Goal: Transaction & Acquisition: Purchase product/service

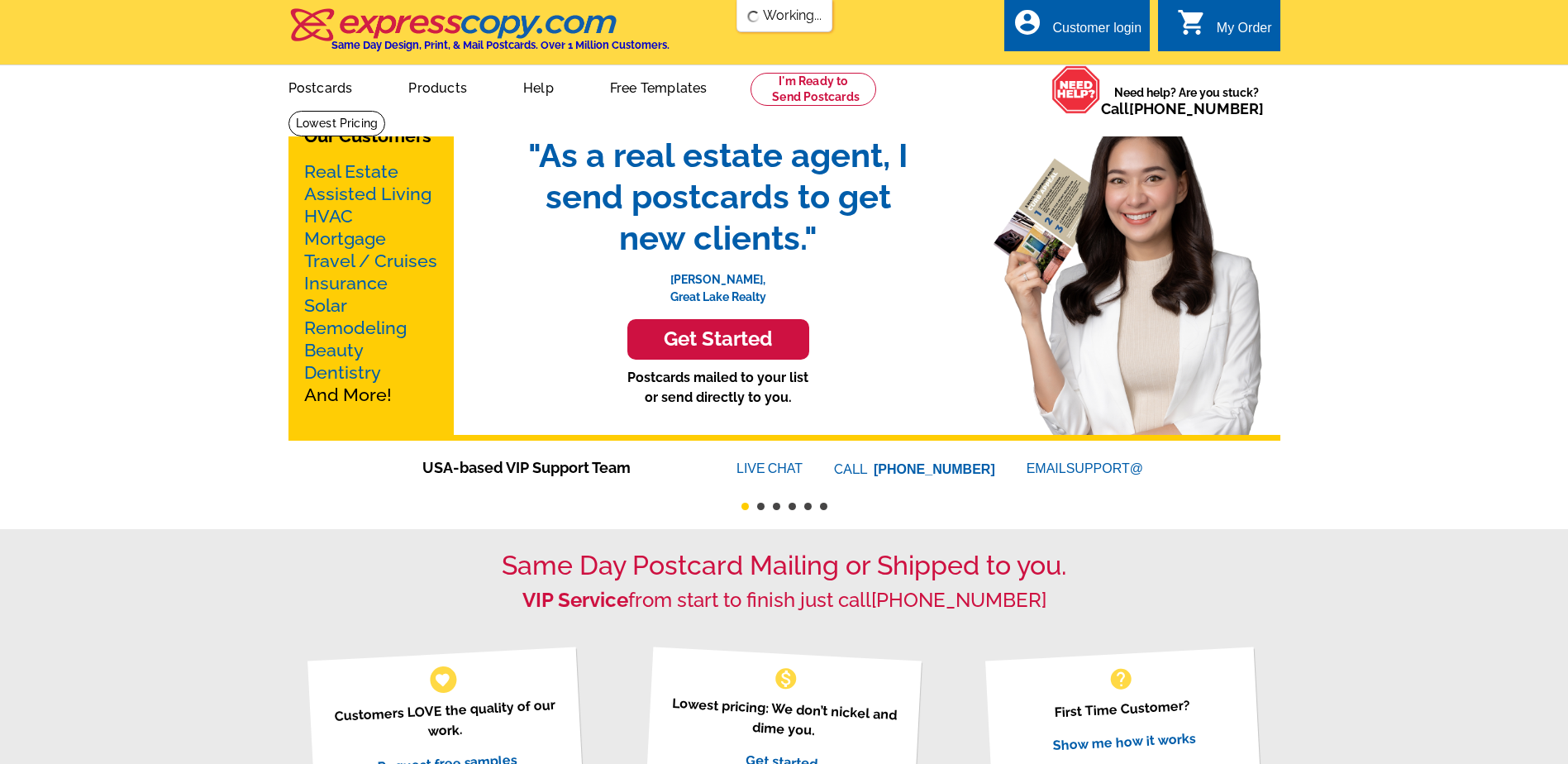
drag, startPoint x: 632, startPoint y: 89, endPoint x: 873, endPoint y: 467, distance: 448.3
click at [632, 89] on link "Free Templates" at bounding box center [658, 86] width 150 height 39
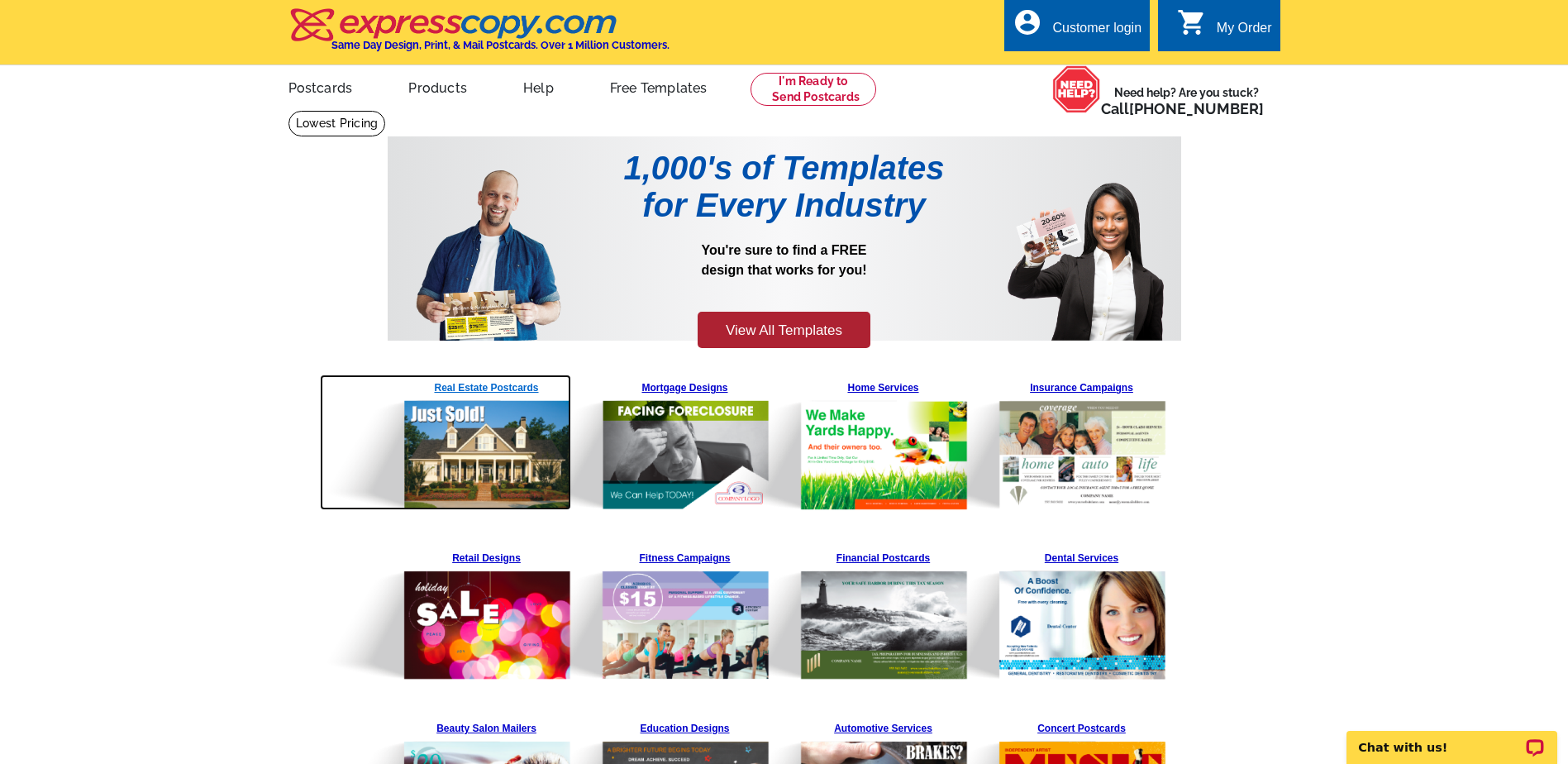
click at [467, 391] on img at bounding box center [446, 442] width 252 height 135
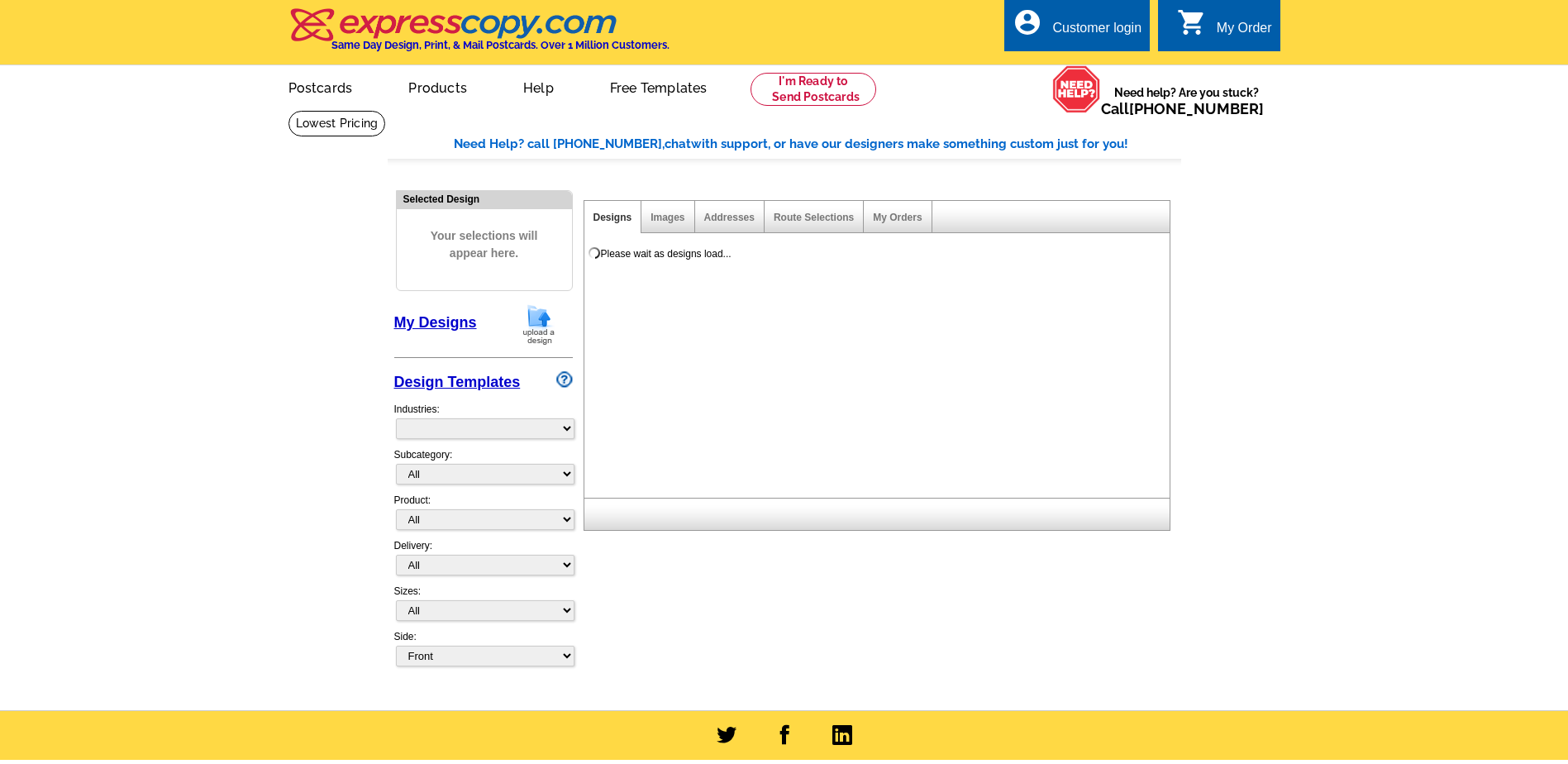
select select "785"
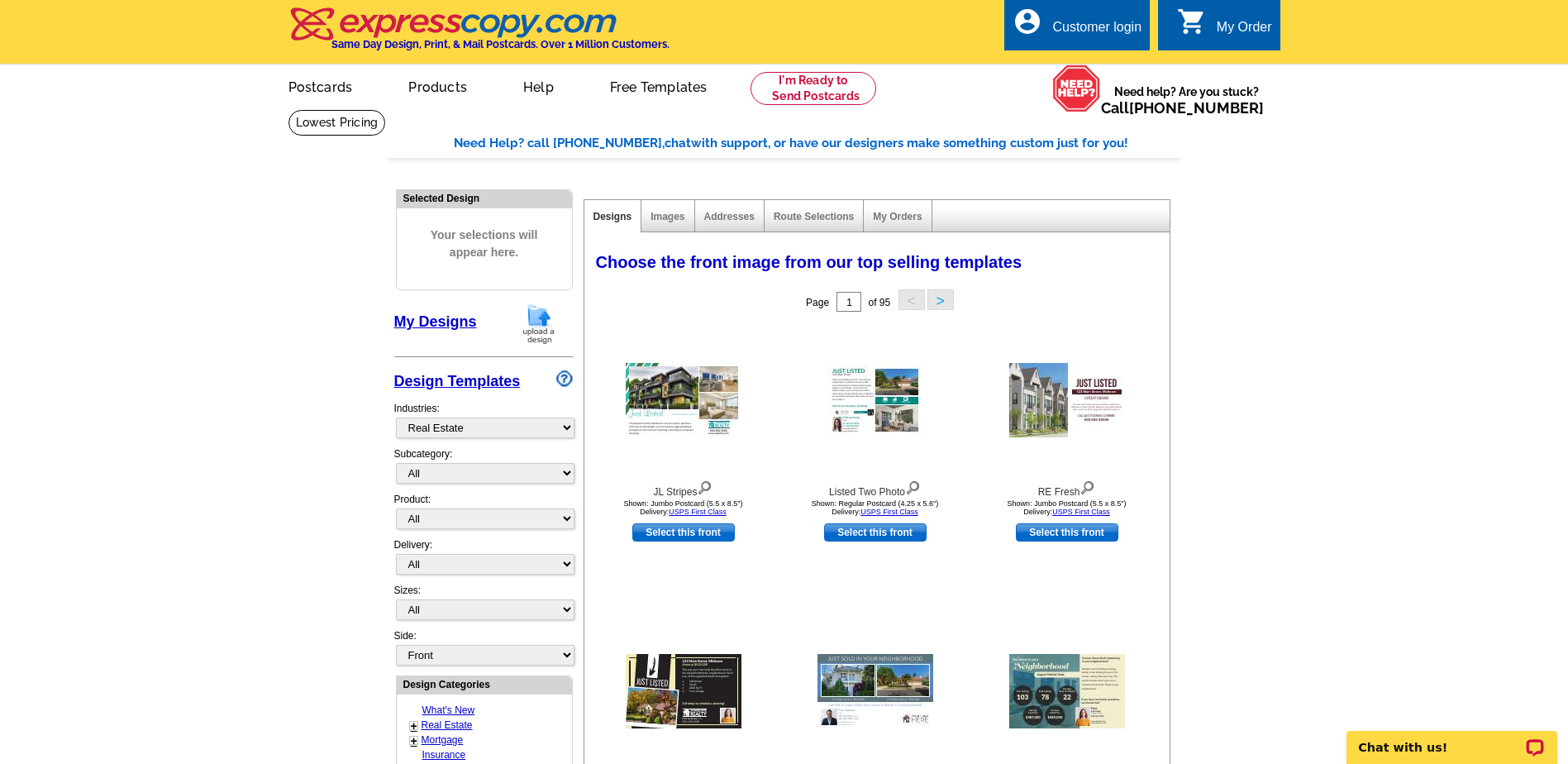
scroll to position [248, 0]
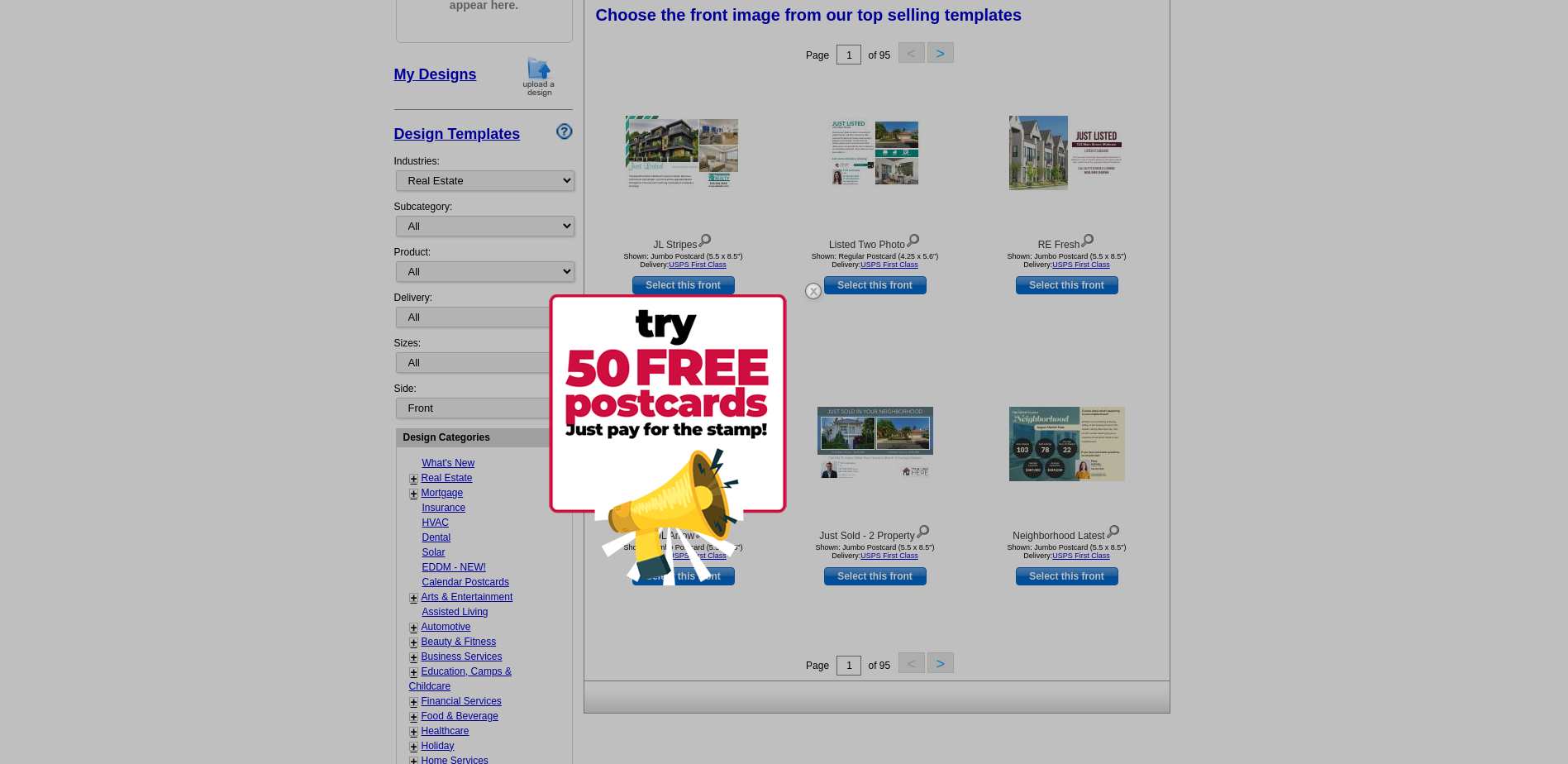
click at [1260, 235] on div at bounding box center [784, 382] width 1568 height 764
click at [725, 364] on img at bounding box center [667, 439] width 238 height 291
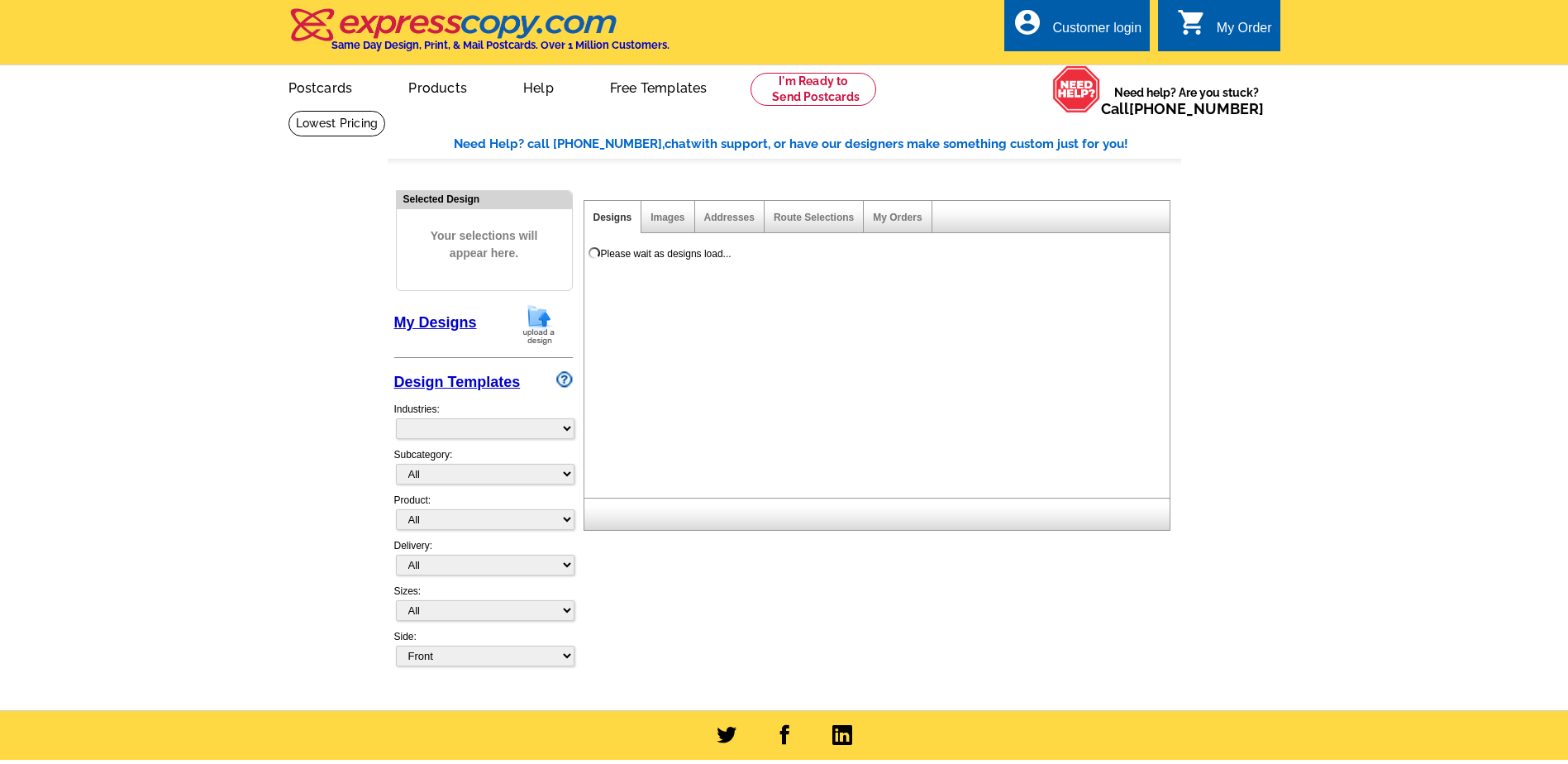
select select "785"
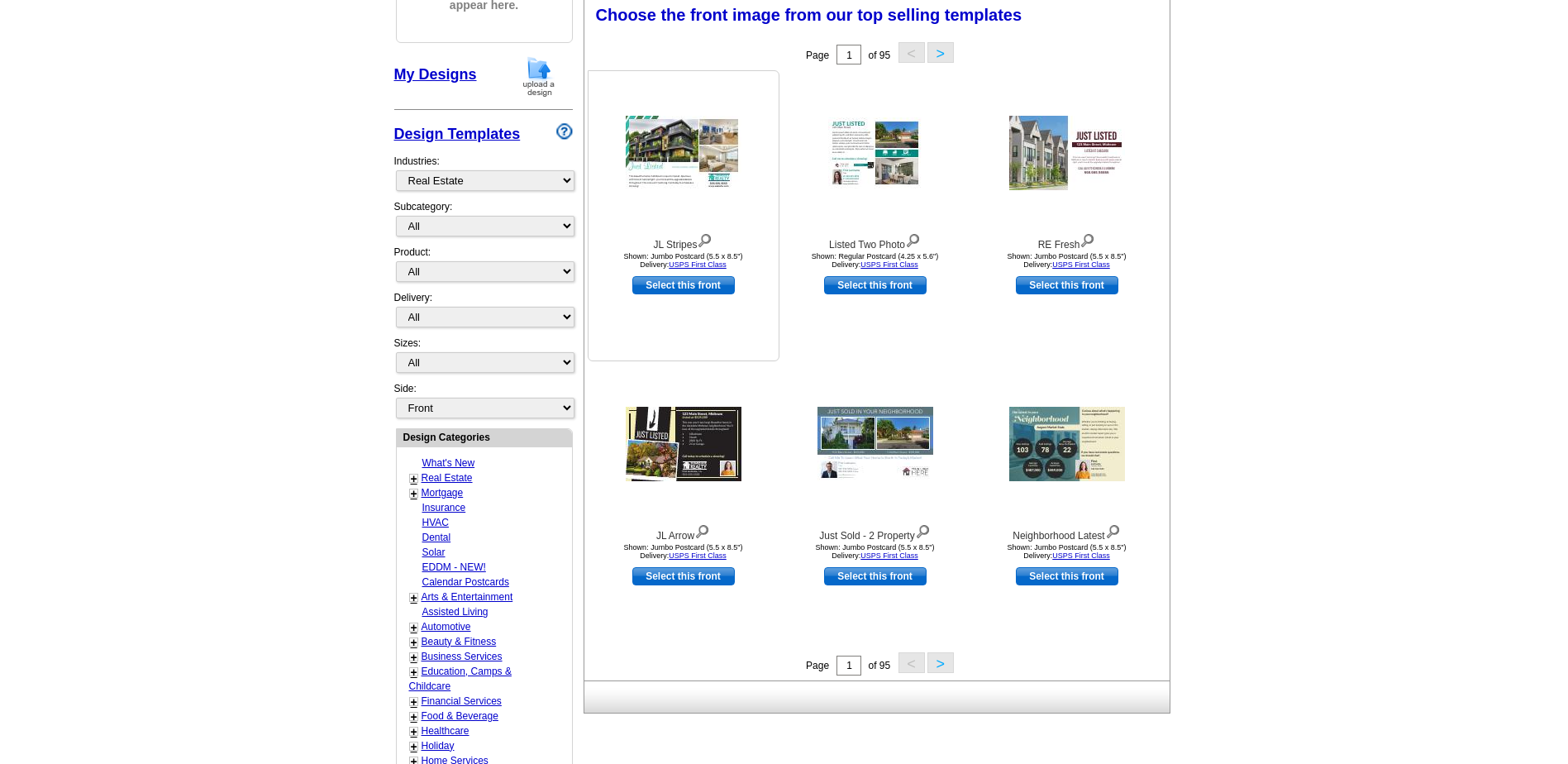
scroll to position [330, 0]
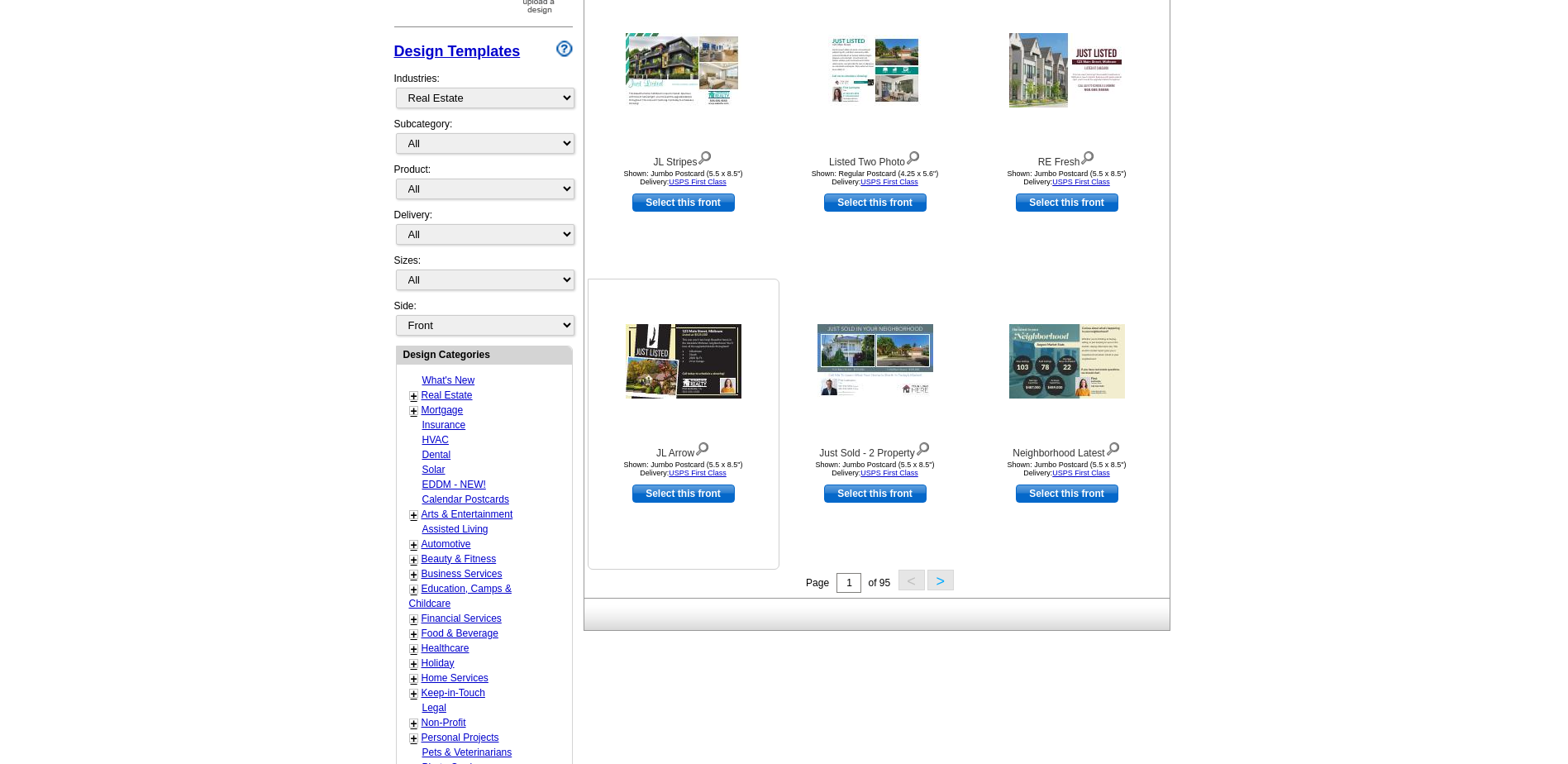
click at [703, 359] on img at bounding box center [683, 360] width 116 height 74
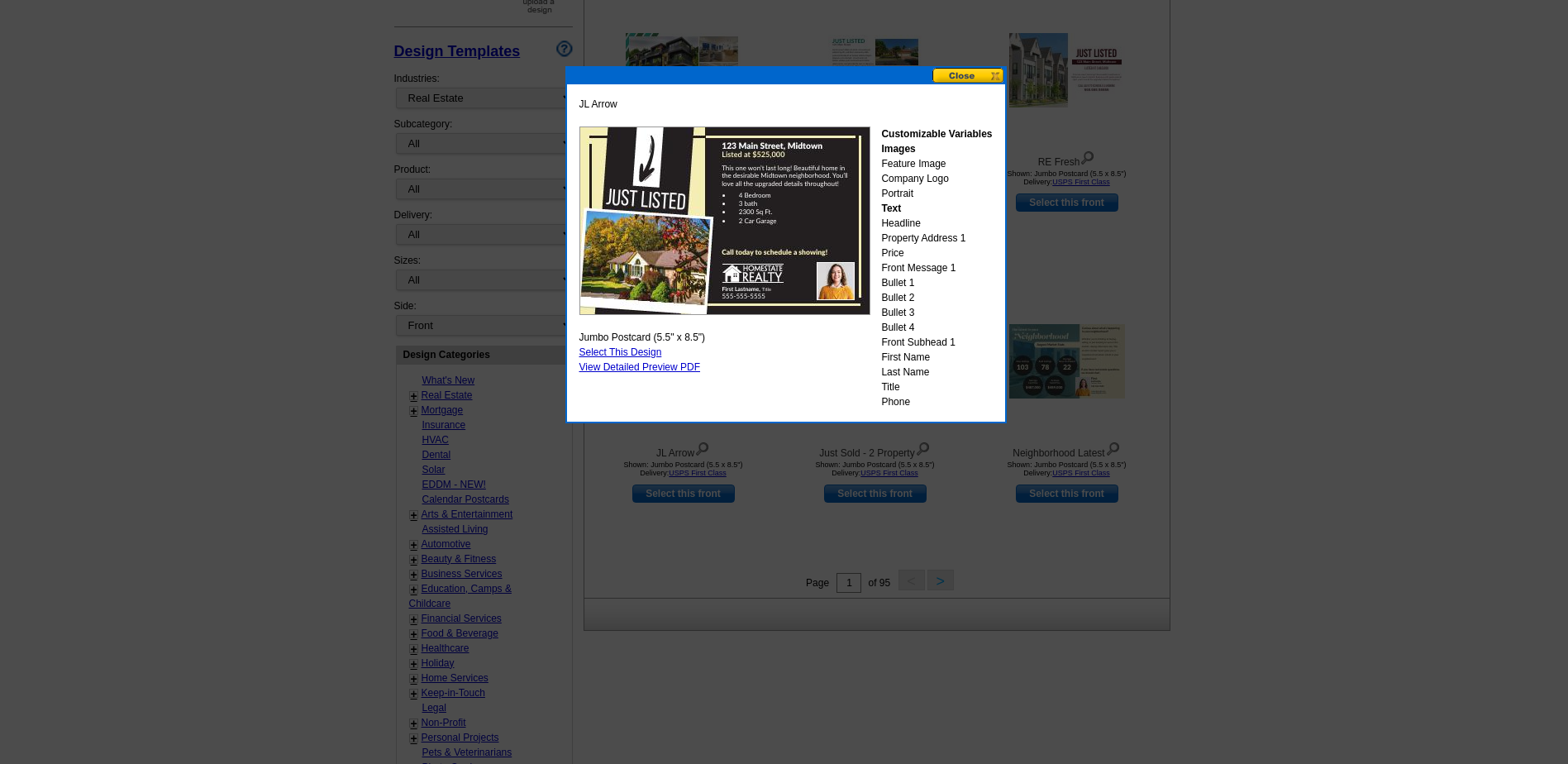
click at [970, 75] on button at bounding box center [968, 75] width 72 height 16
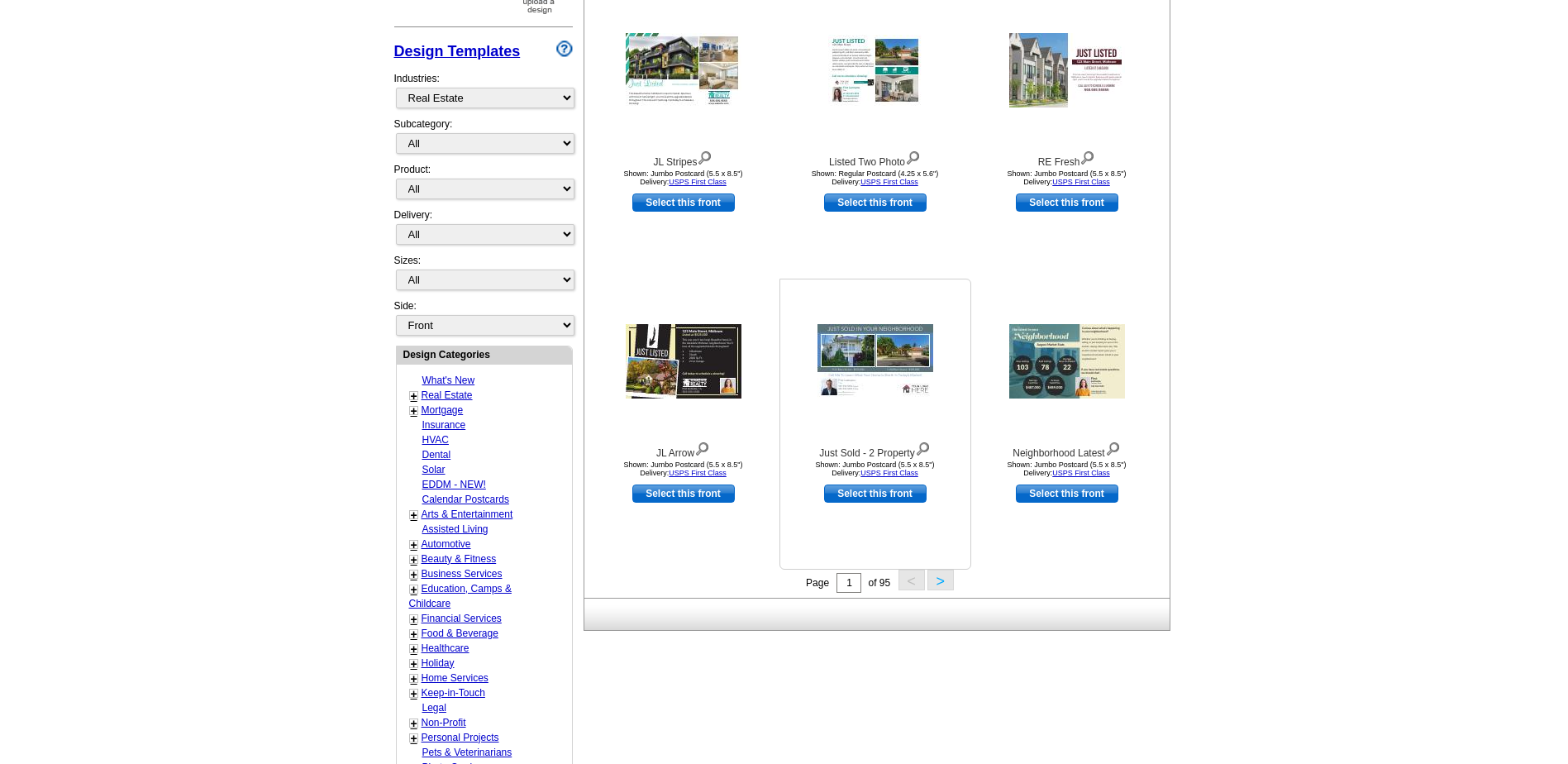
click at [896, 349] on img at bounding box center [875, 360] width 116 height 74
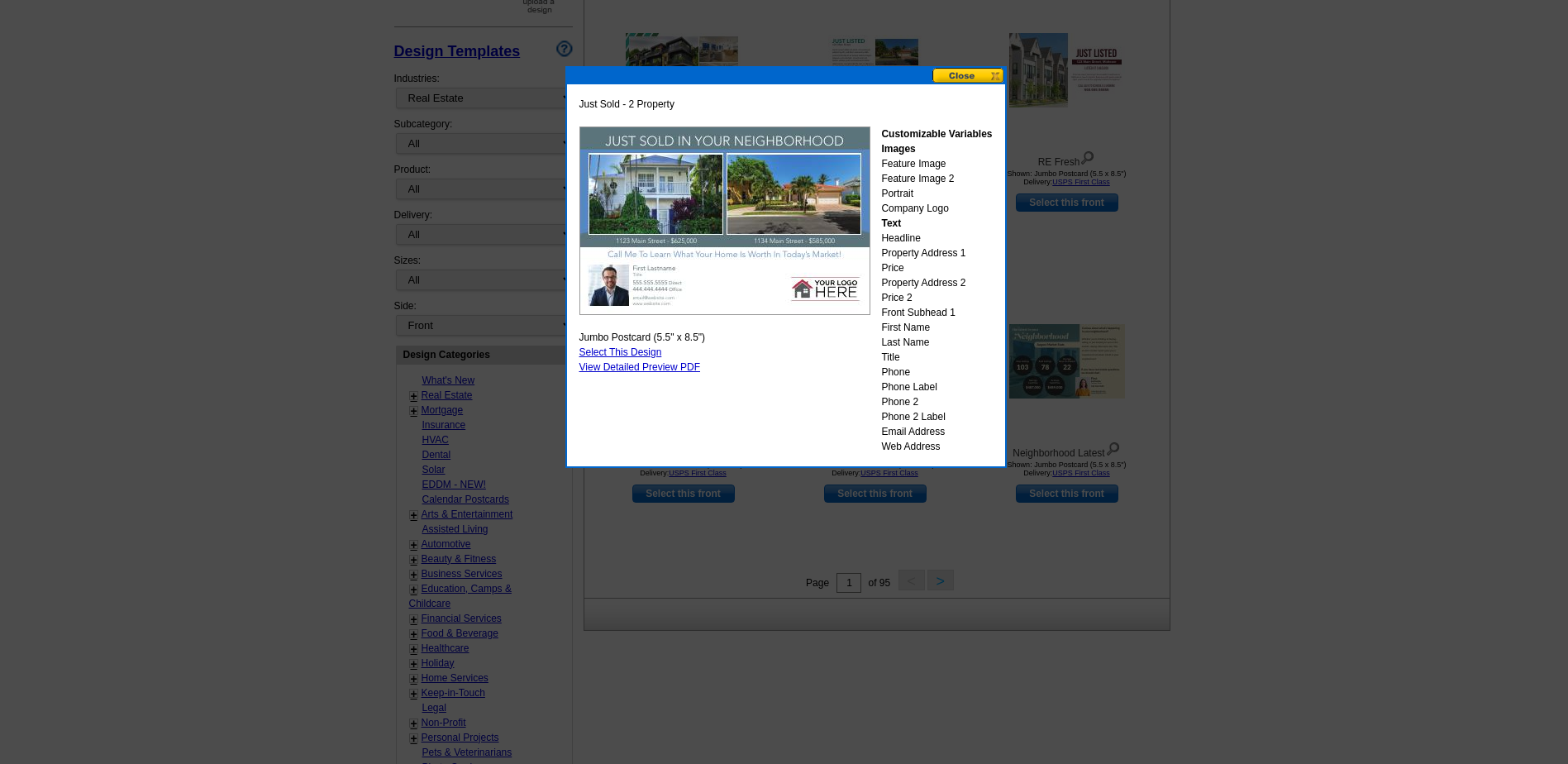
click at [966, 76] on button at bounding box center [968, 75] width 72 height 16
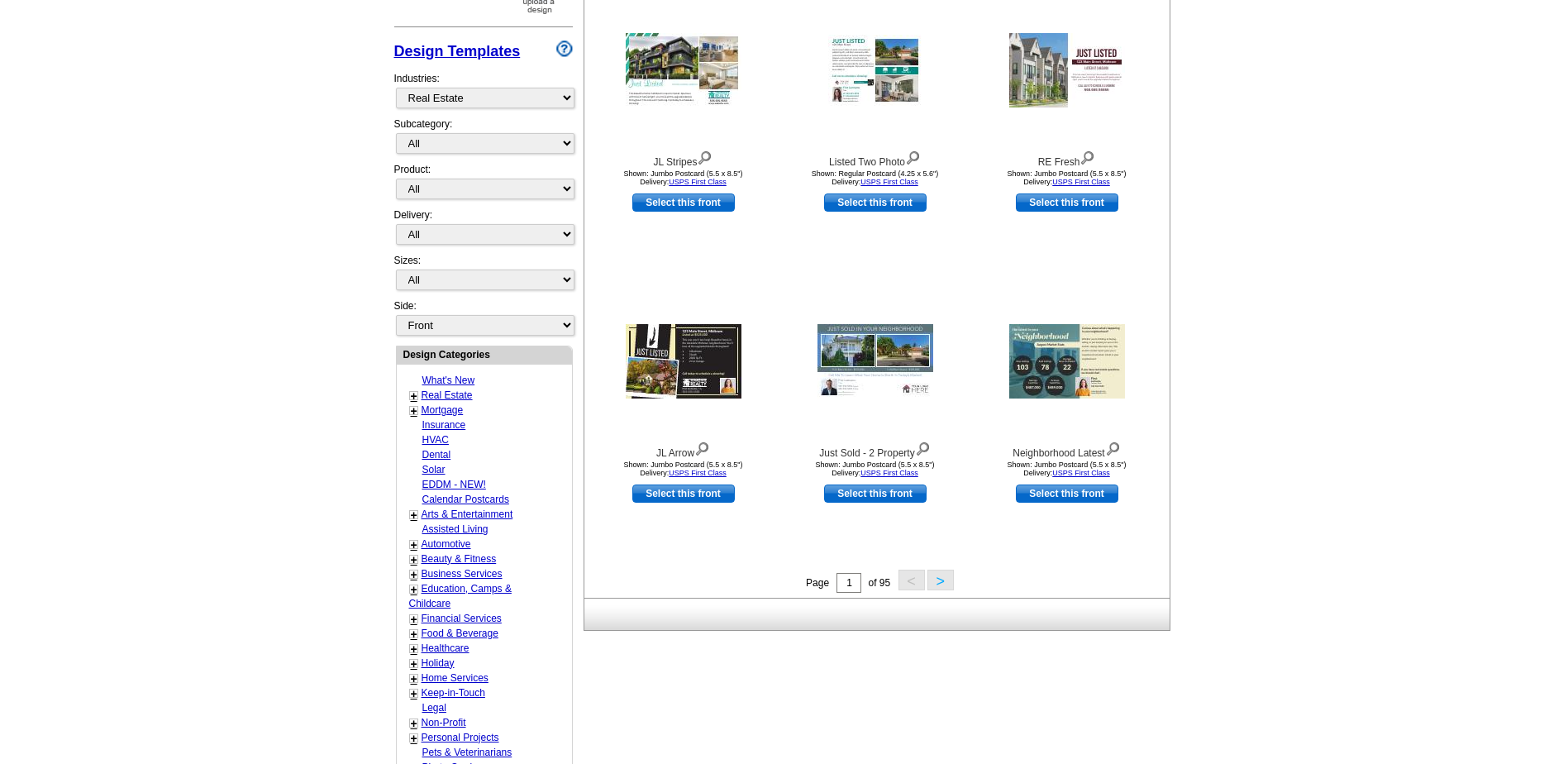
click at [459, 398] on link "Real Estate" at bounding box center [447, 395] width 51 height 11
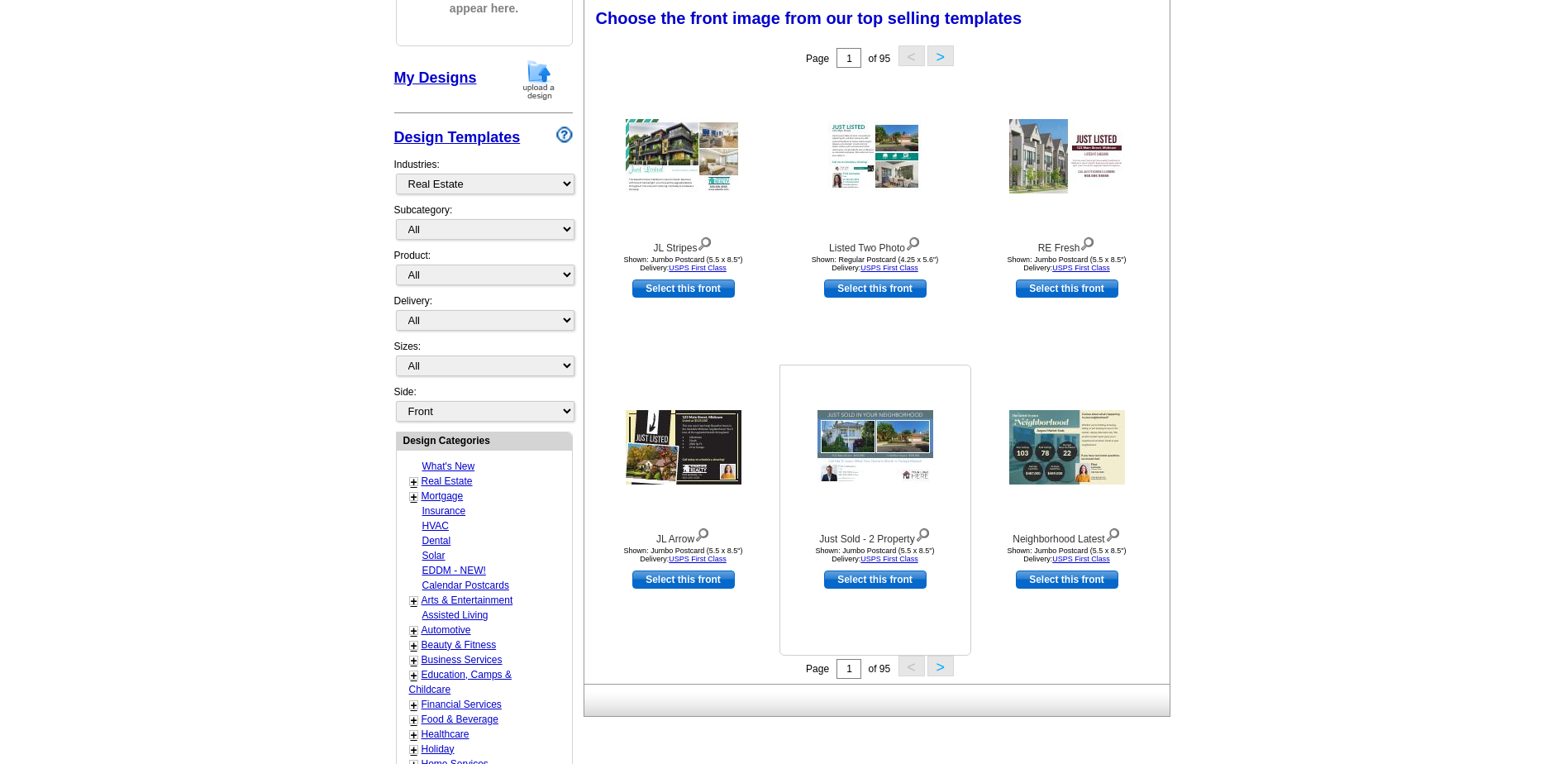
scroll to position [162, 0]
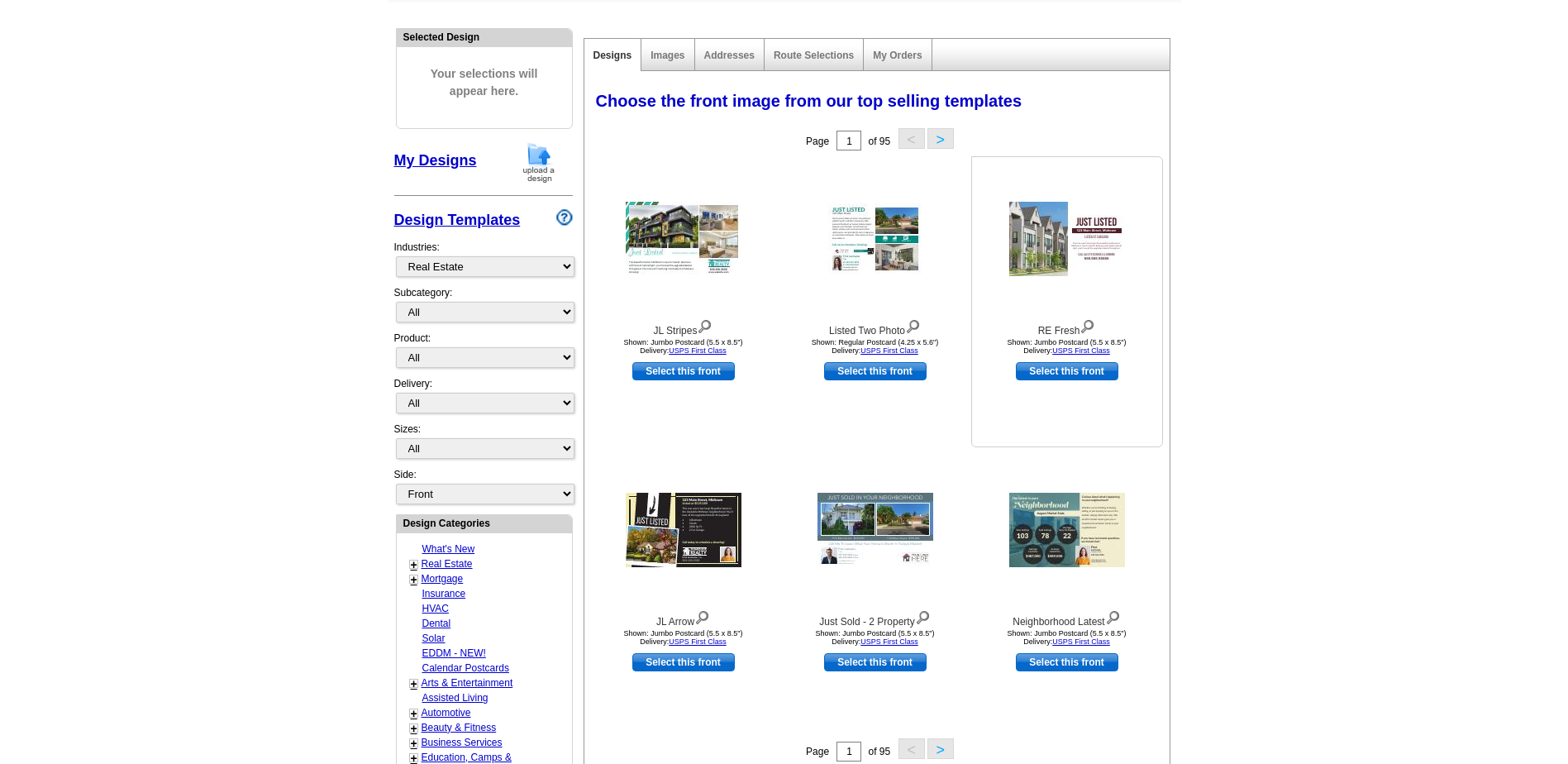
click at [1048, 258] on img at bounding box center [1067, 238] width 116 height 74
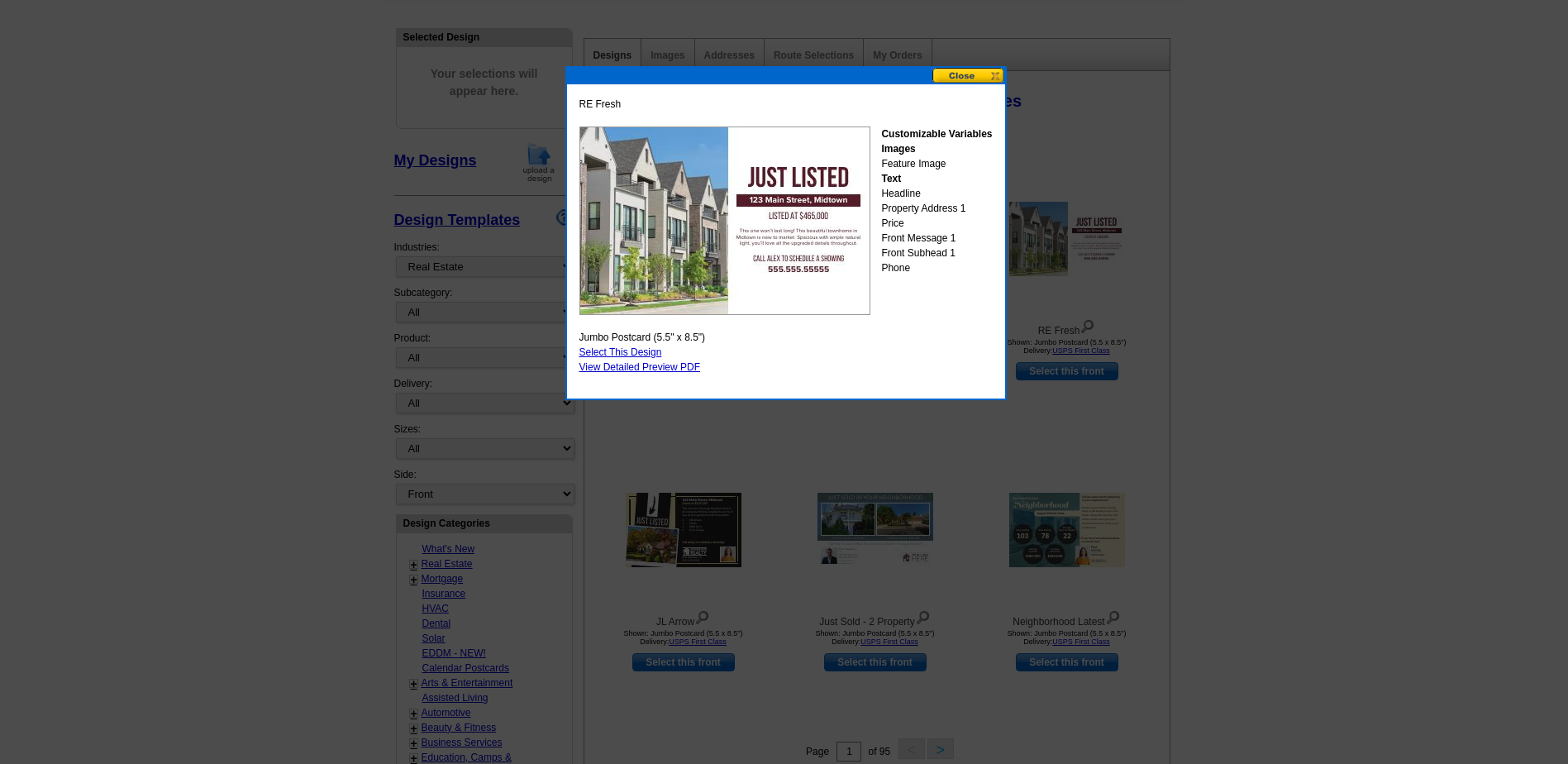
click at [976, 77] on button at bounding box center [968, 75] width 72 height 16
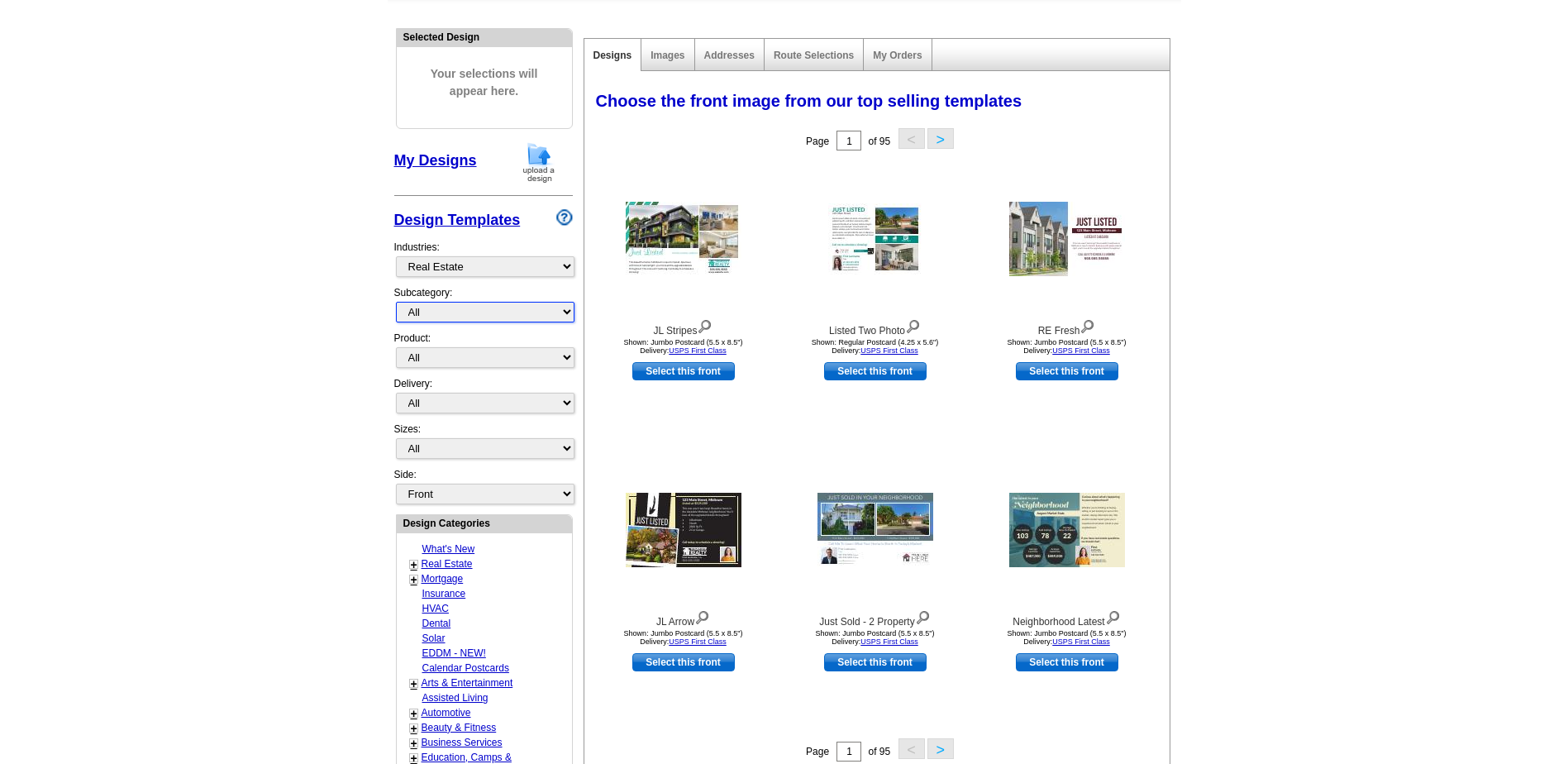
click at [556, 312] on select "All RE/MAX® Referrals Keller Williams® Berkshire Hathaway Home Services Century…" at bounding box center [485, 312] width 179 height 21
click at [396, 303] on select "All RE/MAX® Referrals Keller Williams® Berkshire Hathaway Home Services Century…" at bounding box center [485, 312] width 179 height 21
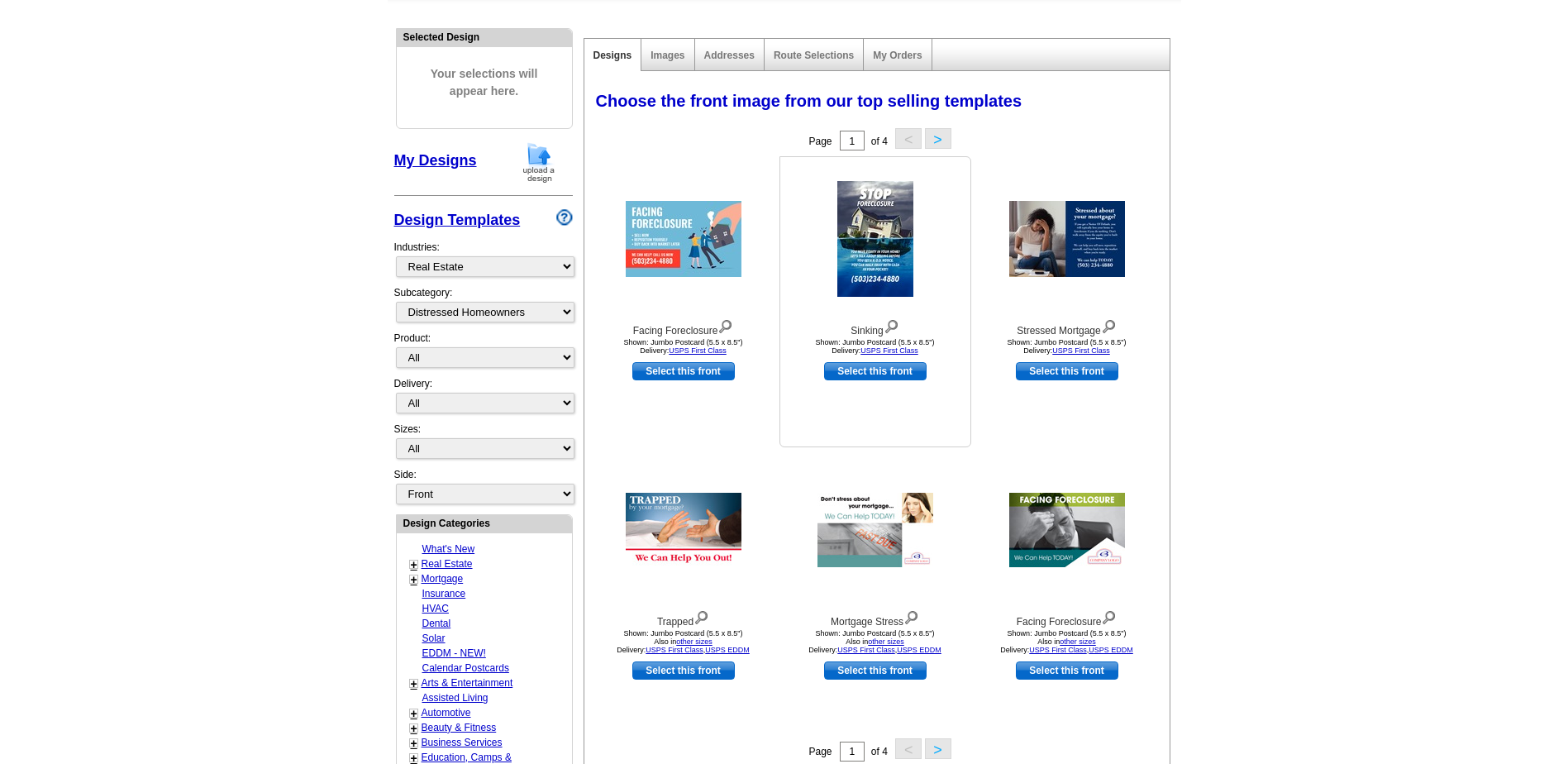
click at [872, 232] on img at bounding box center [875, 238] width 76 height 116
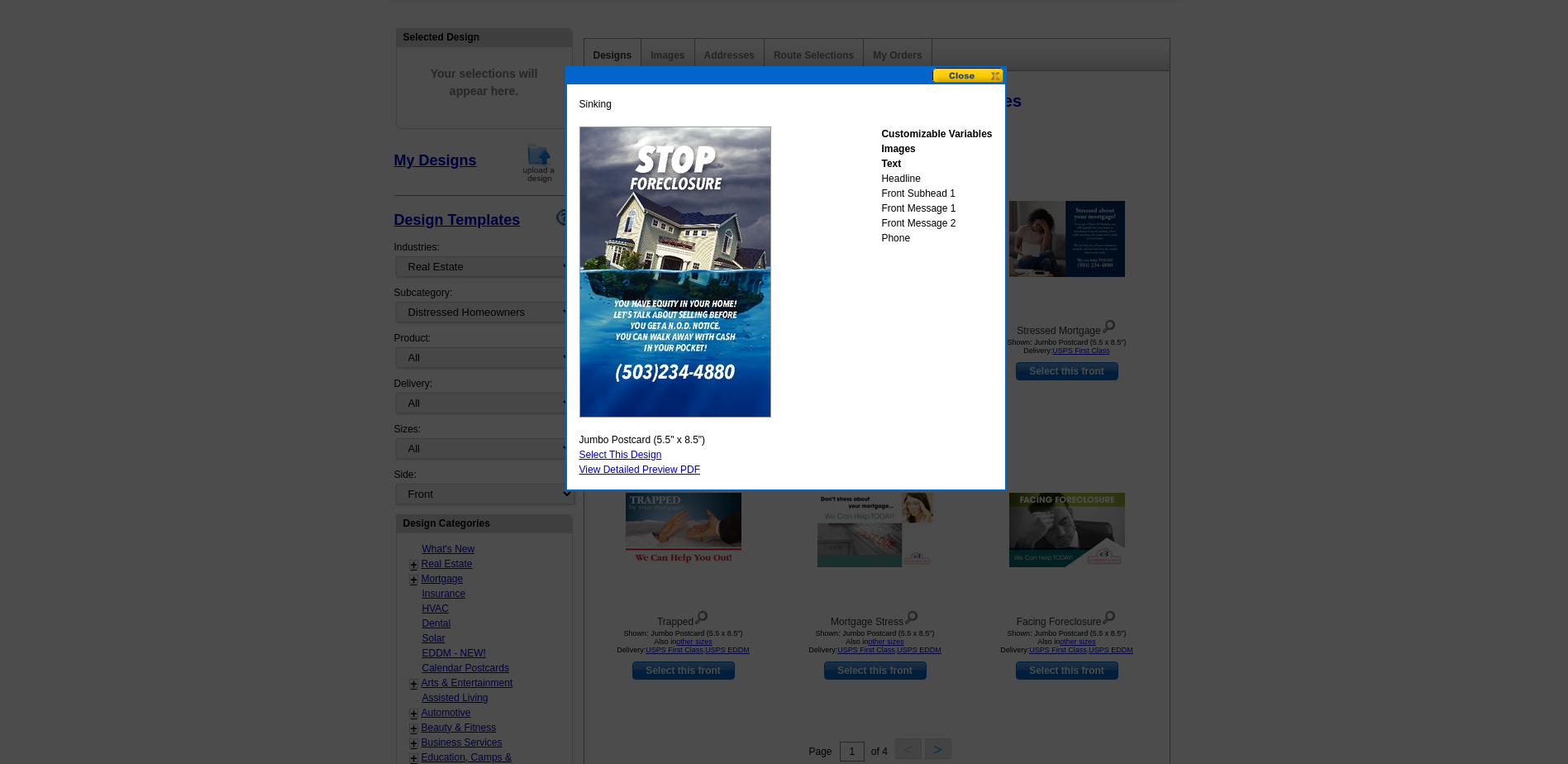
click at [976, 75] on button at bounding box center [968, 75] width 72 height 16
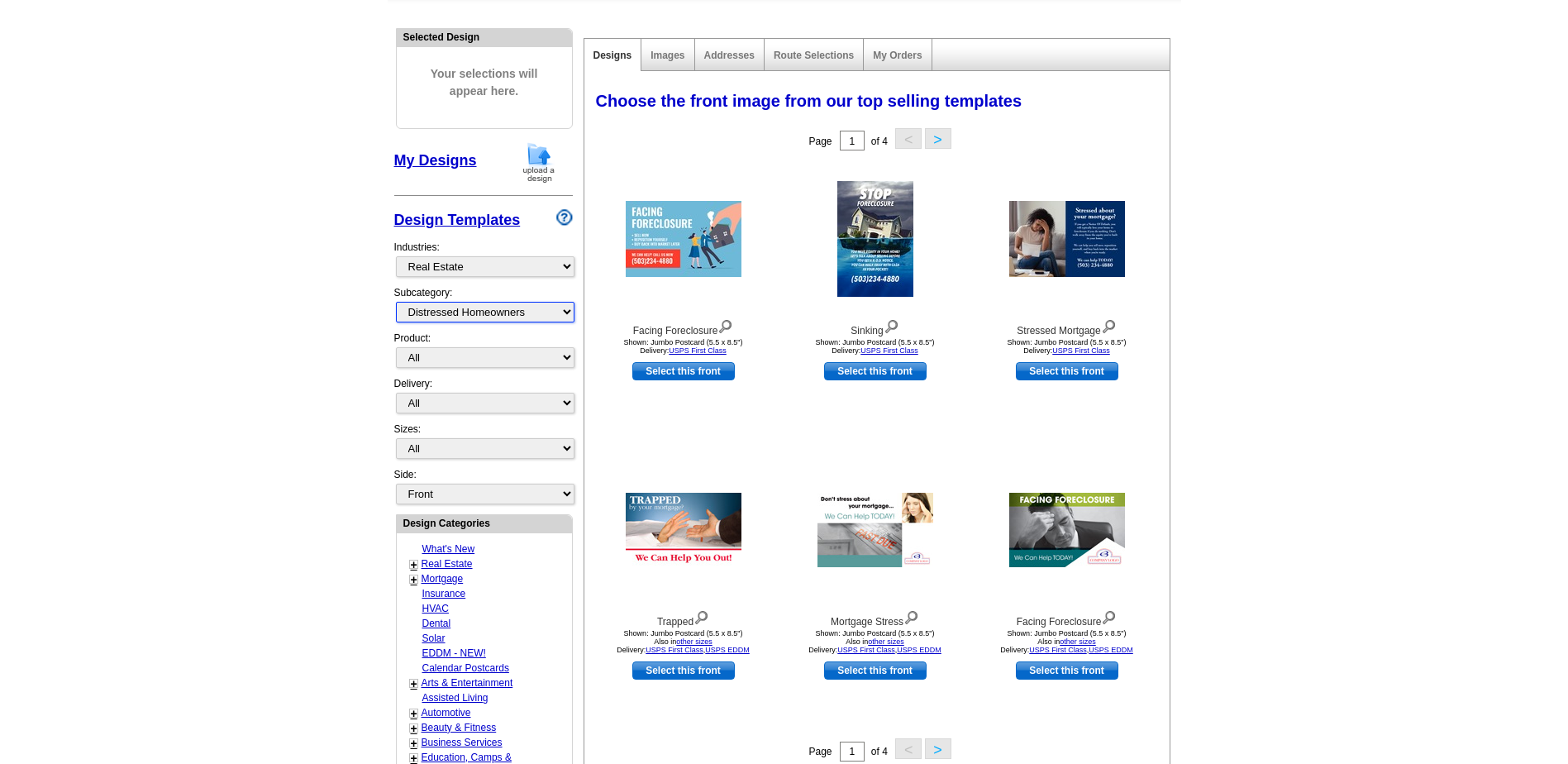
click at [567, 310] on select "All RE/MAX® Referrals Keller Williams® Berkshire Hathaway Home Services Century…" at bounding box center [485, 312] width 179 height 21
select select "786"
click at [396, 303] on select "All RE/MAX® Referrals Keller Williams® Berkshire Hathaway Home Services Century…" at bounding box center [485, 312] width 179 height 21
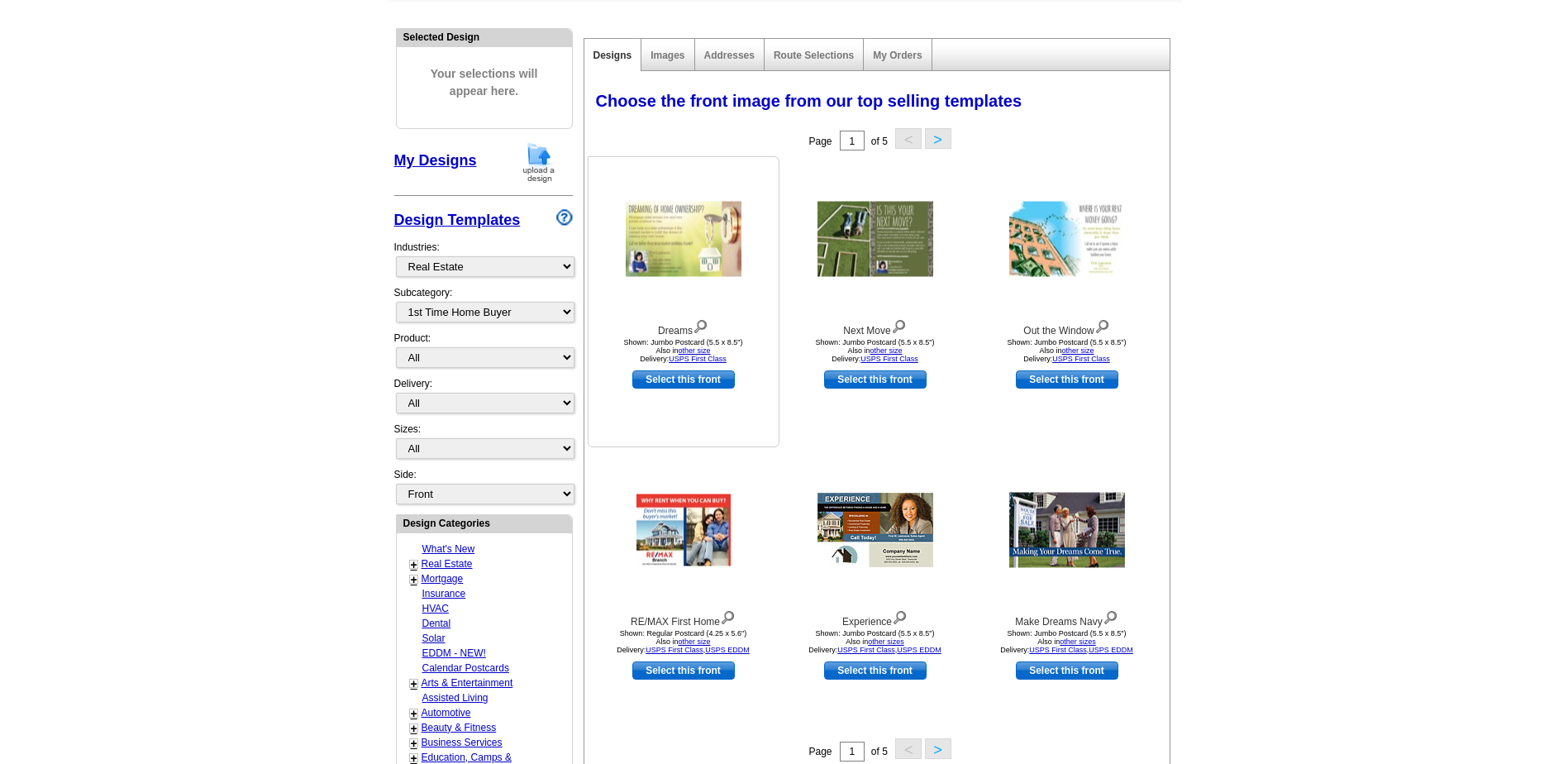
click at [688, 257] on img at bounding box center [683, 239] width 116 height 75
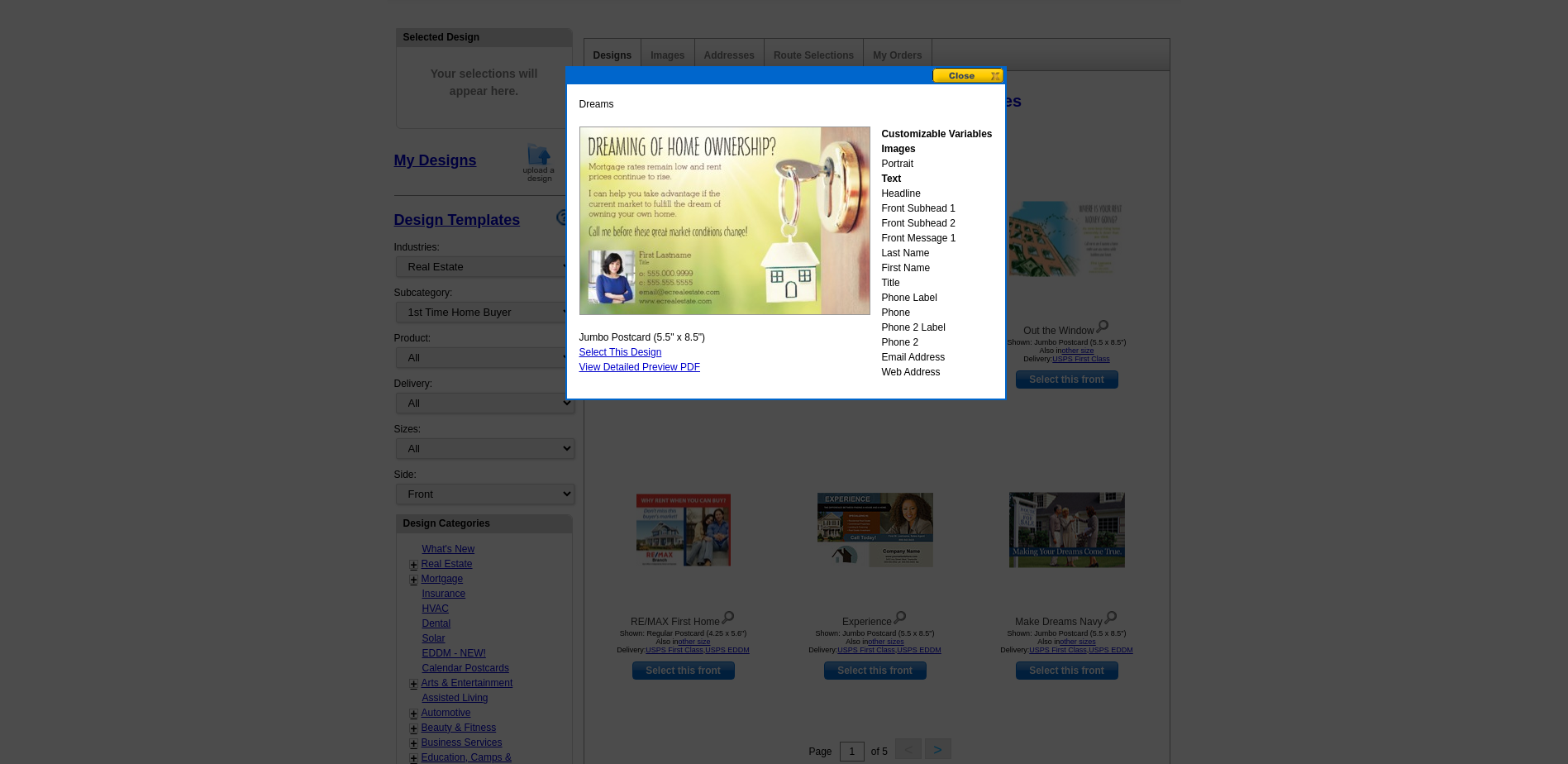
click at [972, 72] on button at bounding box center [968, 75] width 72 height 16
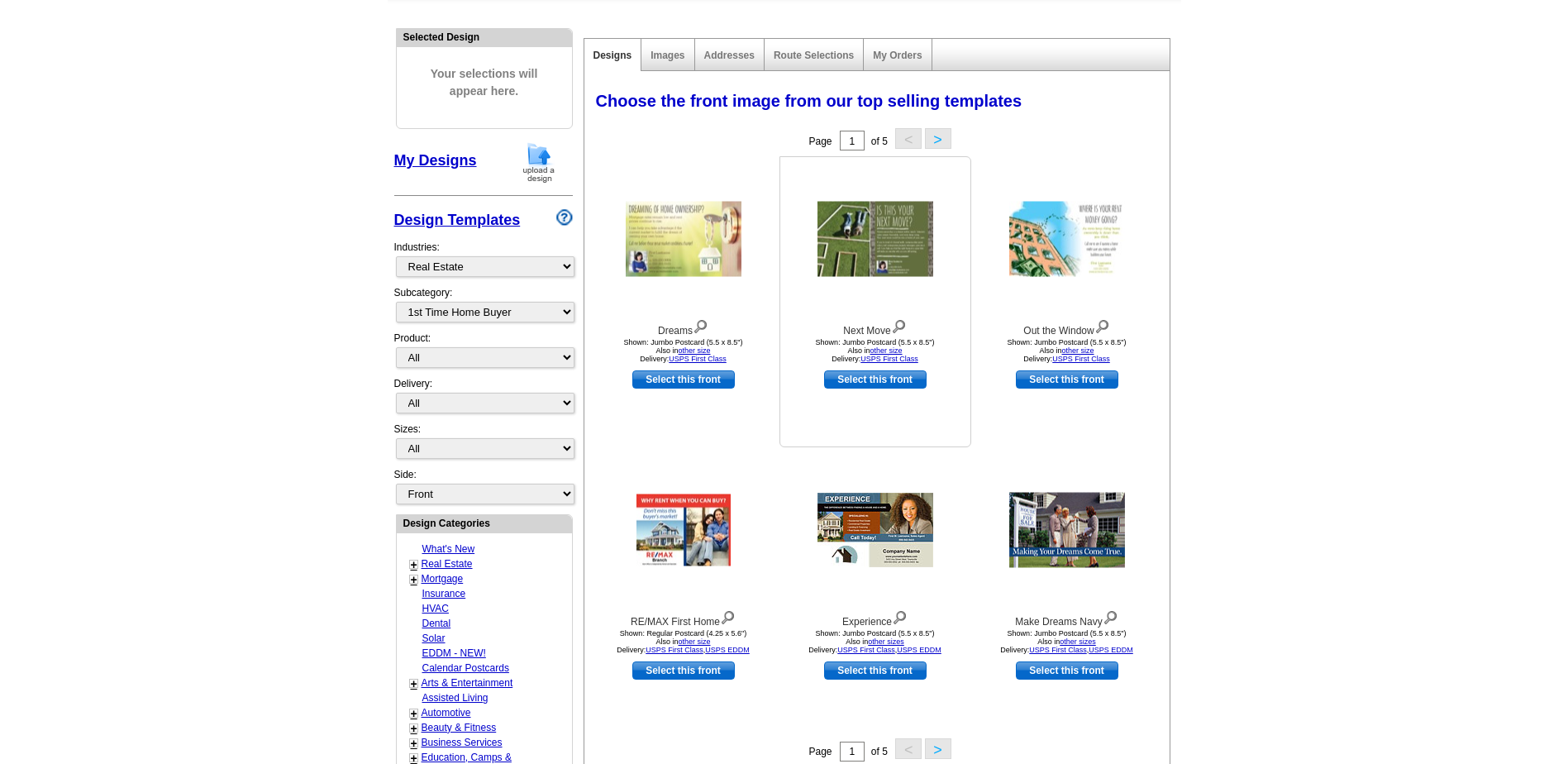
click at [884, 246] on img at bounding box center [875, 239] width 116 height 75
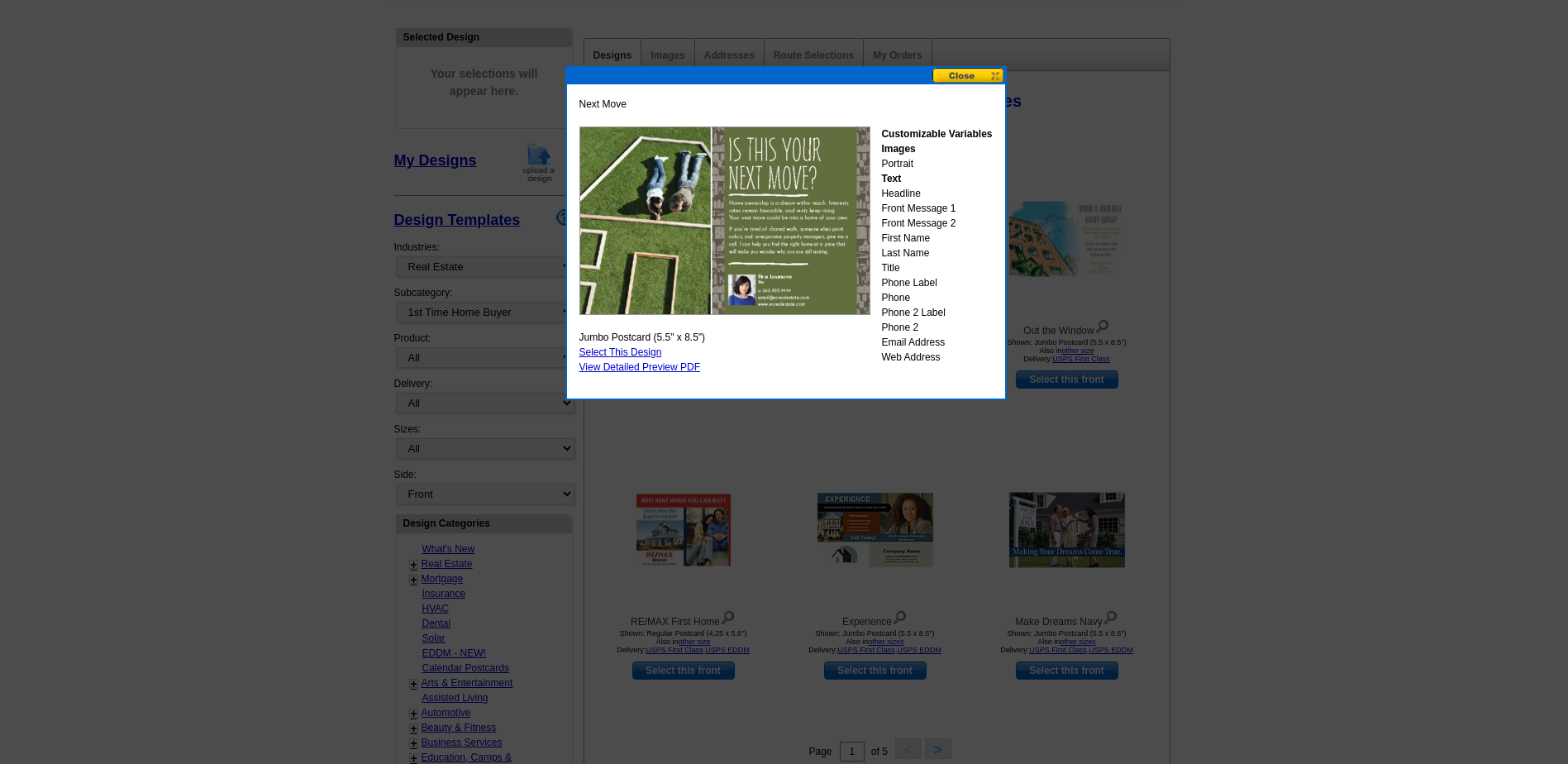
click at [981, 78] on button at bounding box center [968, 75] width 72 height 16
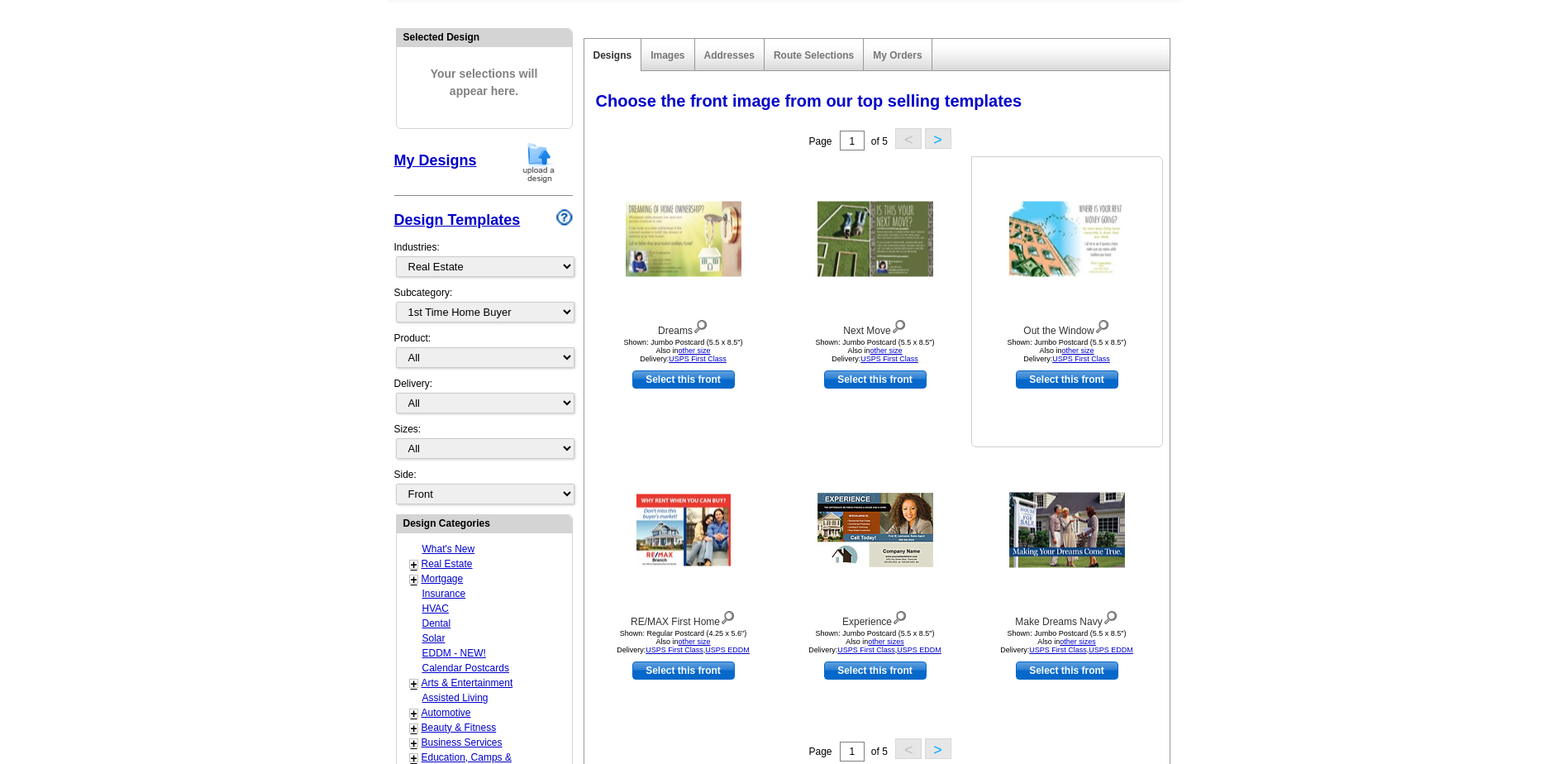
click at [1037, 246] on img at bounding box center [1067, 239] width 116 height 75
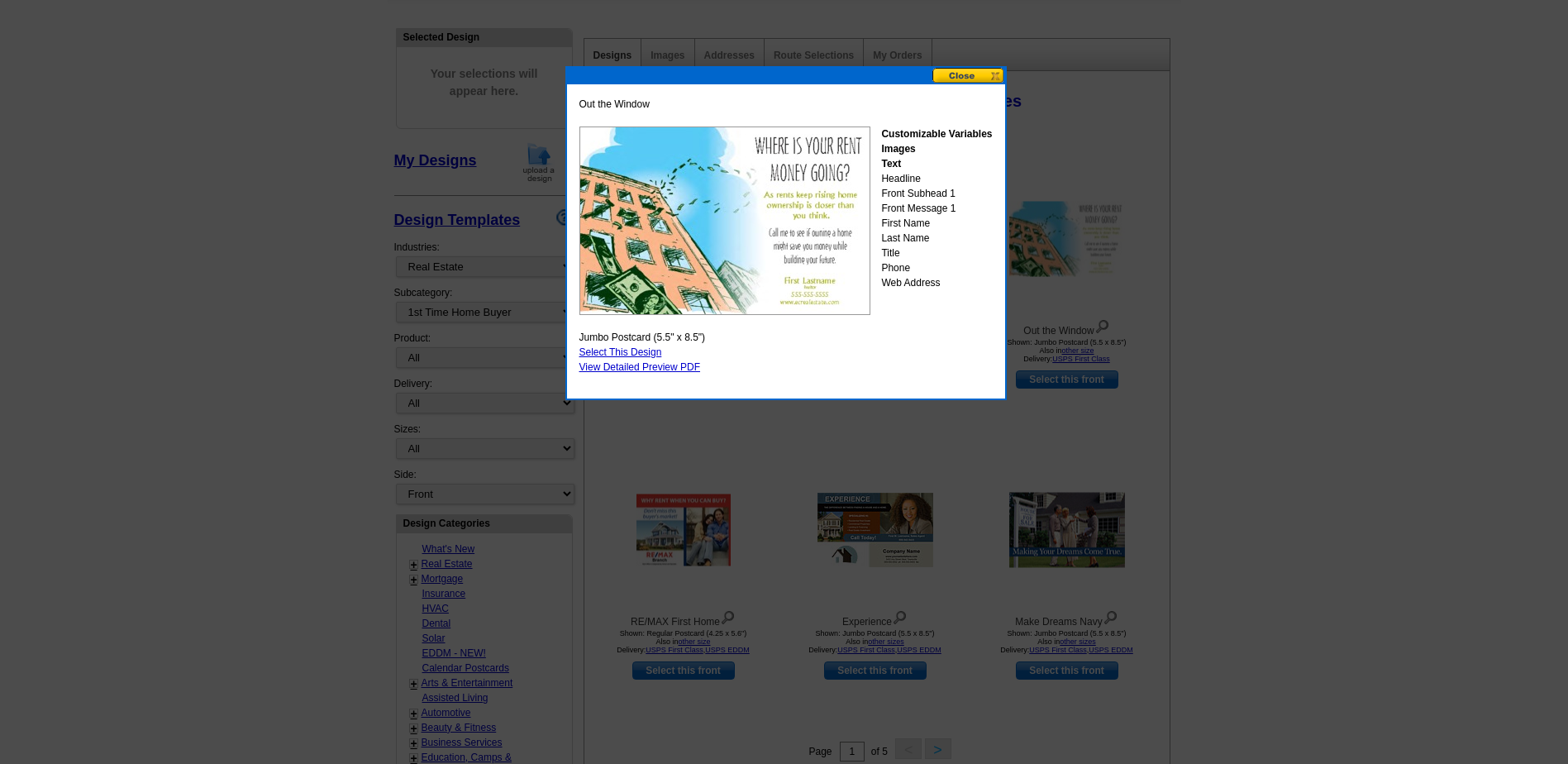
click at [968, 77] on button at bounding box center [968, 75] width 72 height 16
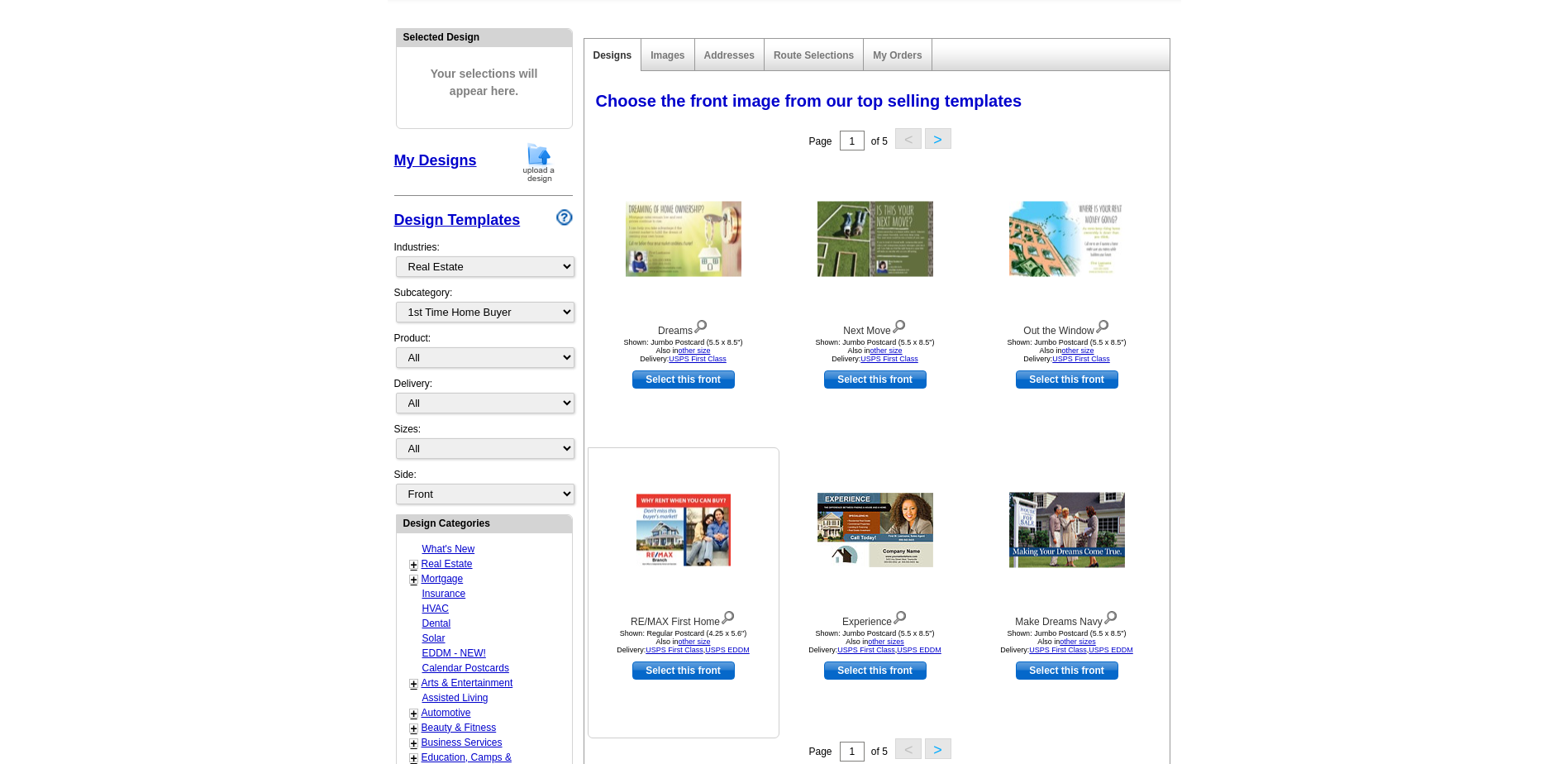
click at [688, 540] on img at bounding box center [684, 530] width 94 height 72
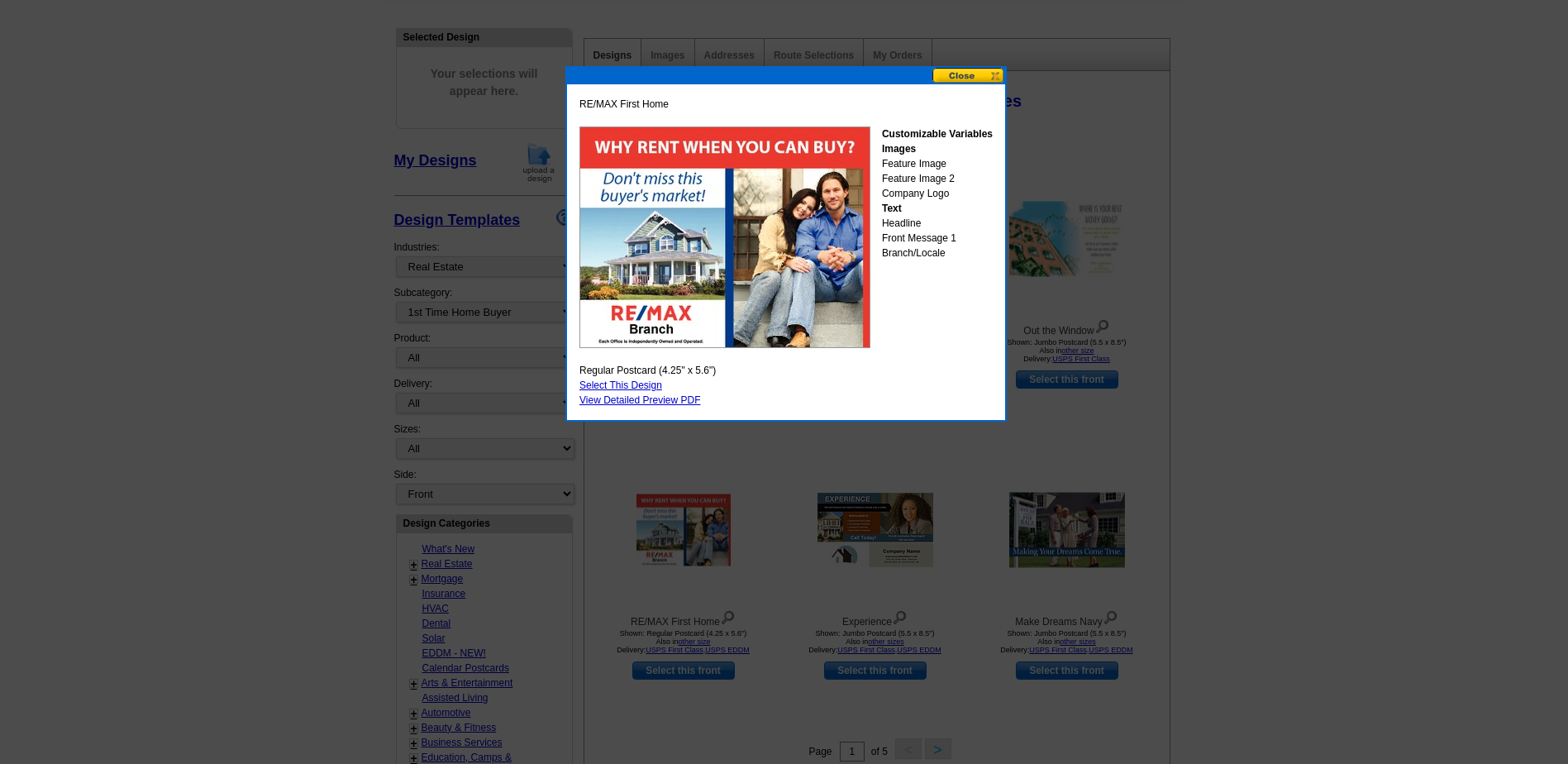
click at [952, 78] on button at bounding box center [968, 75] width 72 height 16
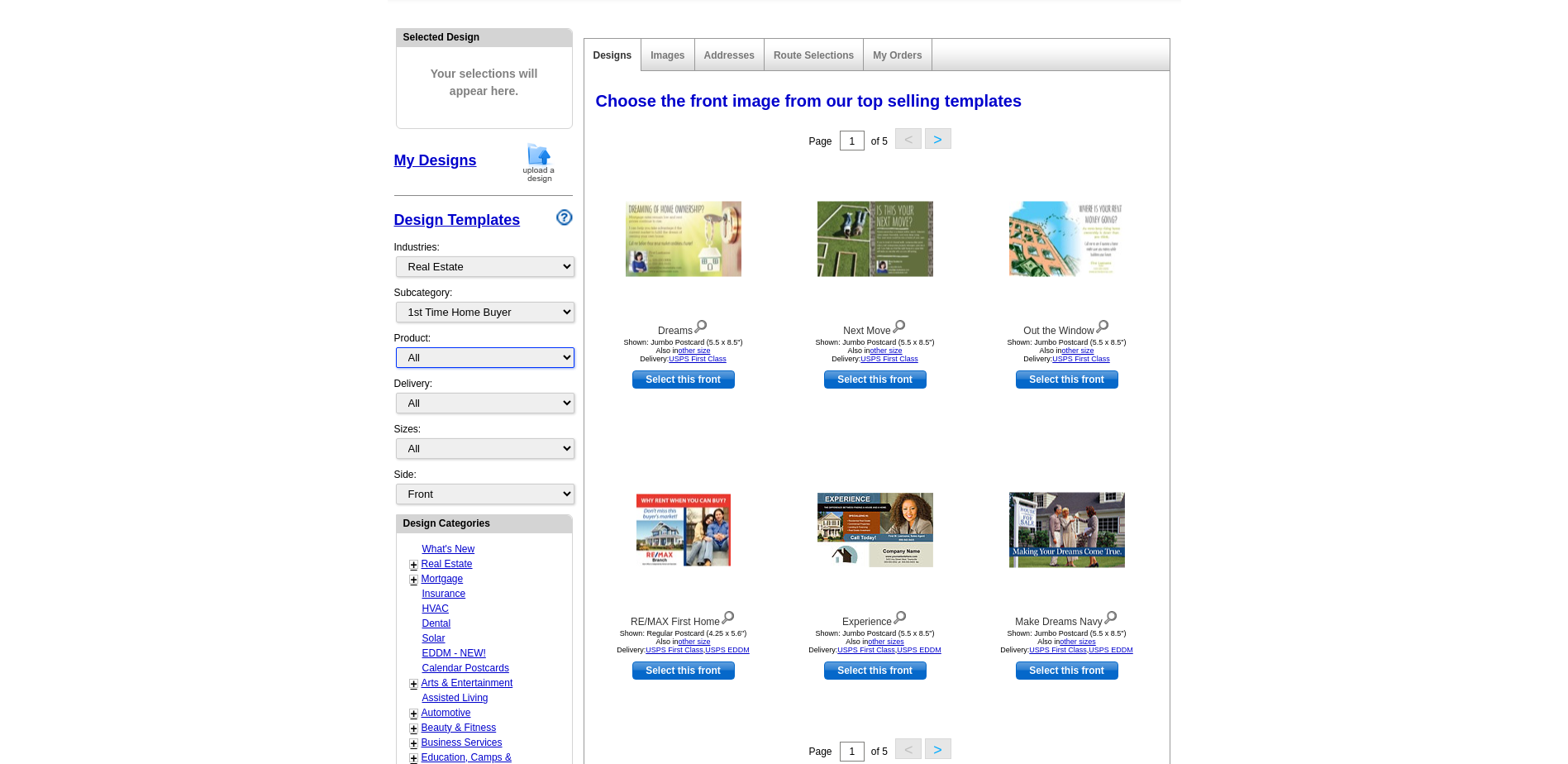
click at [553, 353] on select "All Postcards Letters and flyers Business Cards Door Hangers Greeting Cards" at bounding box center [485, 358] width 179 height 21
select select "1"
click at [396, 348] on select "All Postcards Letters and flyers Business Cards Door Hangers Greeting Cards" at bounding box center [485, 358] width 179 height 21
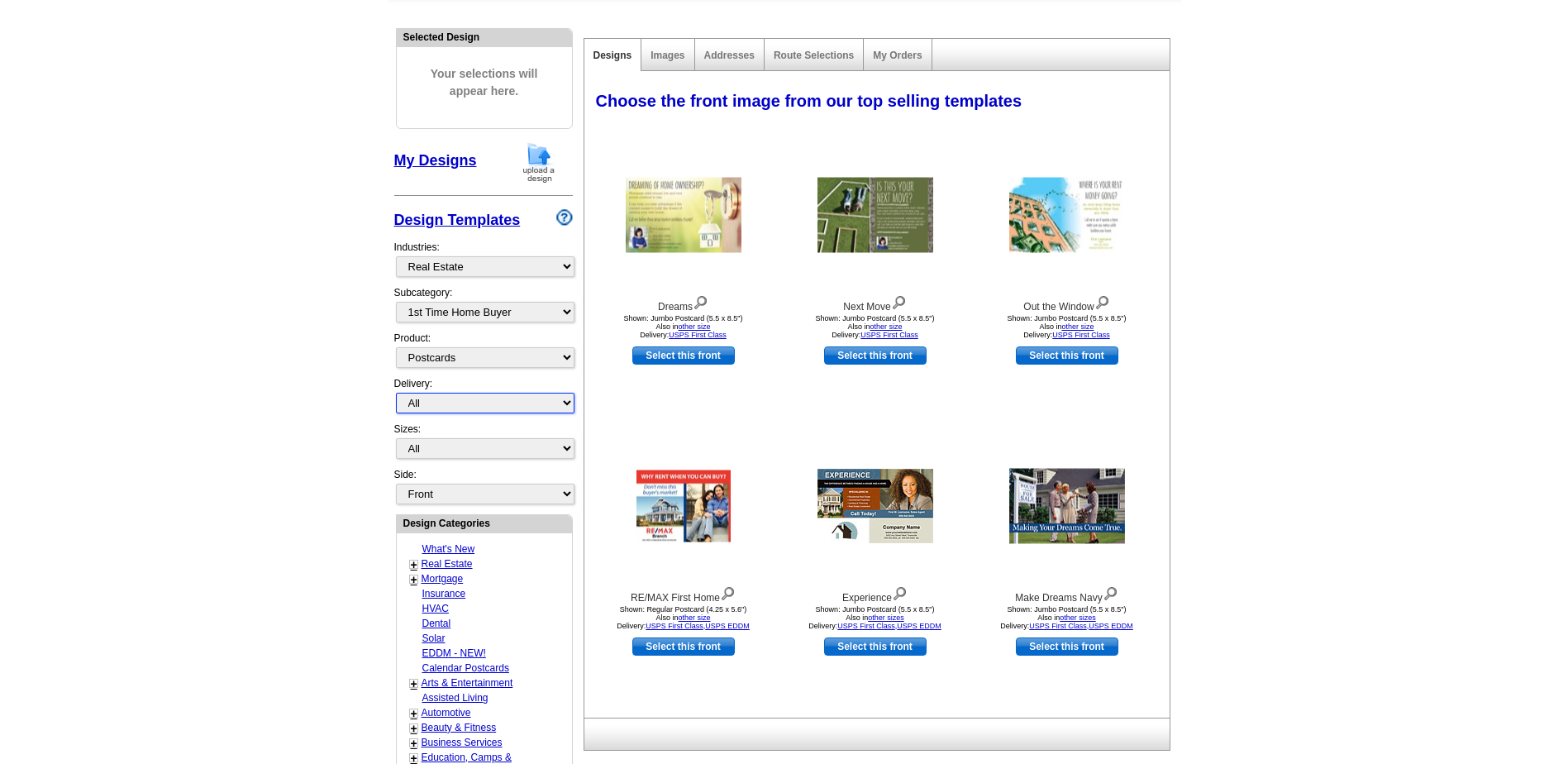
click at [539, 407] on select "All First Class Mail Shipped to Me EDDM Save 66% on Postage" at bounding box center [485, 403] width 179 height 21
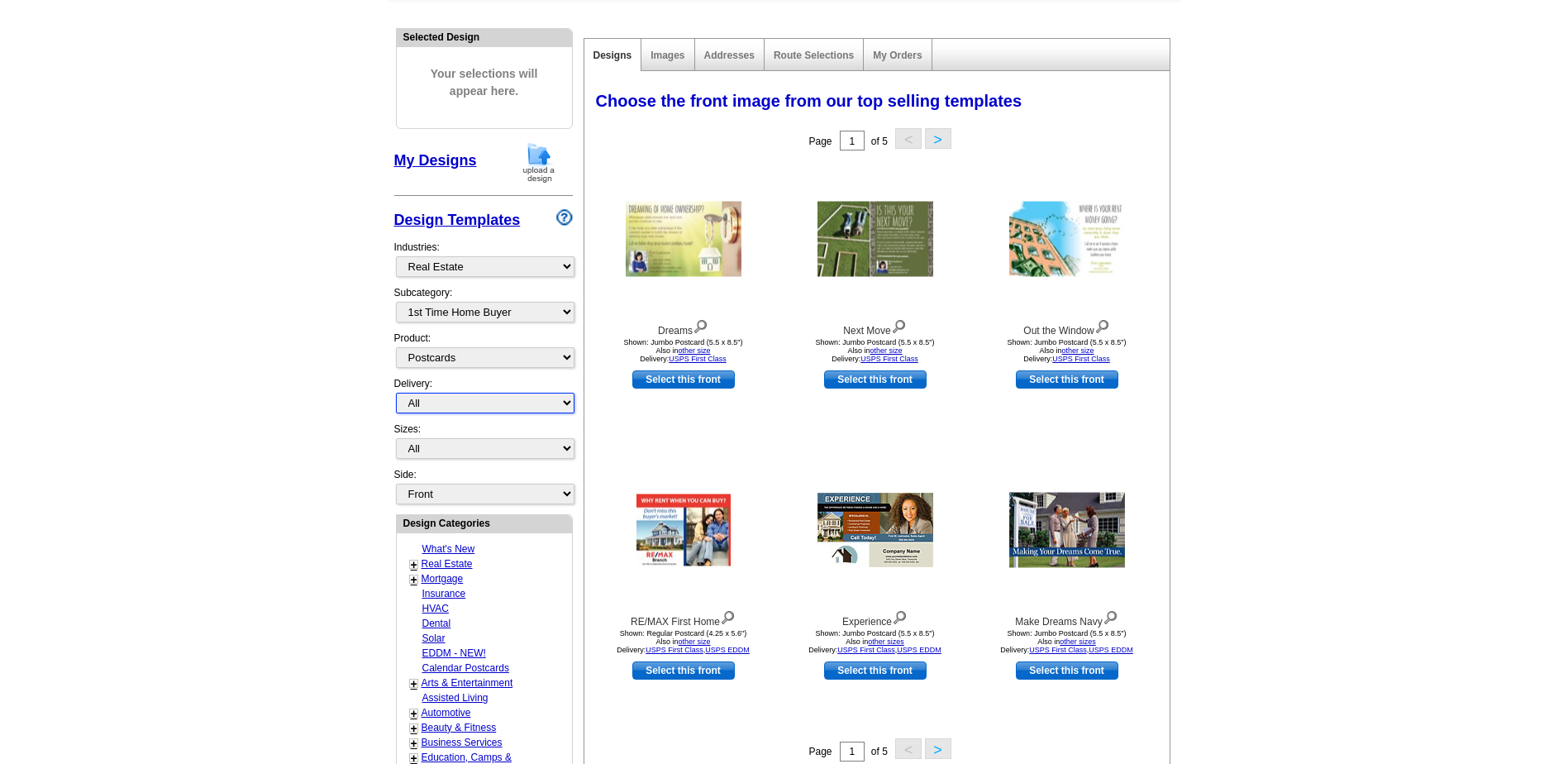
select select "1"
click at [396, 393] on select "All First Class Mail Shipped to Me EDDM Save 66% on Postage" at bounding box center [485, 403] width 179 height 21
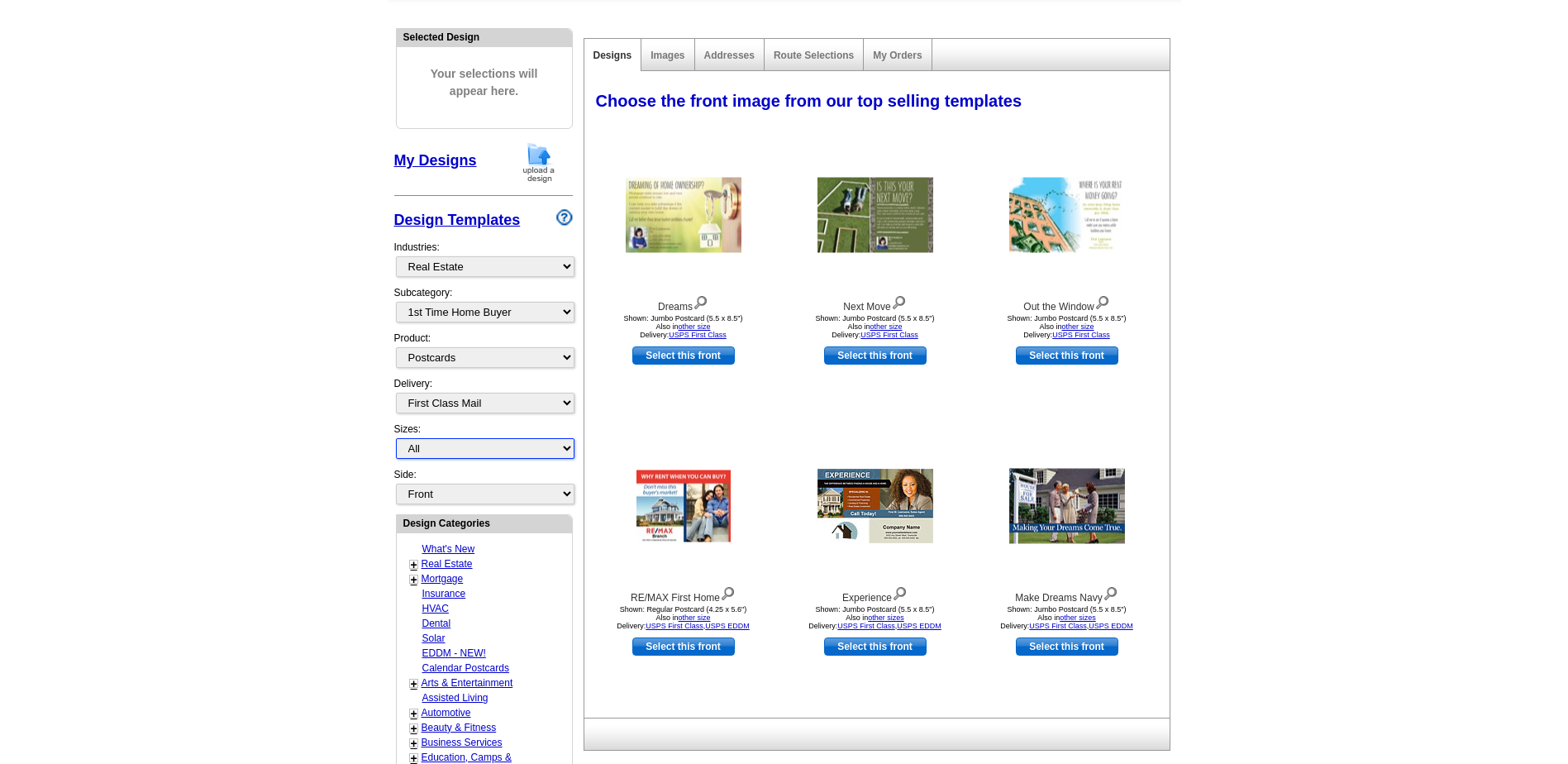
click at [534, 447] on select "All Jumbo Postcard (5.5" x 8.5") Regular Postcard (4.25" x 5.6") Panoramic Post…" at bounding box center [485, 449] width 179 height 21
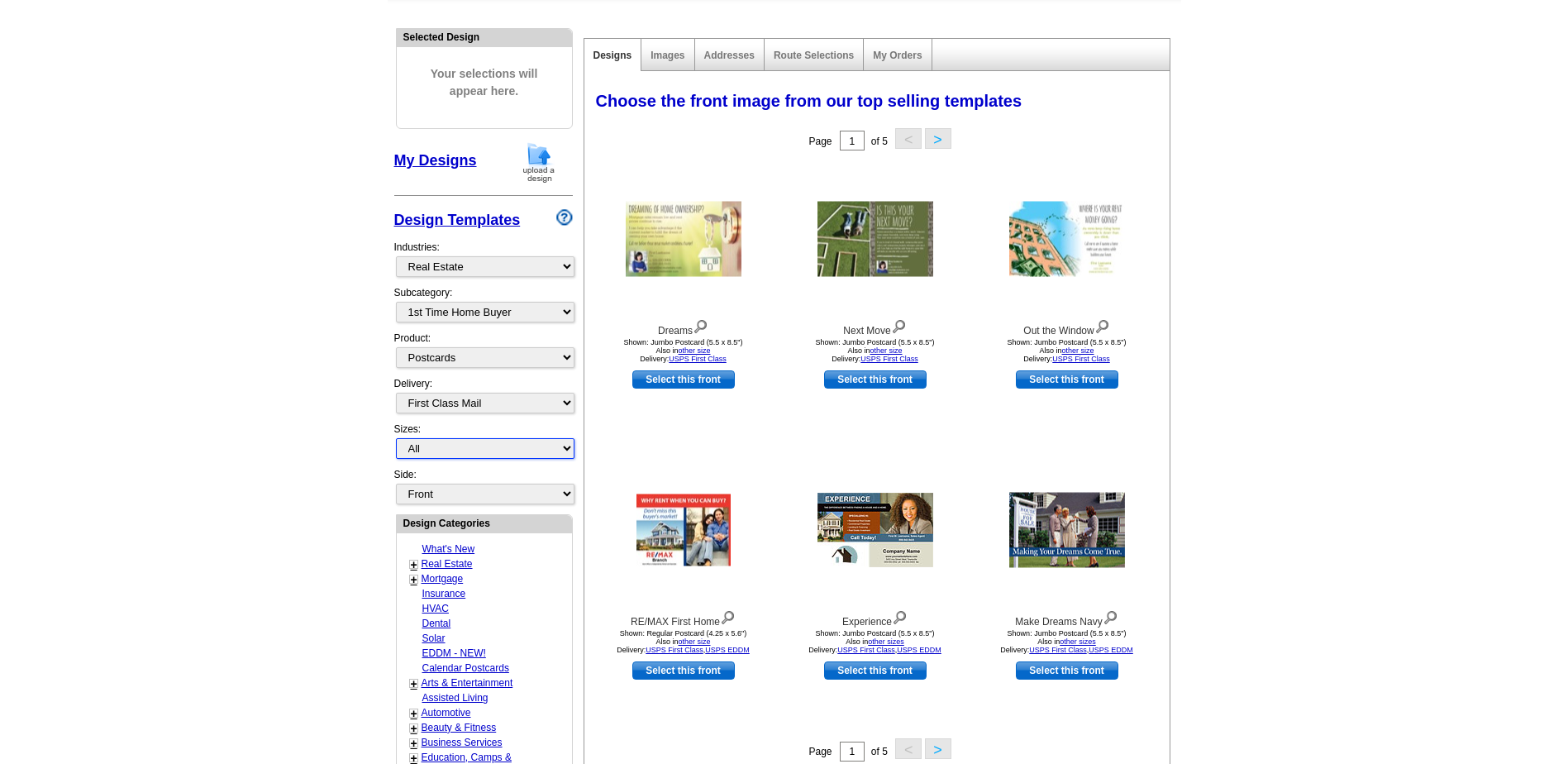
select select "2"
click at [396, 439] on select "All Jumbo Postcard (5.5" x 8.5") Regular Postcard (4.25" x 5.6") Panoramic Post…" at bounding box center [485, 449] width 179 height 21
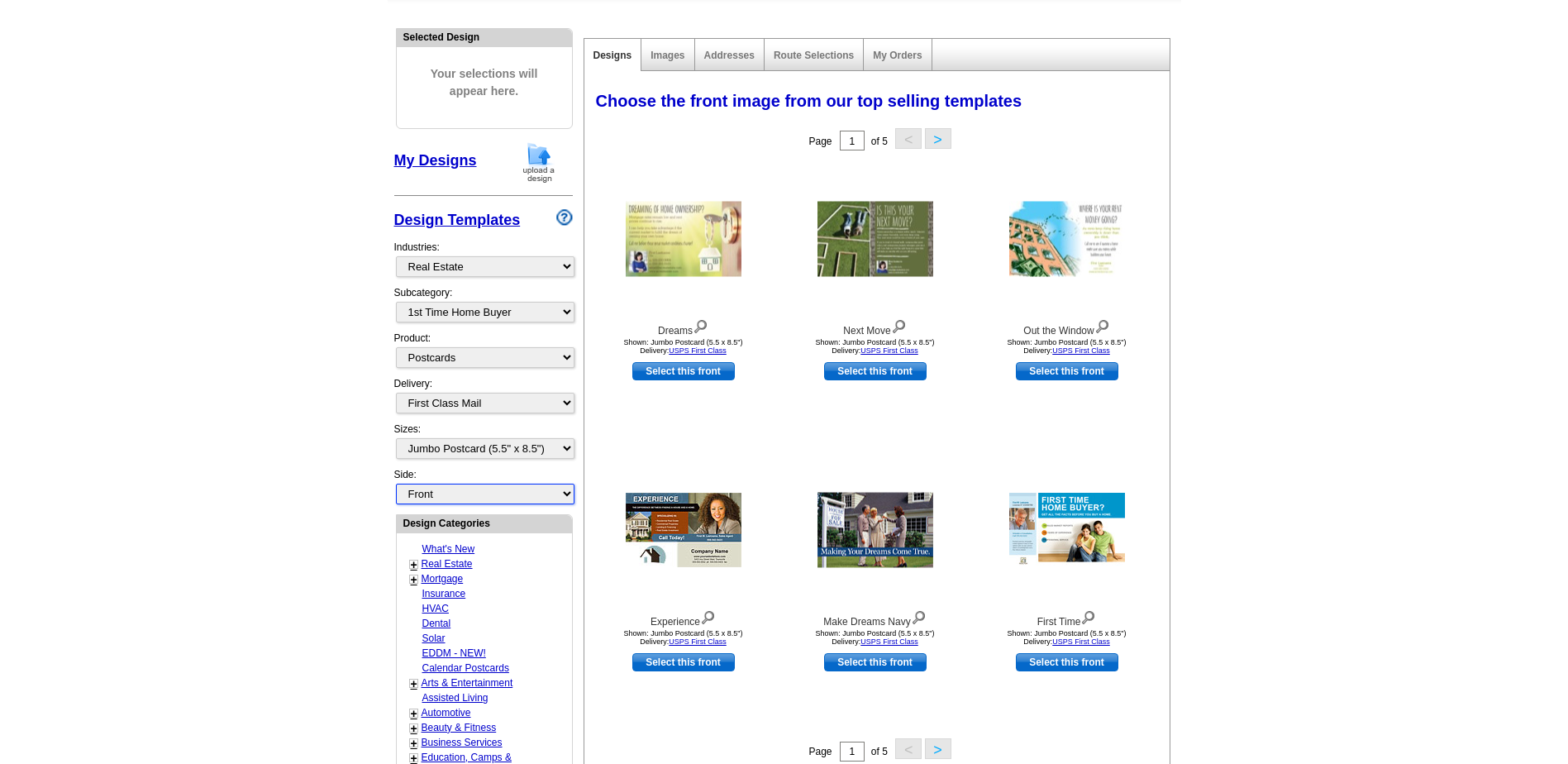
click at [563, 496] on select "Front Back" at bounding box center [485, 494] width 179 height 21
click at [396, 485] on select "Front Back" at bounding box center [485, 494] width 179 height 21
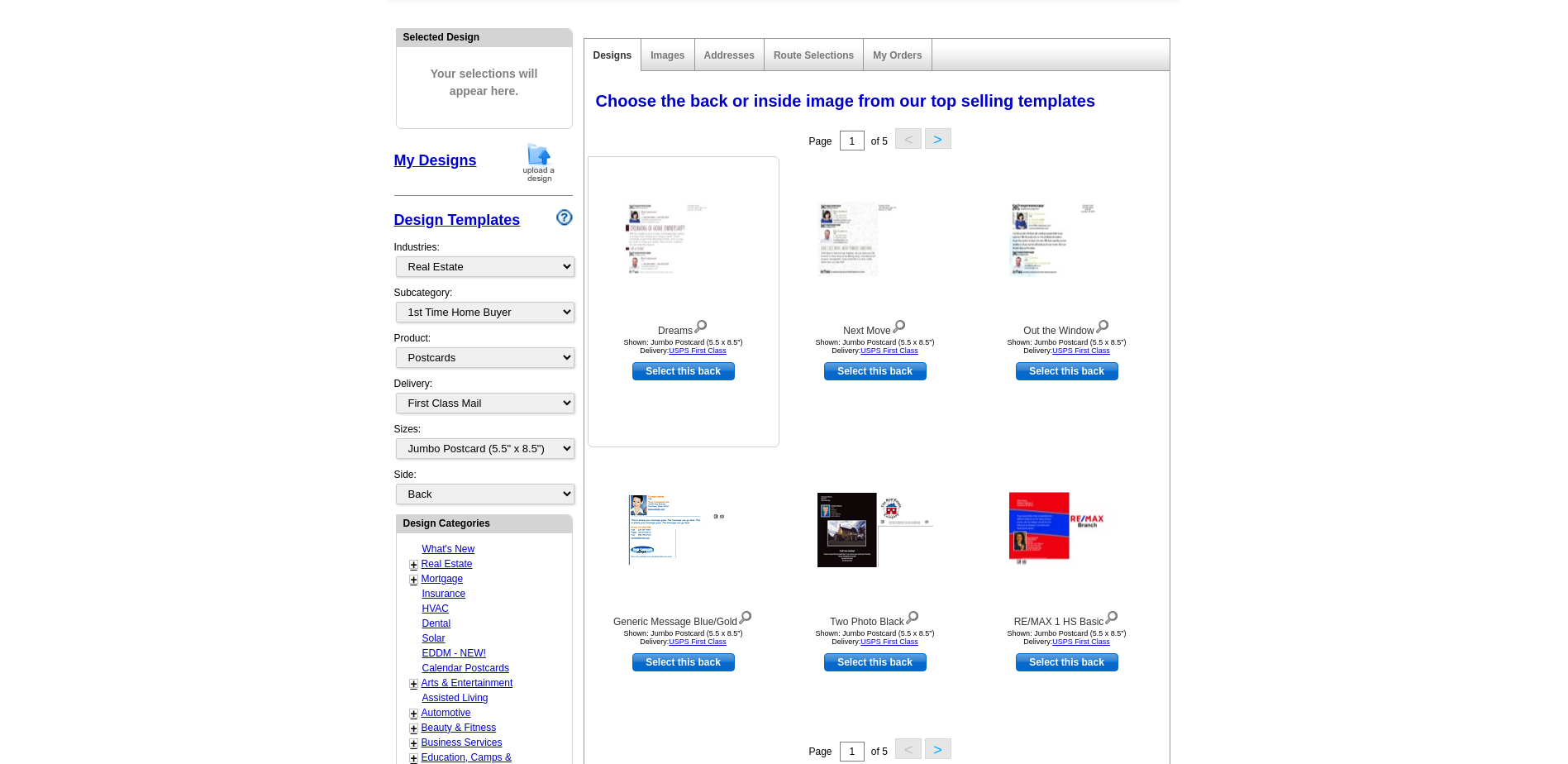
click at [676, 248] on img at bounding box center [683, 239] width 116 height 75
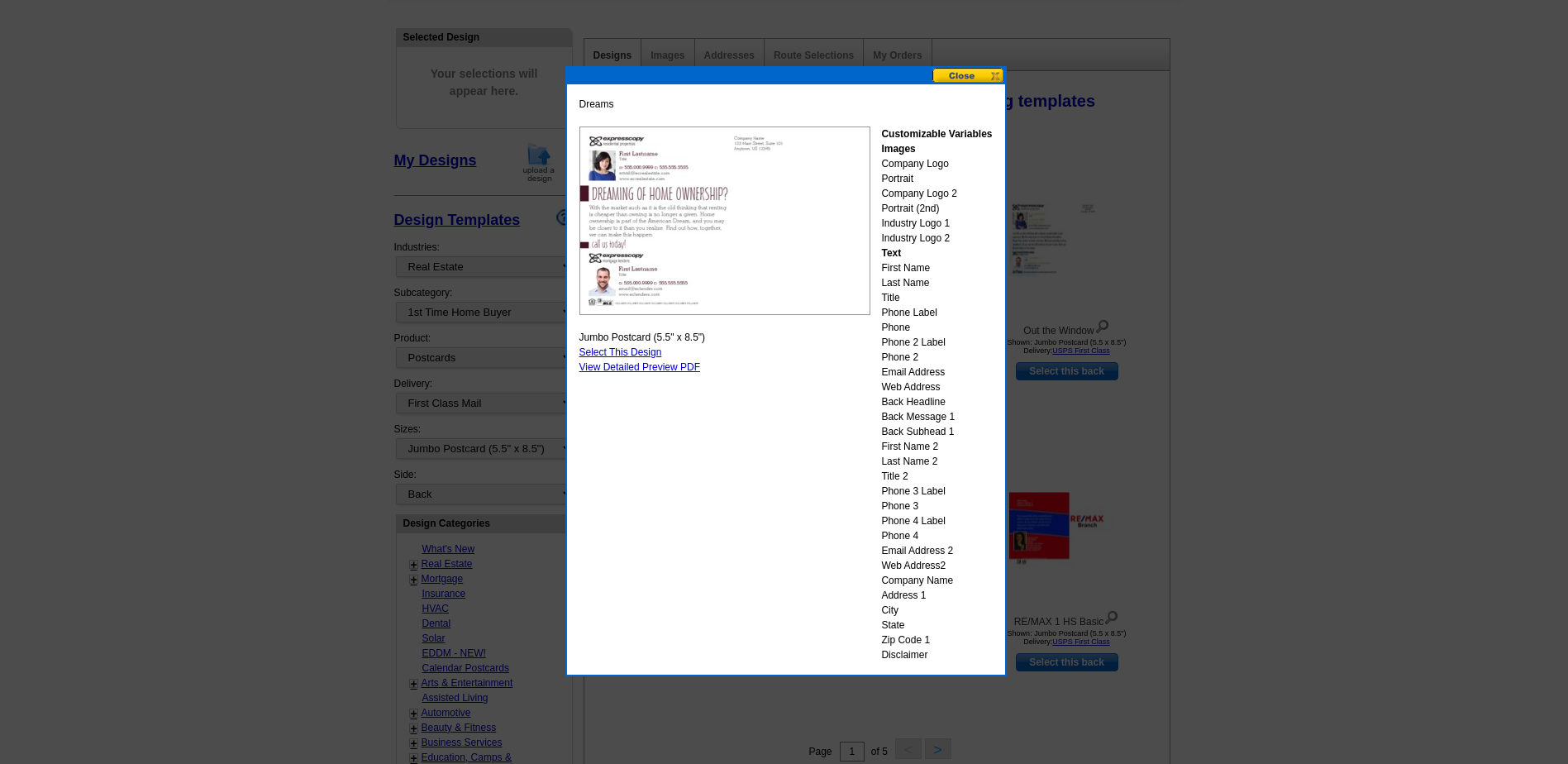
click at [988, 75] on button at bounding box center [968, 75] width 72 height 16
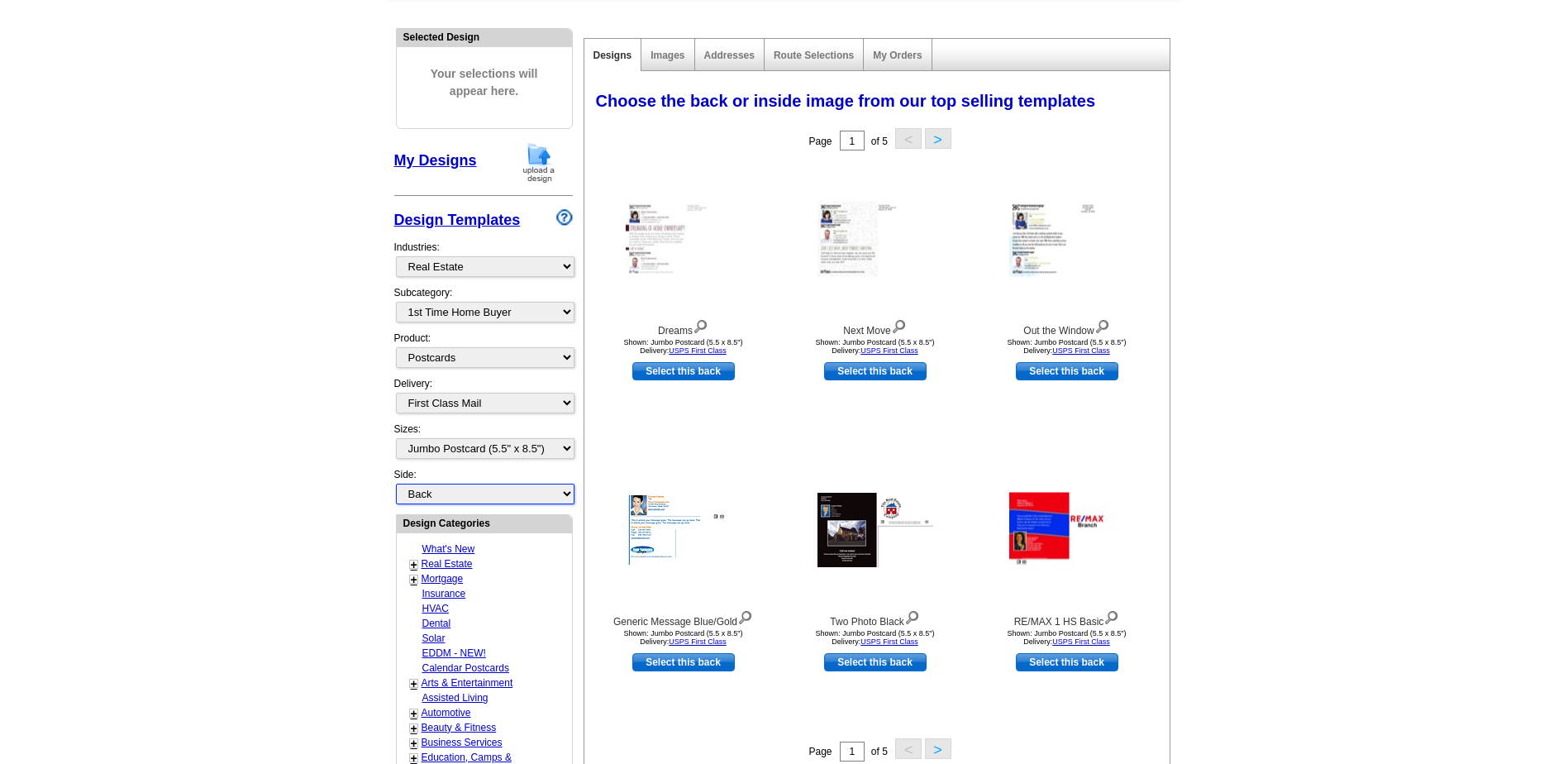
click at [521, 497] on select "Front Back" at bounding box center [485, 494] width 179 height 21
click at [396, 485] on select "Front Back" at bounding box center [485, 494] width 179 height 21
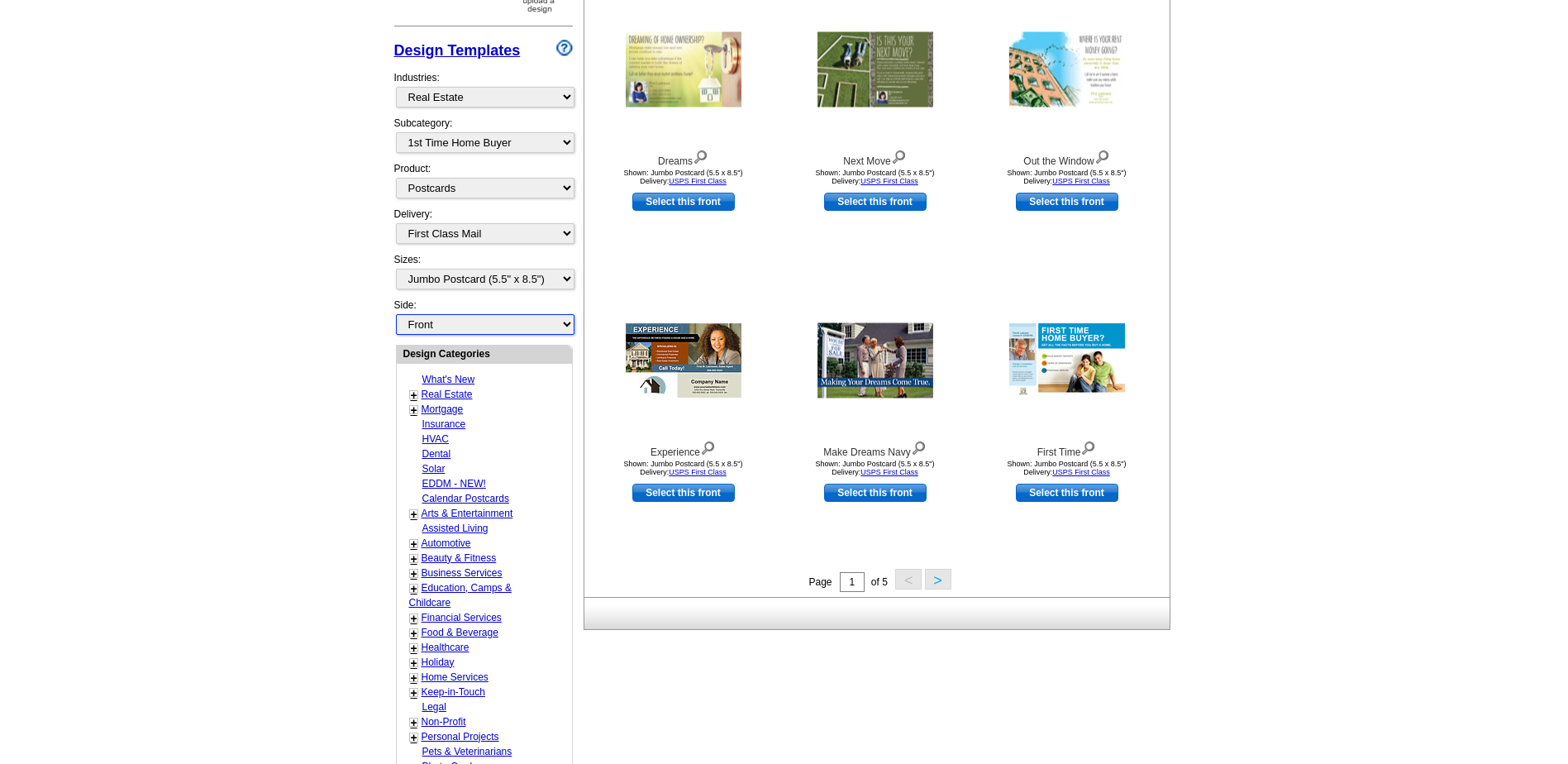
scroll to position [410, 0]
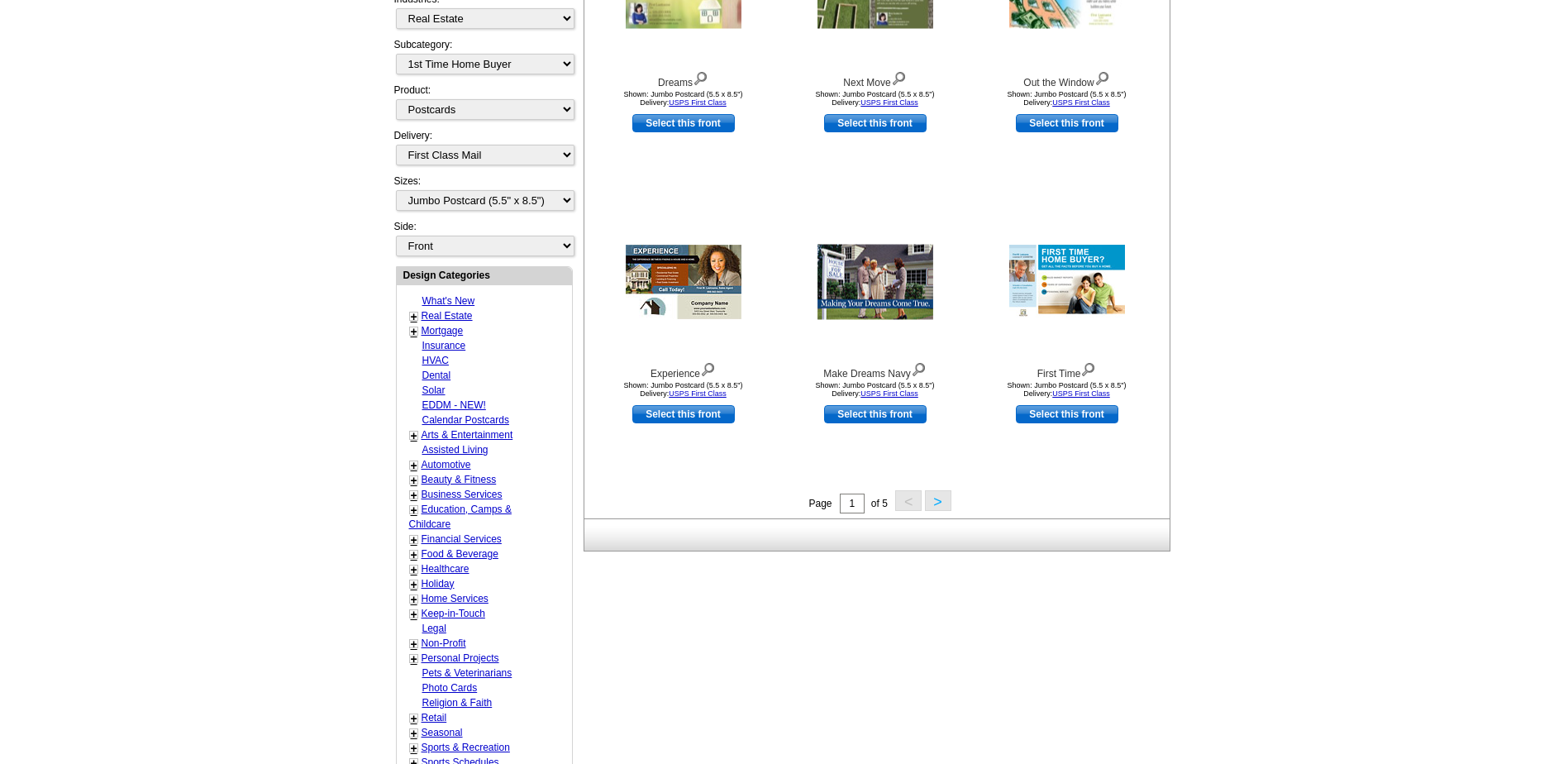
click at [414, 435] on link "+" at bounding box center [414, 436] width 7 height 13
click at [414, 435] on link "-" at bounding box center [413, 436] width 4 height 13
click at [418, 318] on div "+" at bounding box center [414, 316] width 9 height 9
click at [412, 317] on link "+" at bounding box center [414, 316] width 7 height 13
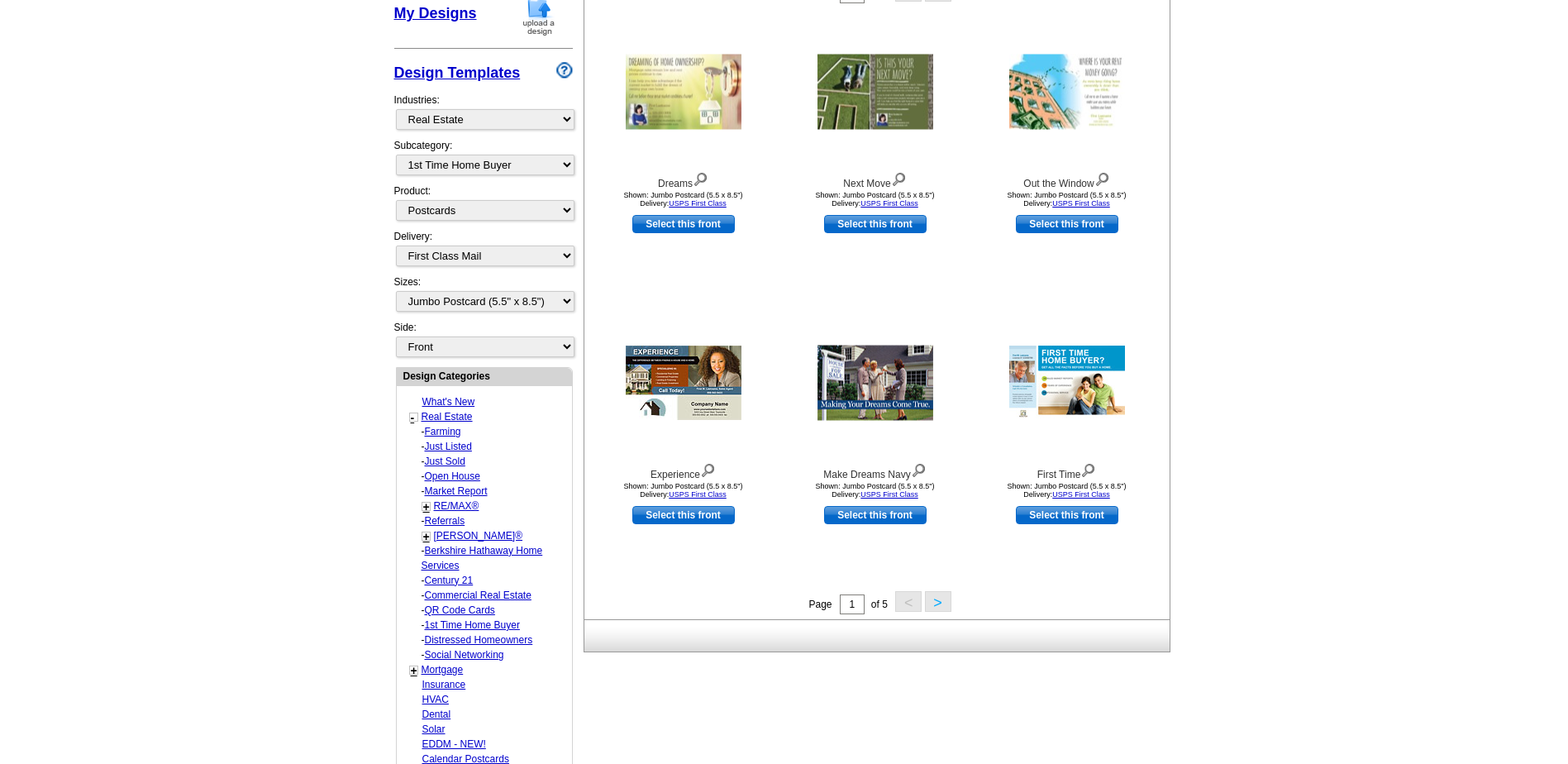
scroll to position [245, 0]
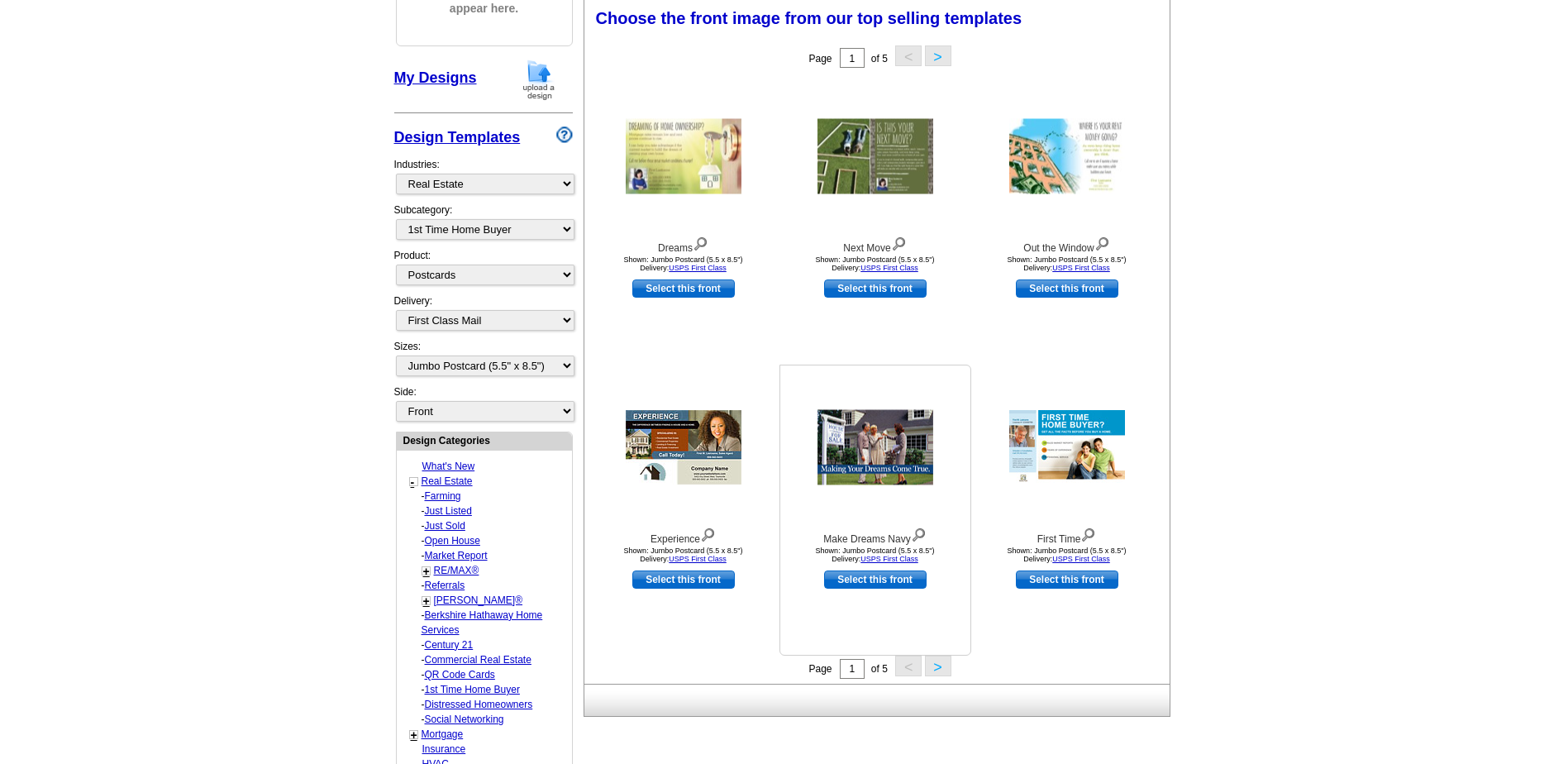
click at [888, 443] on img at bounding box center [875, 448] width 116 height 75
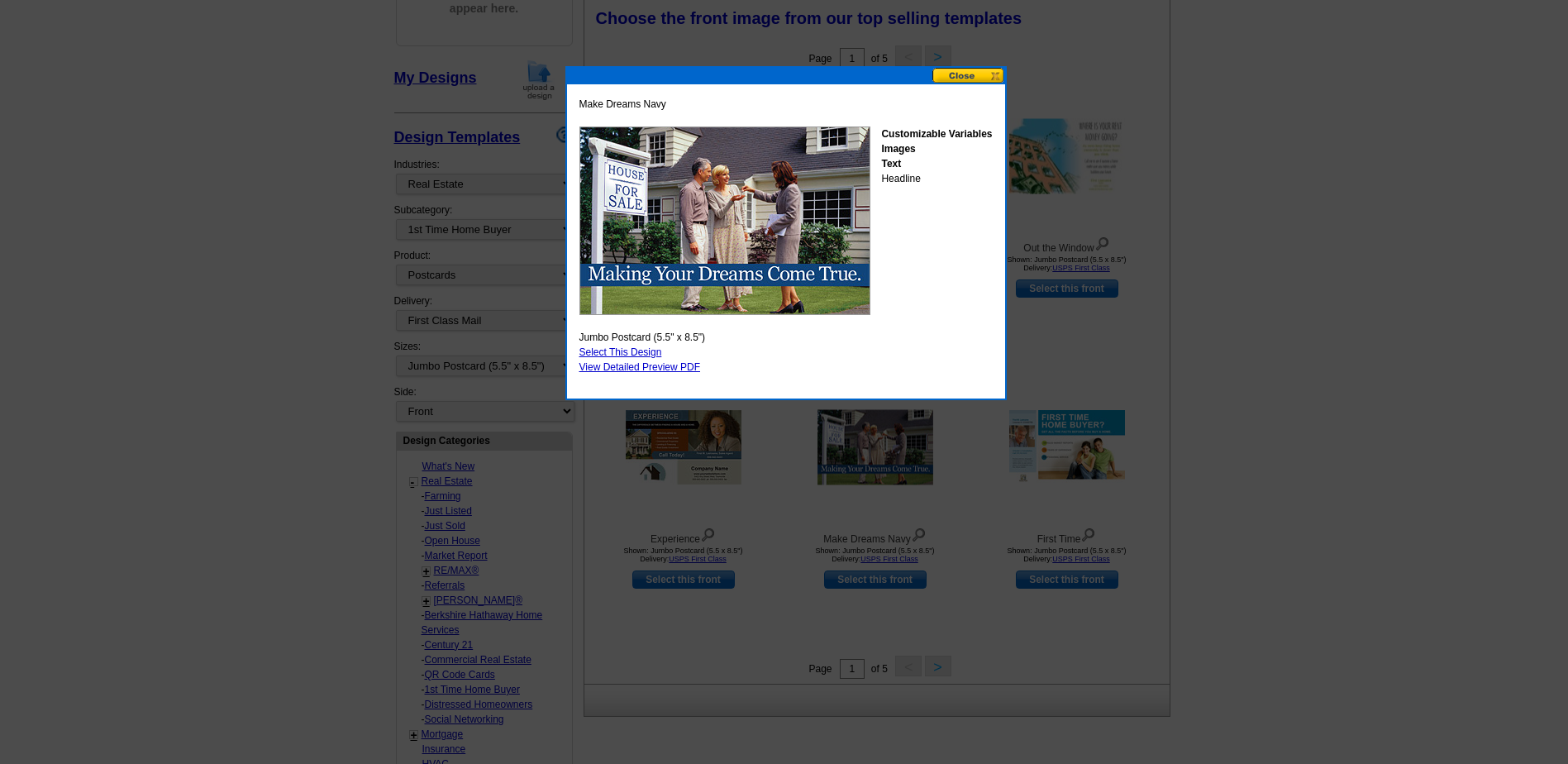
click at [963, 75] on button at bounding box center [968, 75] width 72 height 16
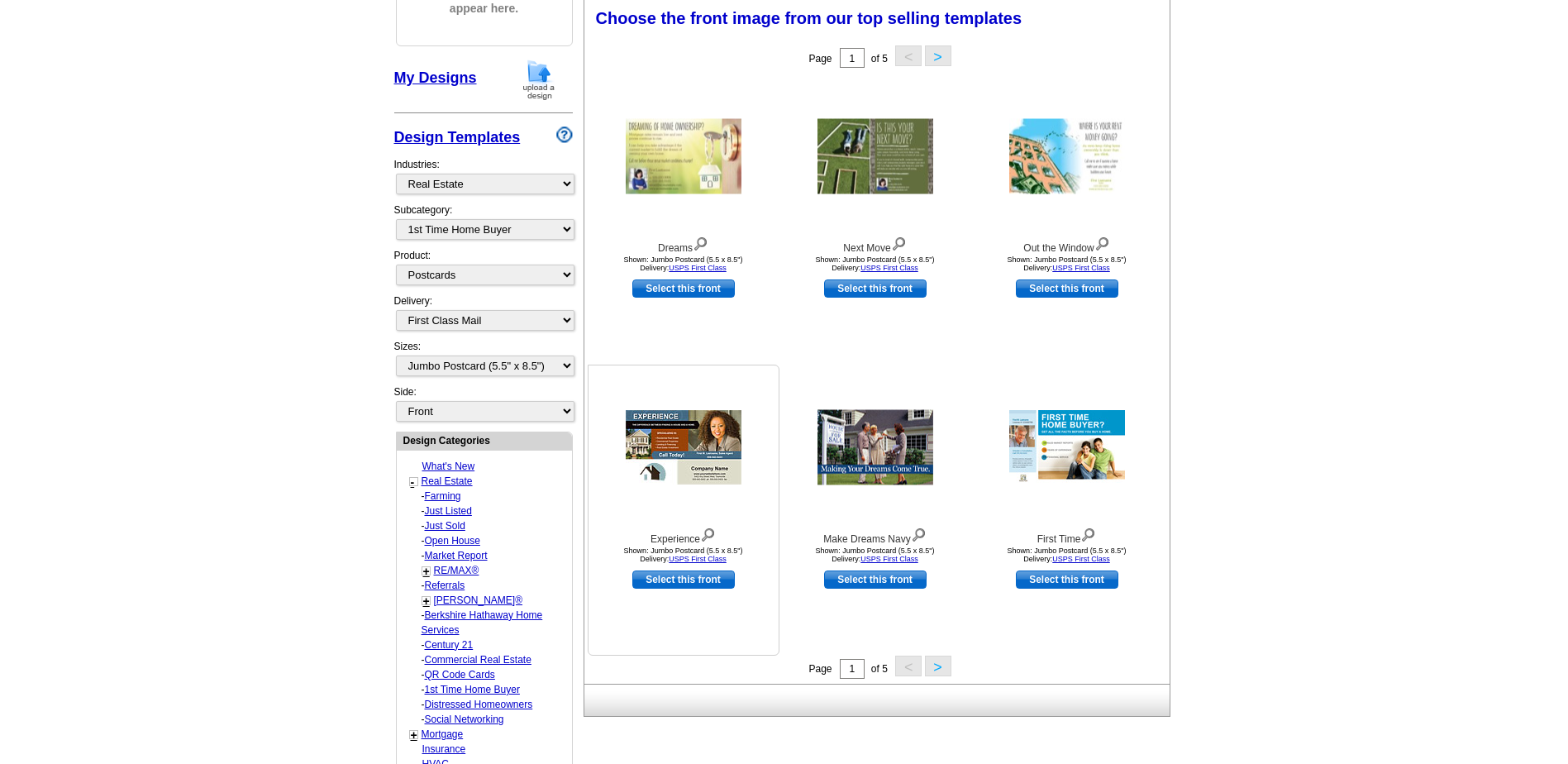
click at [712, 440] on img at bounding box center [683, 447] width 116 height 74
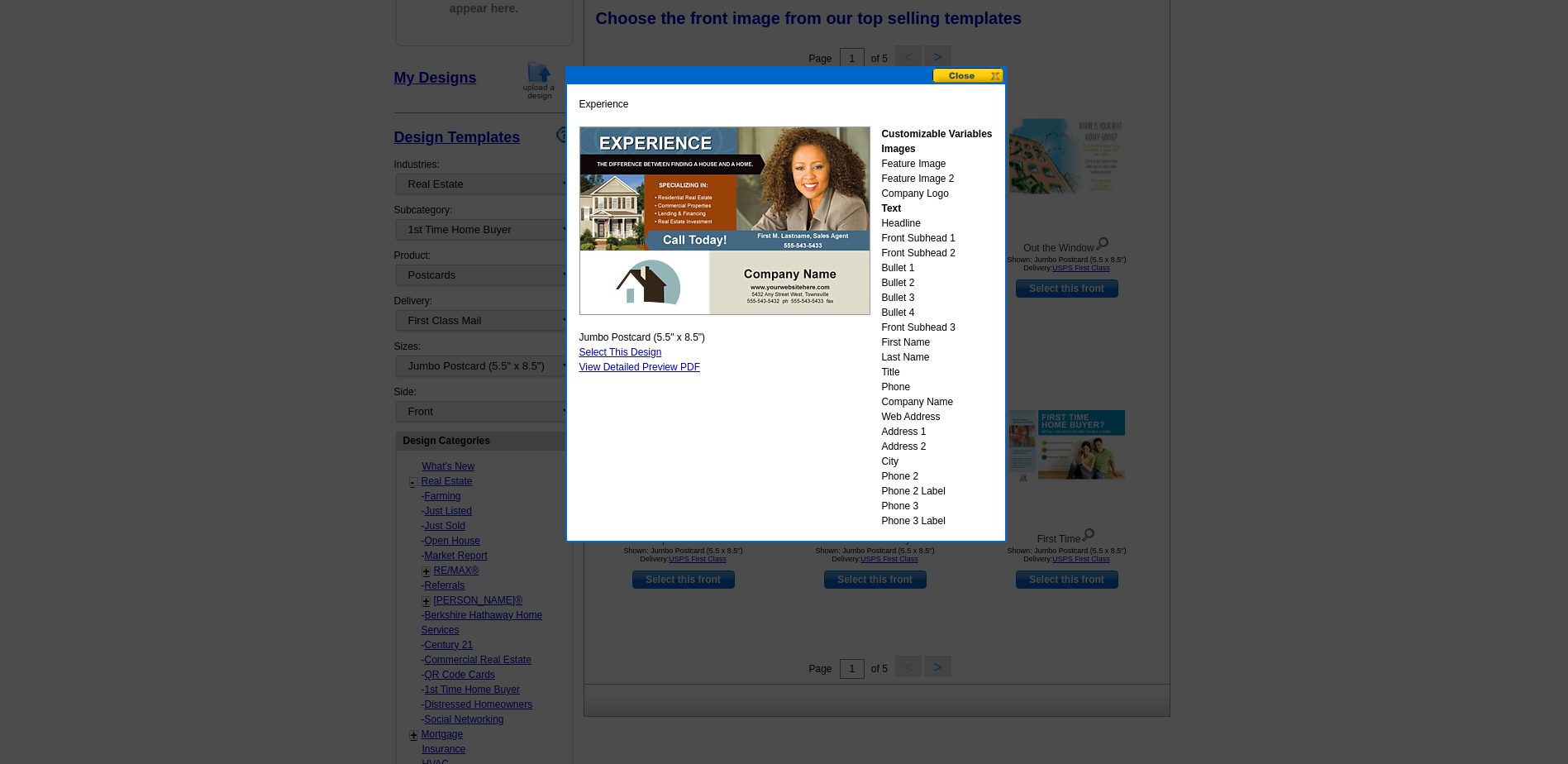
click at [982, 72] on button at bounding box center [968, 75] width 72 height 16
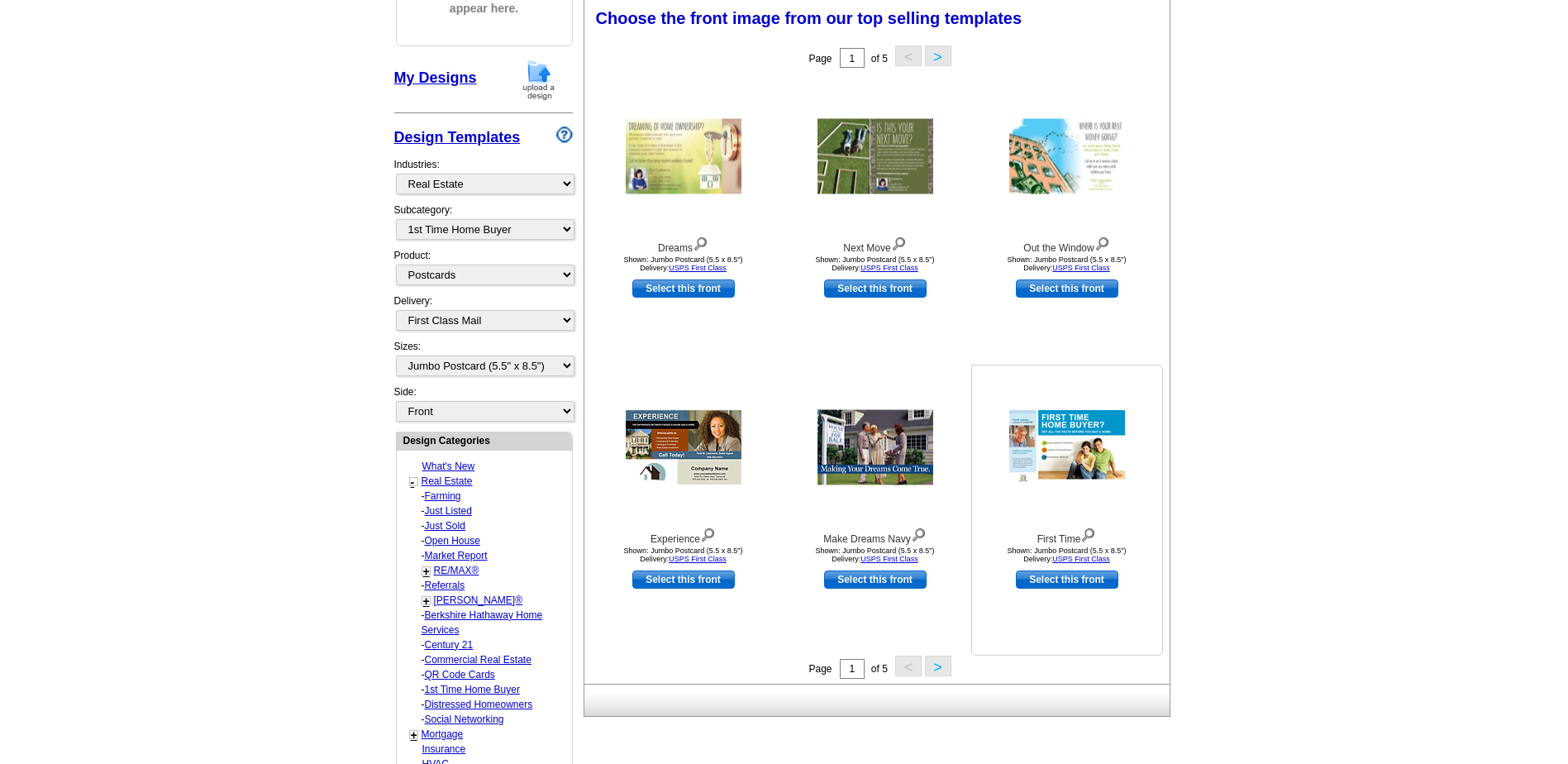
click at [1075, 465] on img at bounding box center [1067, 447] width 116 height 74
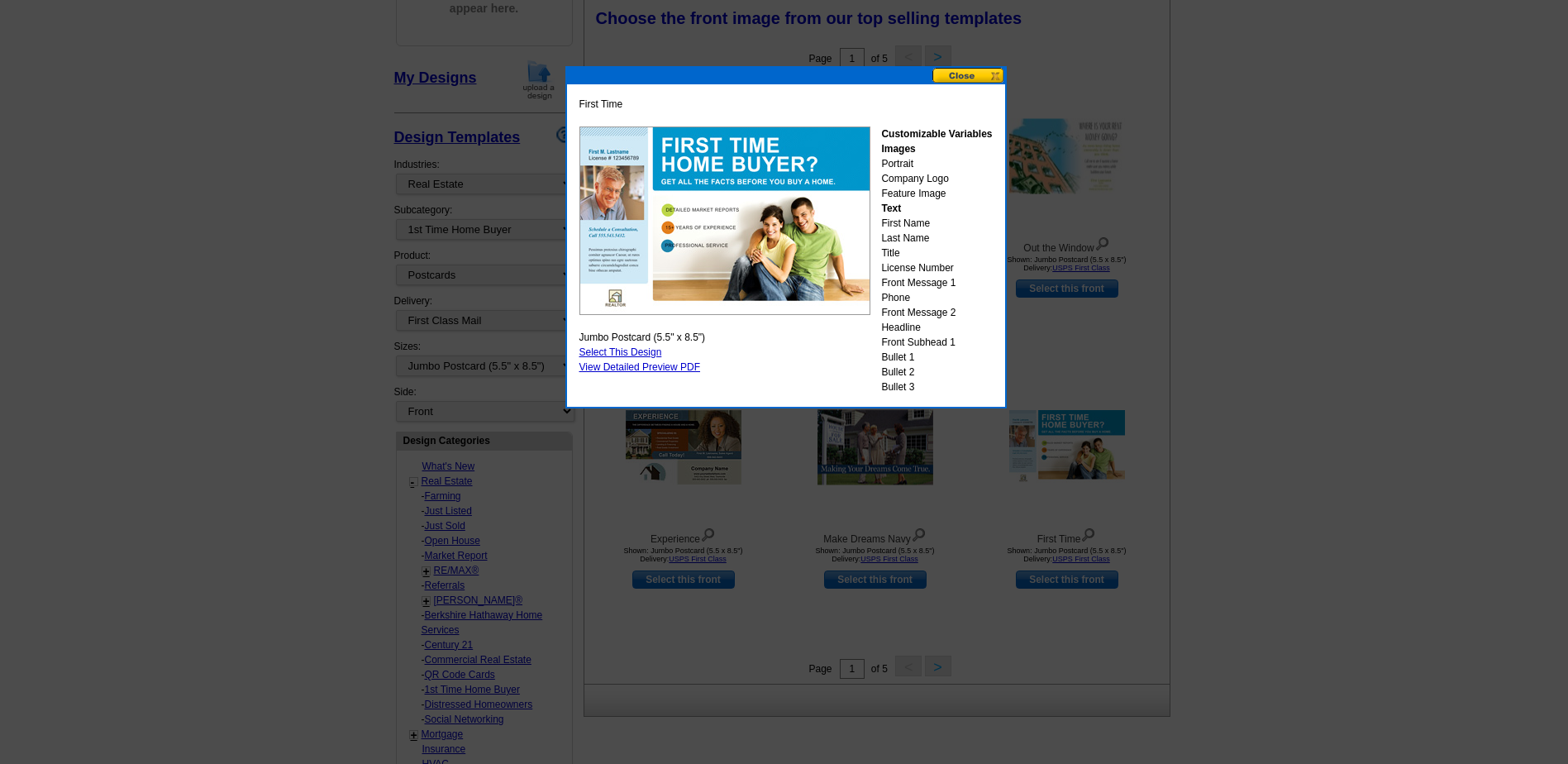
click at [971, 71] on button at bounding box center [968, 75] width 72 height 16
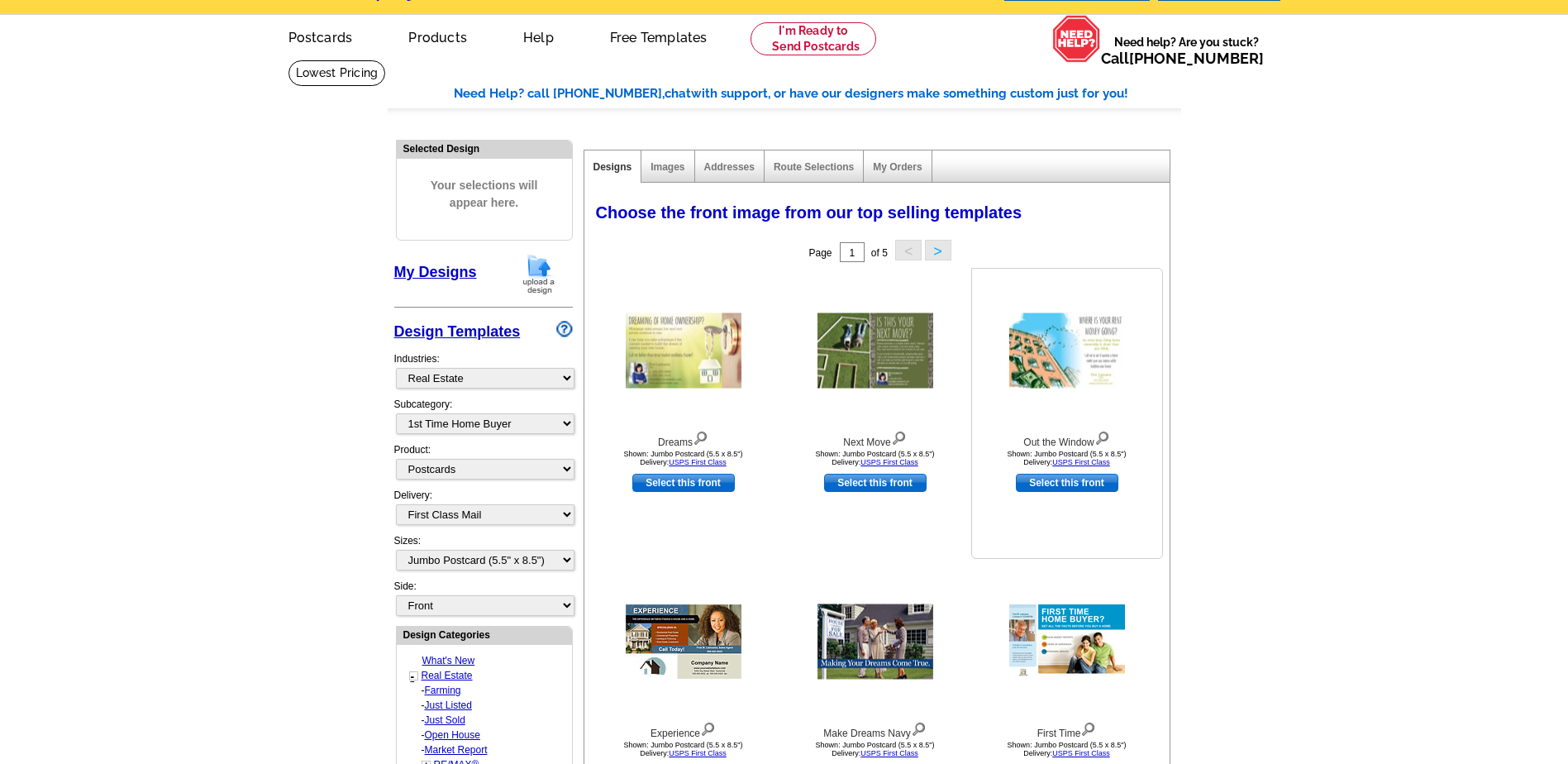
scroll to position [0, 0]
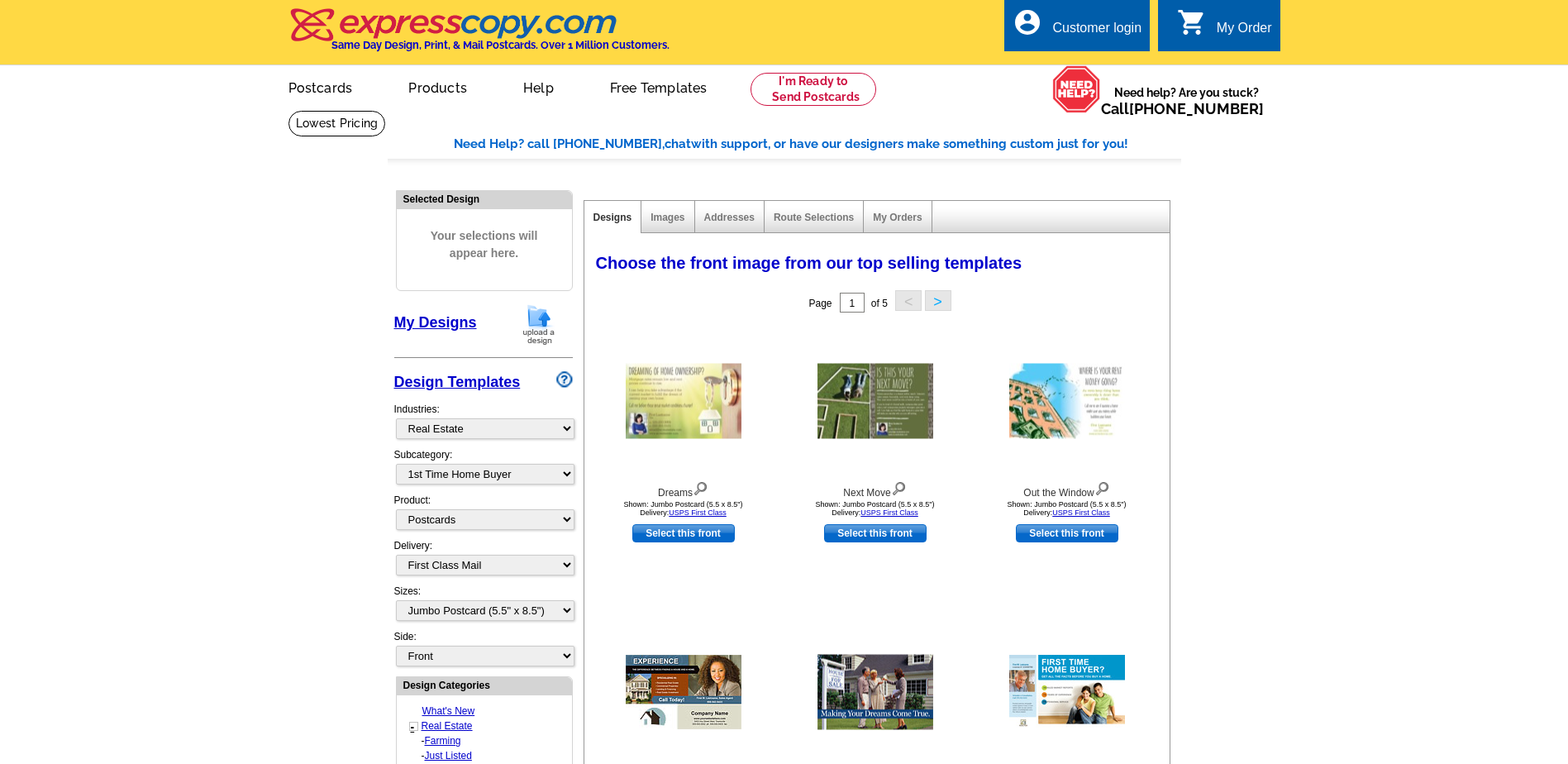
click at [935, 301] on button ">" at bounding box center [938, 300] width 26 height 21
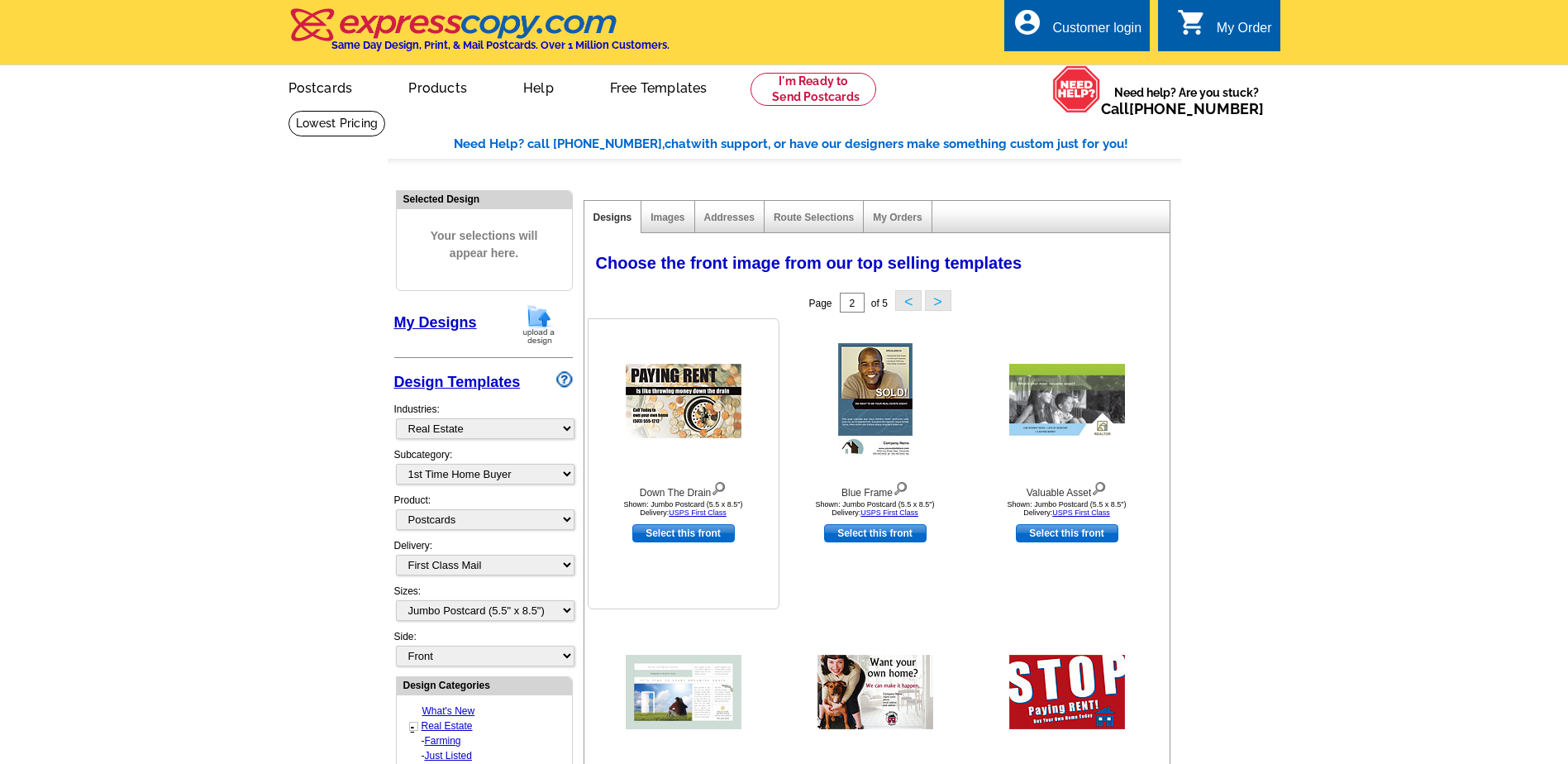
click at [715, 422] on img at bounding box center [683, 401] width 116 height 74
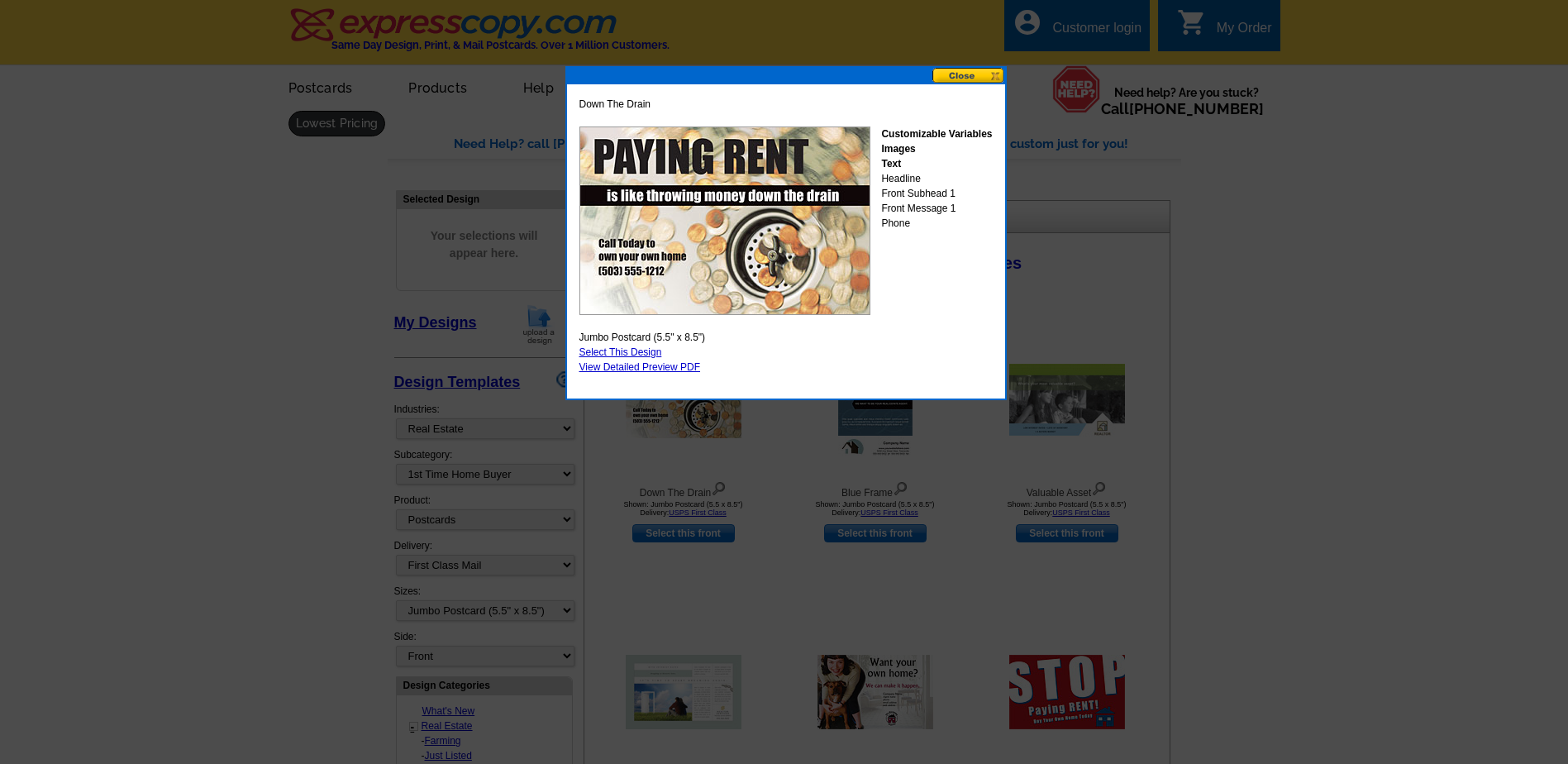
click at [982, 78] on button at bounding box center [968, 75] width 72 height 16
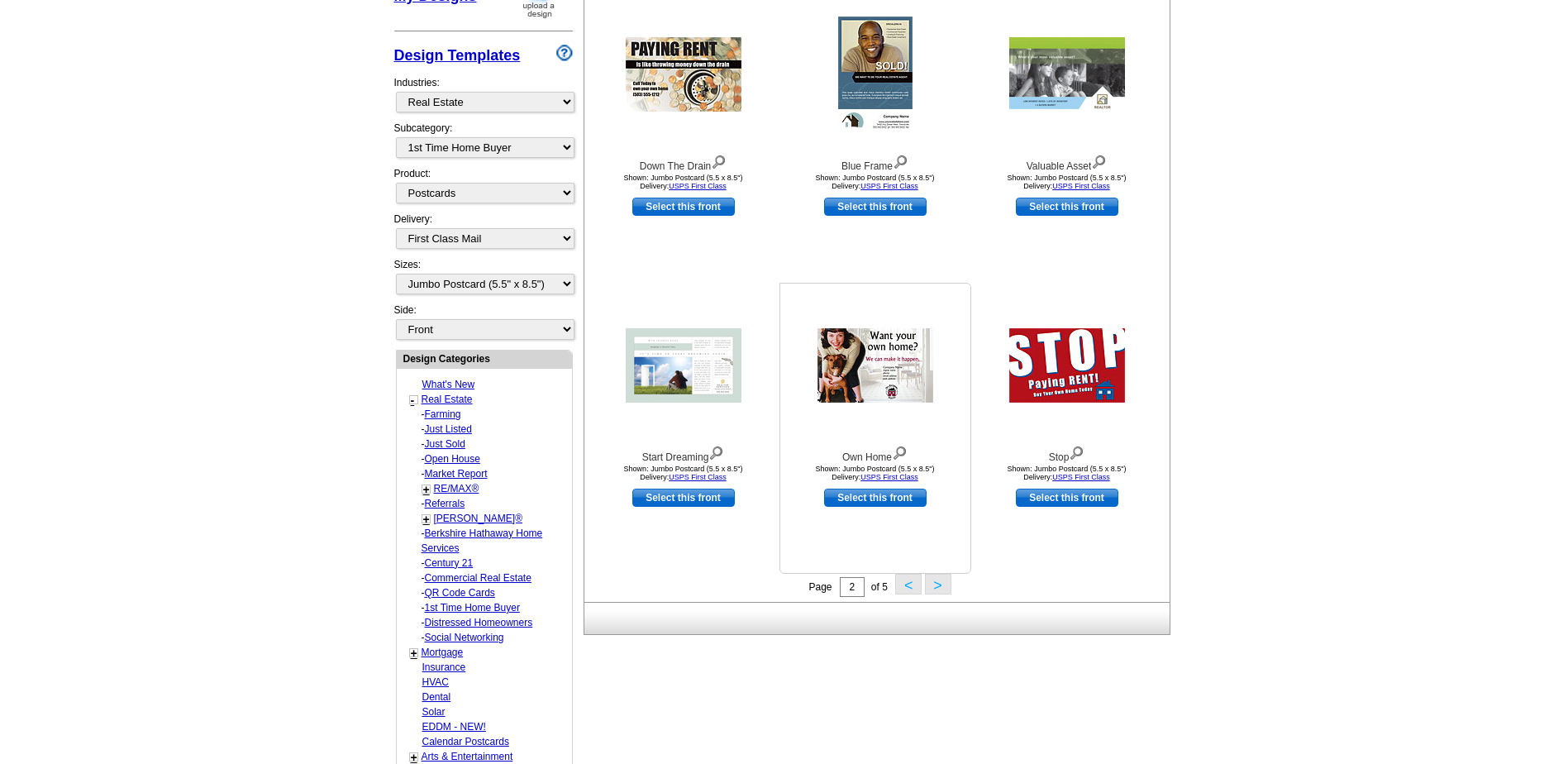
scroll to position [330, 0]
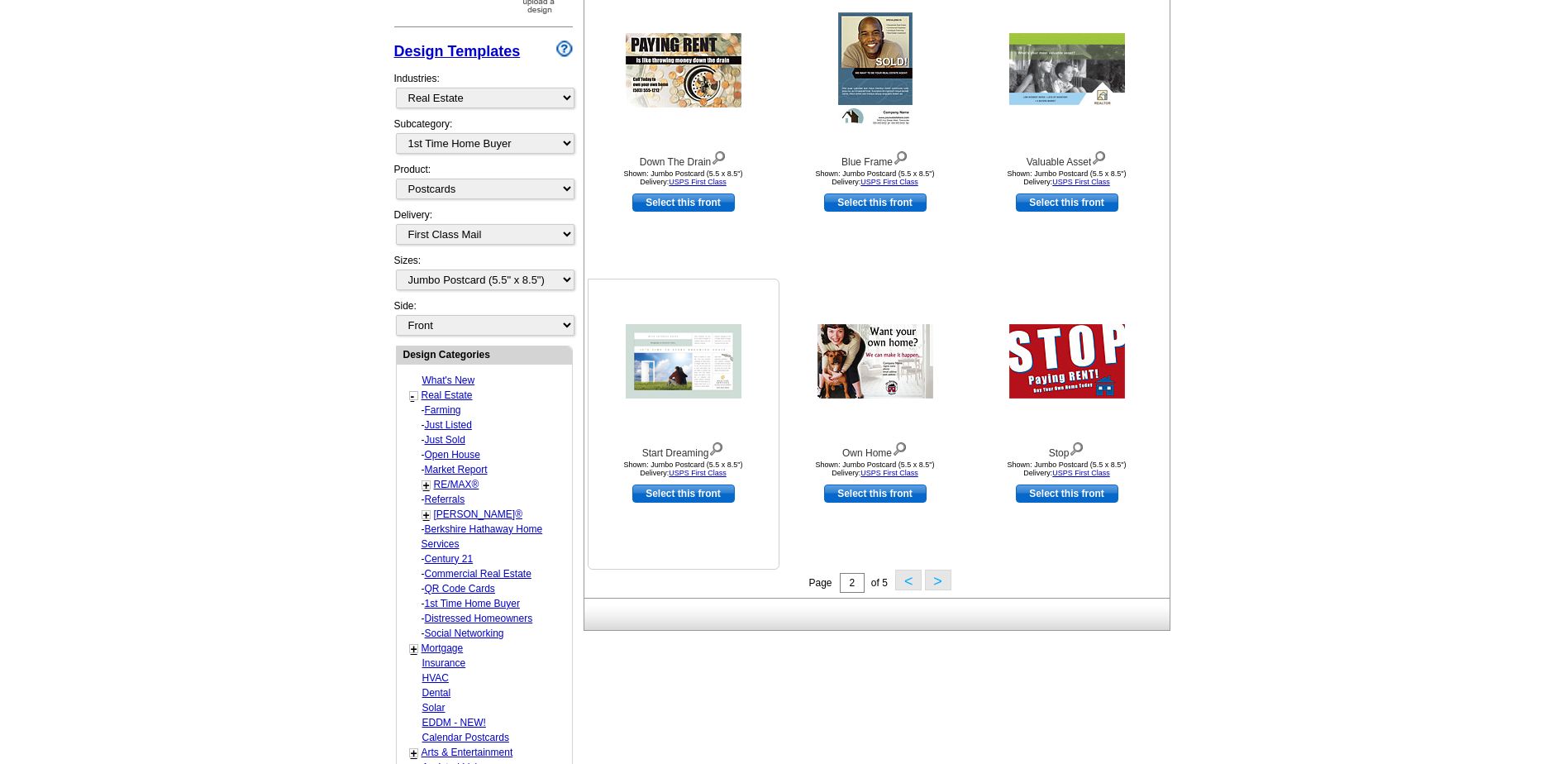
click at [693, 372] on img at bounding box center [683, 360] width 116 height 74
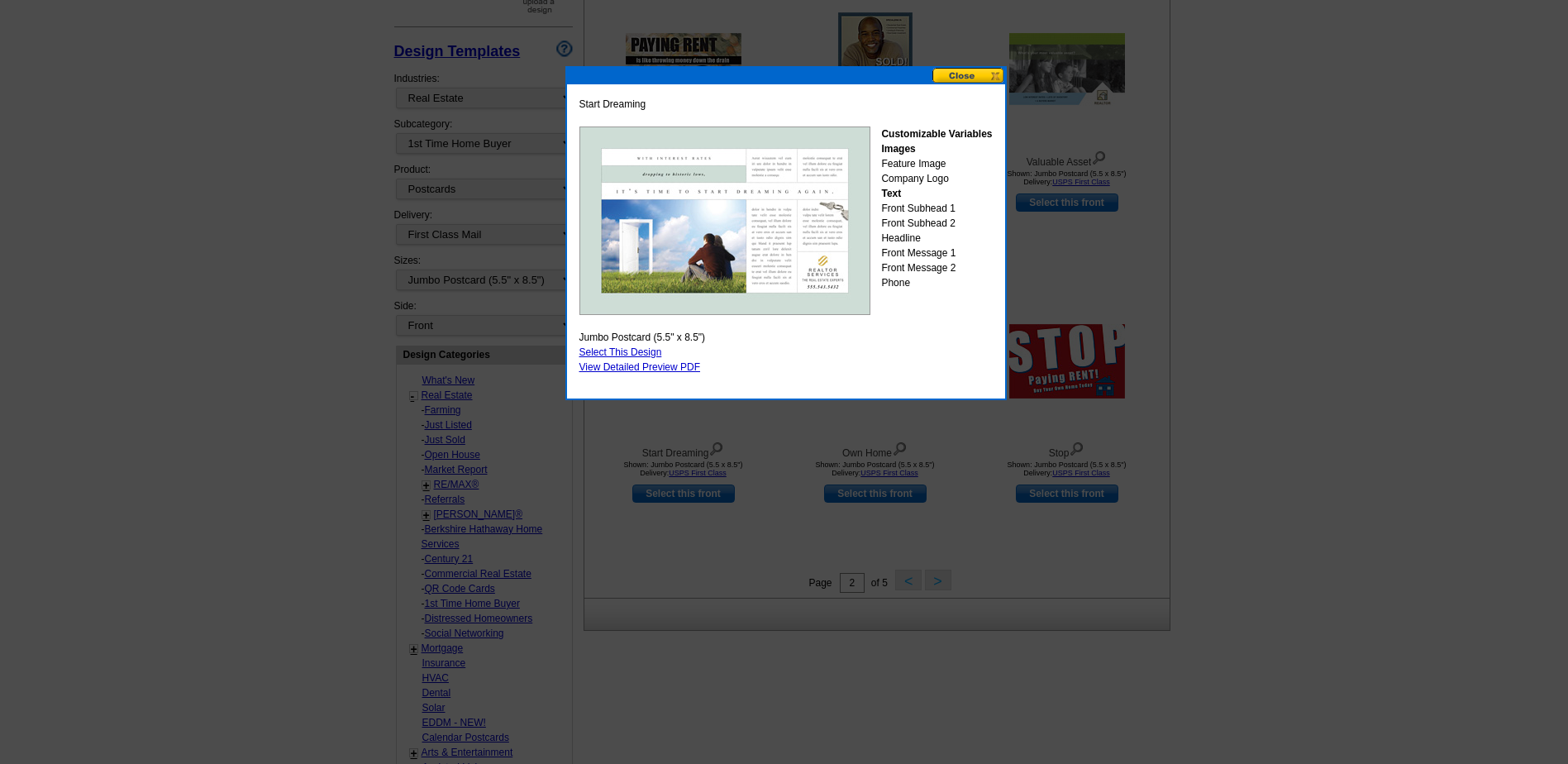
click at [970, 78] on button at bounding box center [968, 75] width 72 height 16
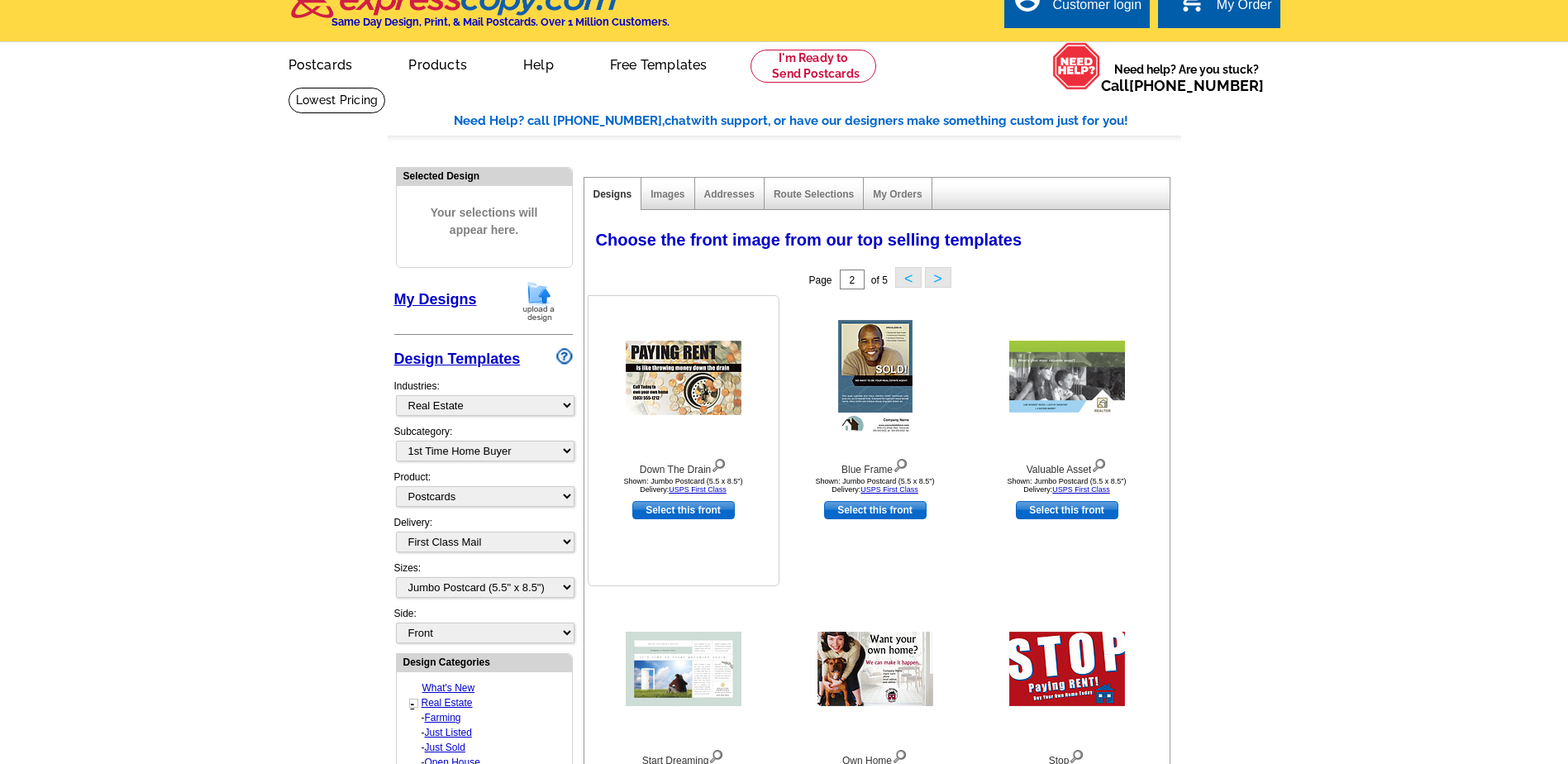
scroll to position [0, 0]
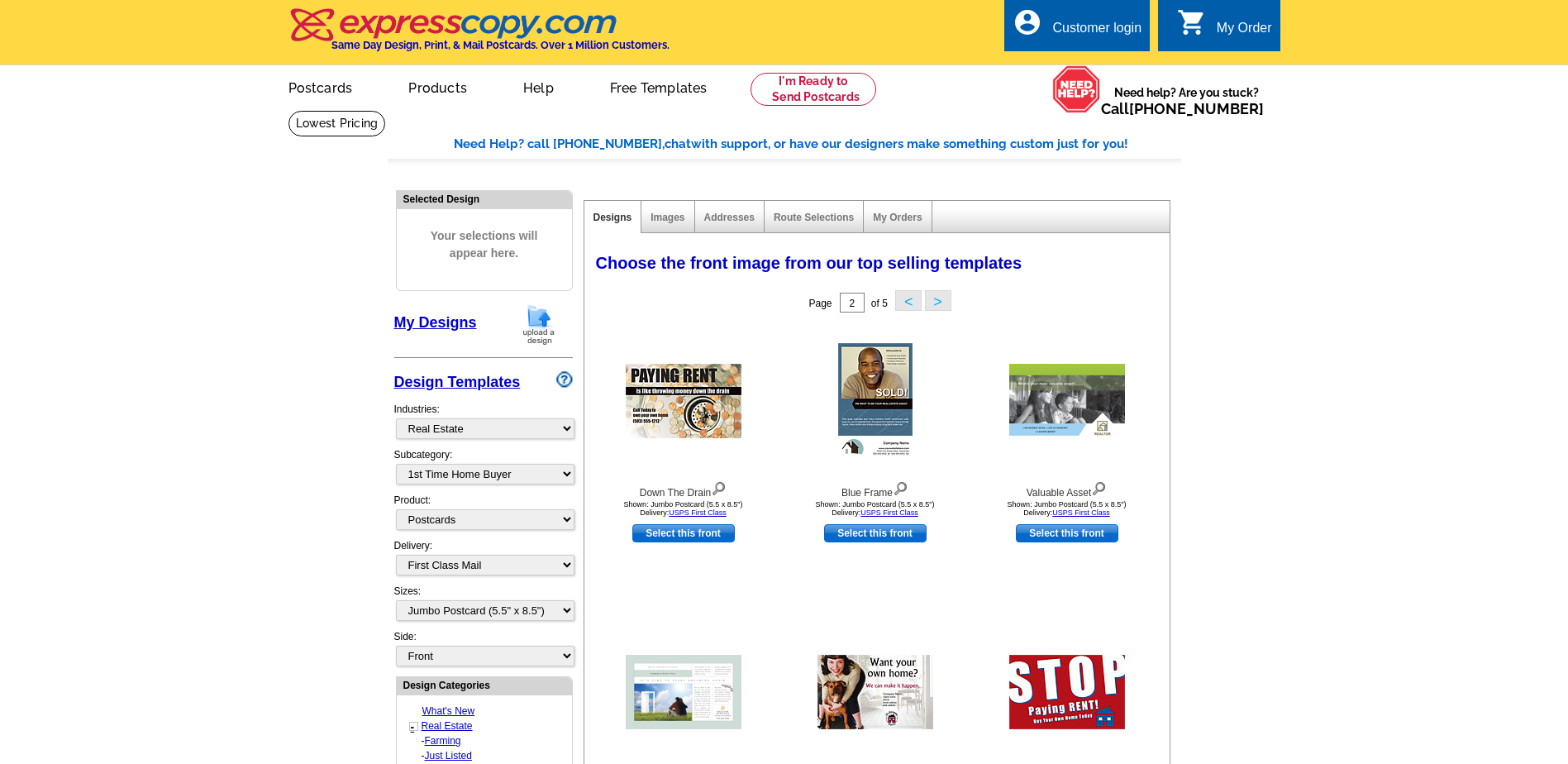
click at [908, 297] on button "<" at bounding box center [909, 300] width 26 height 21
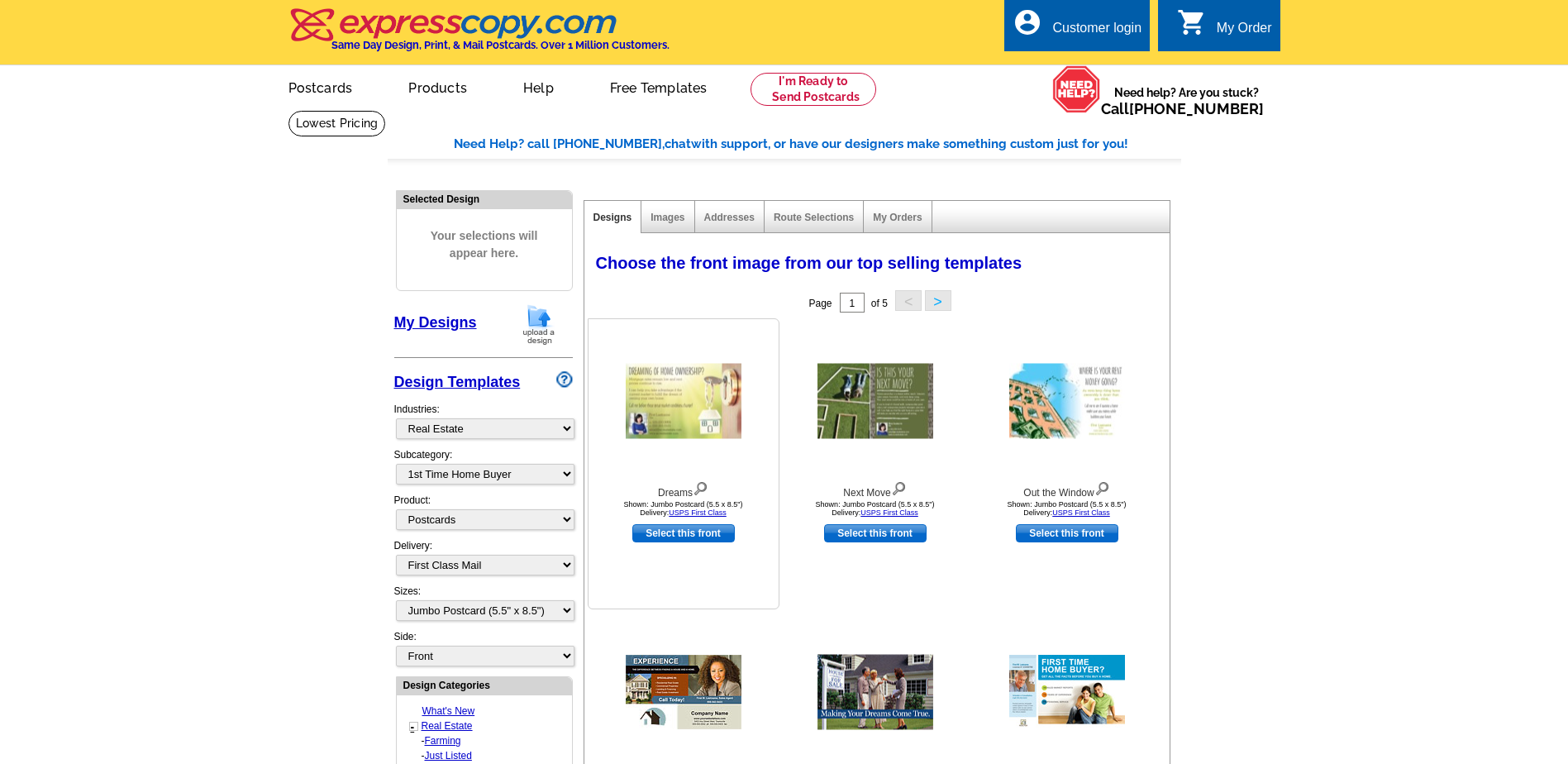
click at [685, 406] on img at bounding box center [683, 402] width 116 height 75
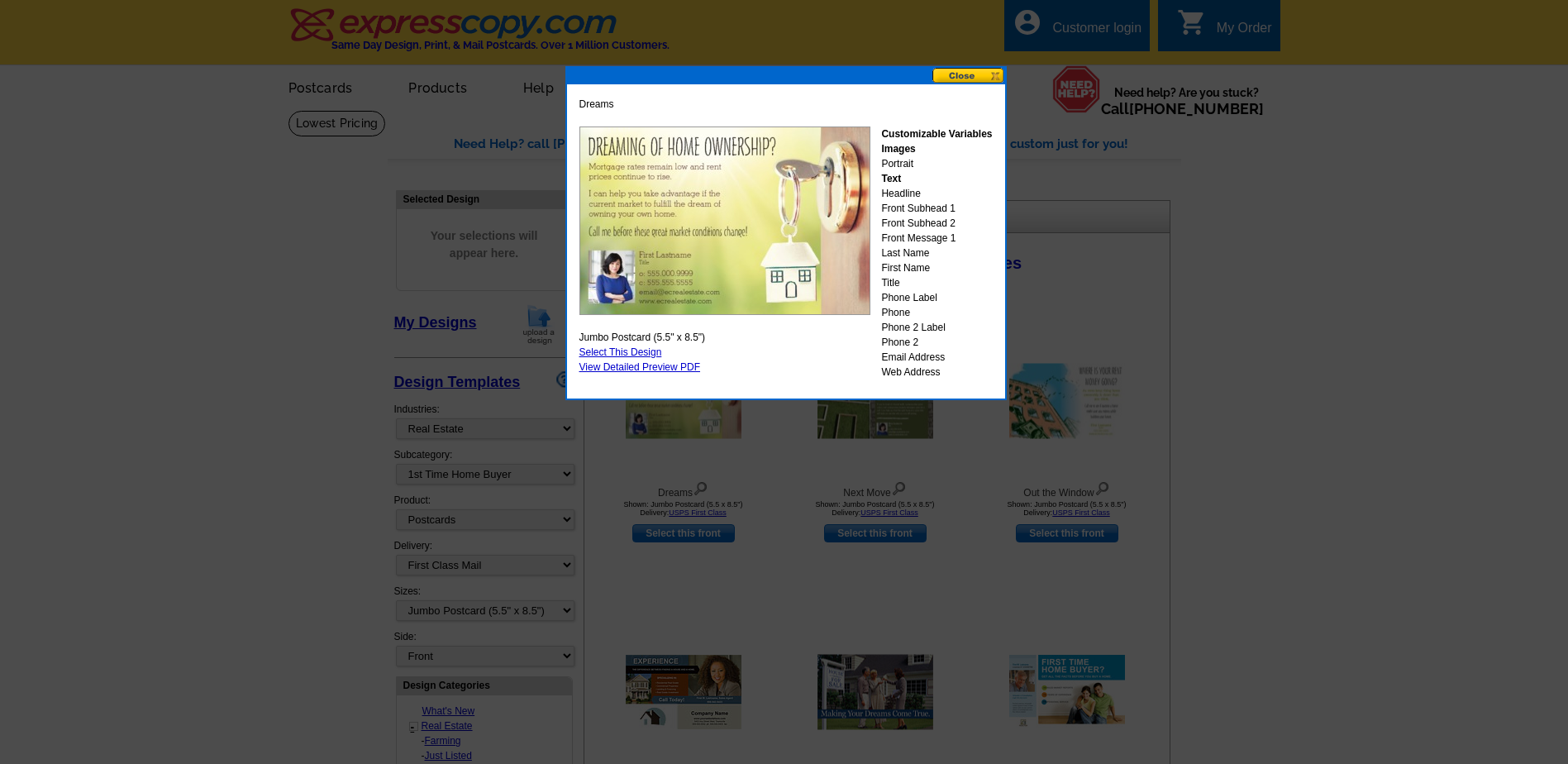
click at [655, 182] on img at bounding box center [724, 220] width 291 height 188
click at [639, 366] on link "View Detailed Preview PDF" at bounding box center [640, 367] width 121 height 11
click at [629, 348] on link "Select This Design" at bounding box center [621, 352] width 83 height 11
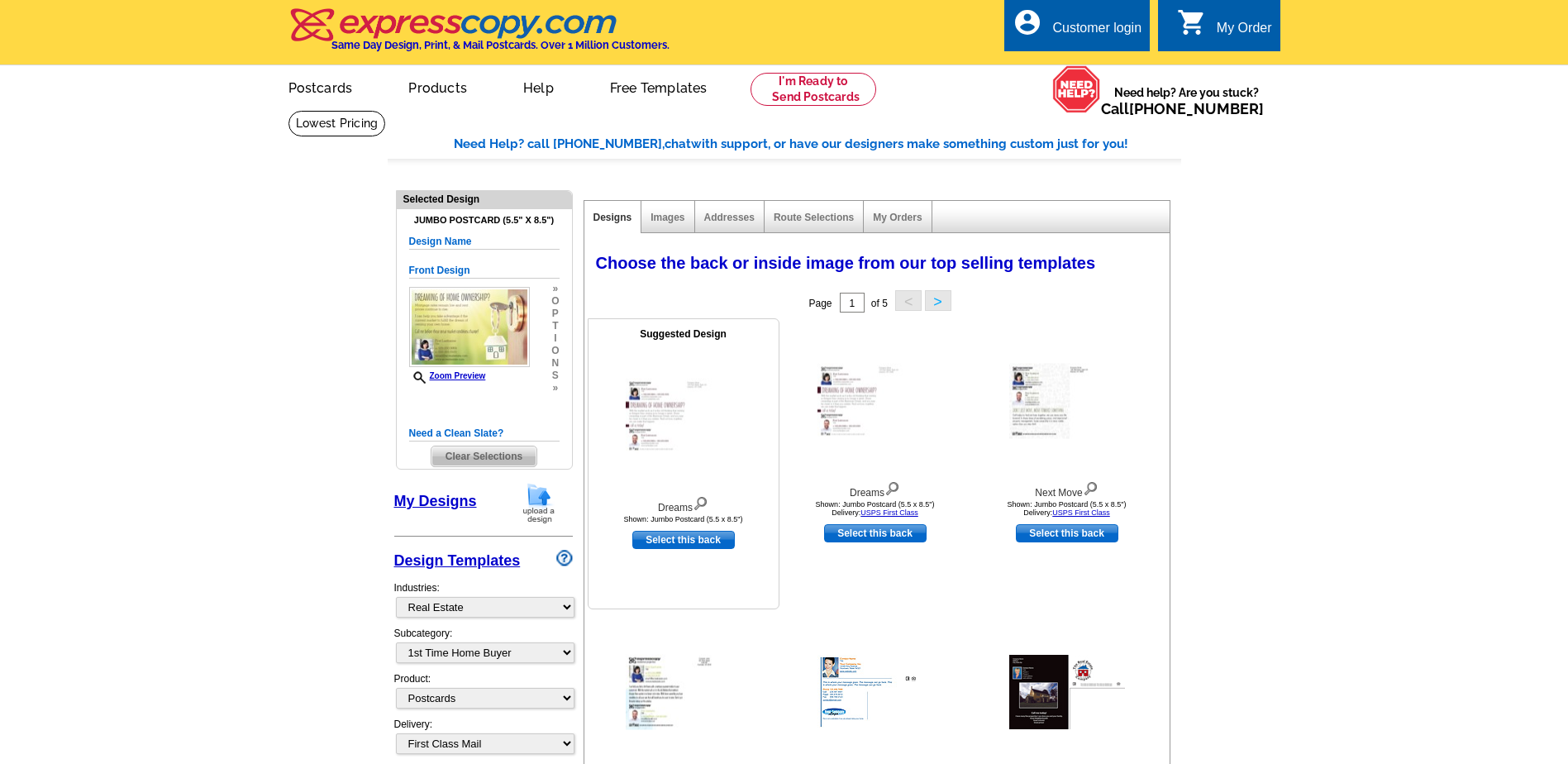
click at [684, 409] on img at bounding box center [683, 416] width 116 height 75
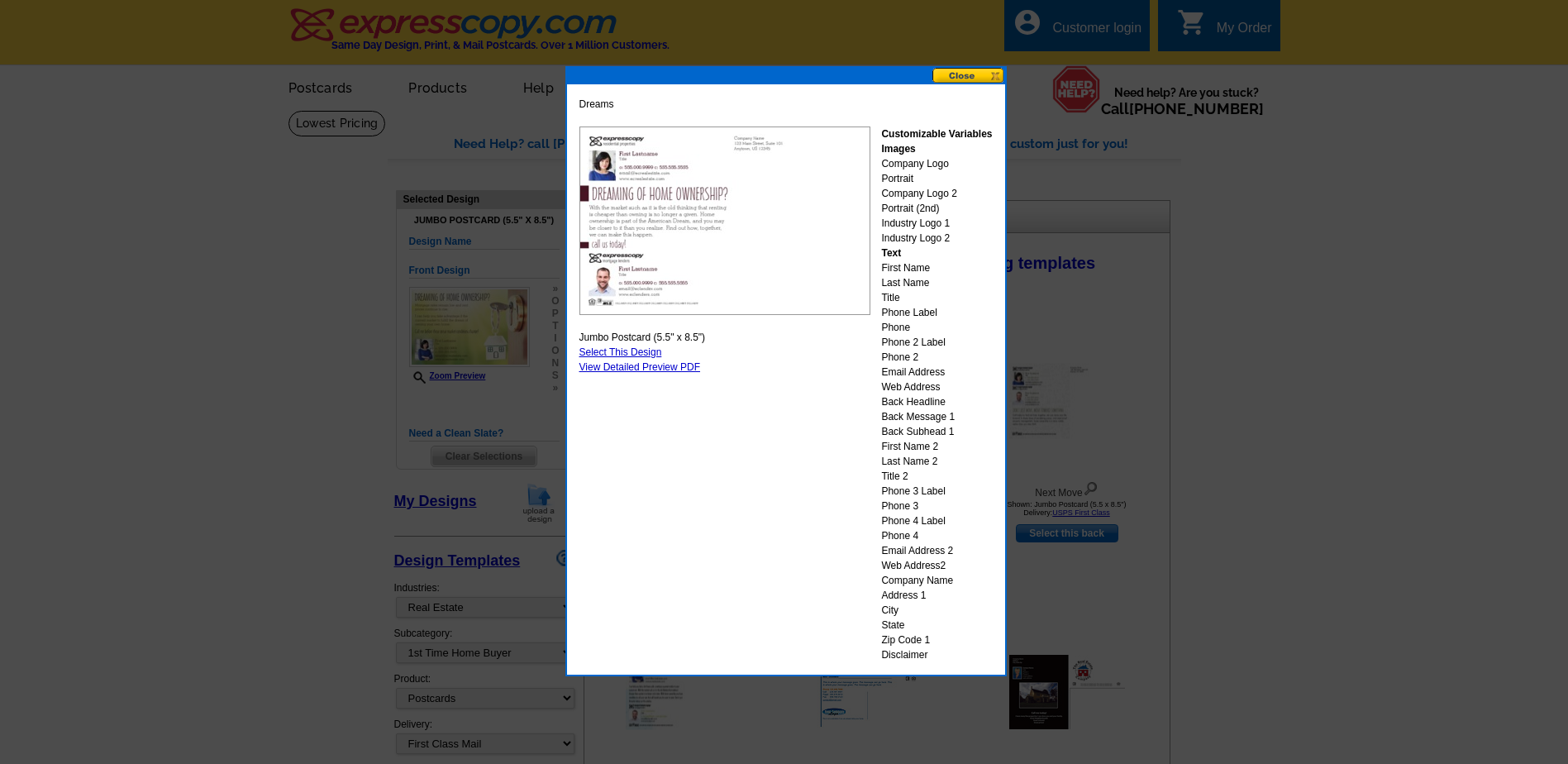
click at [988, 72] on button at bounding box center [968, 75] width 72 height 16
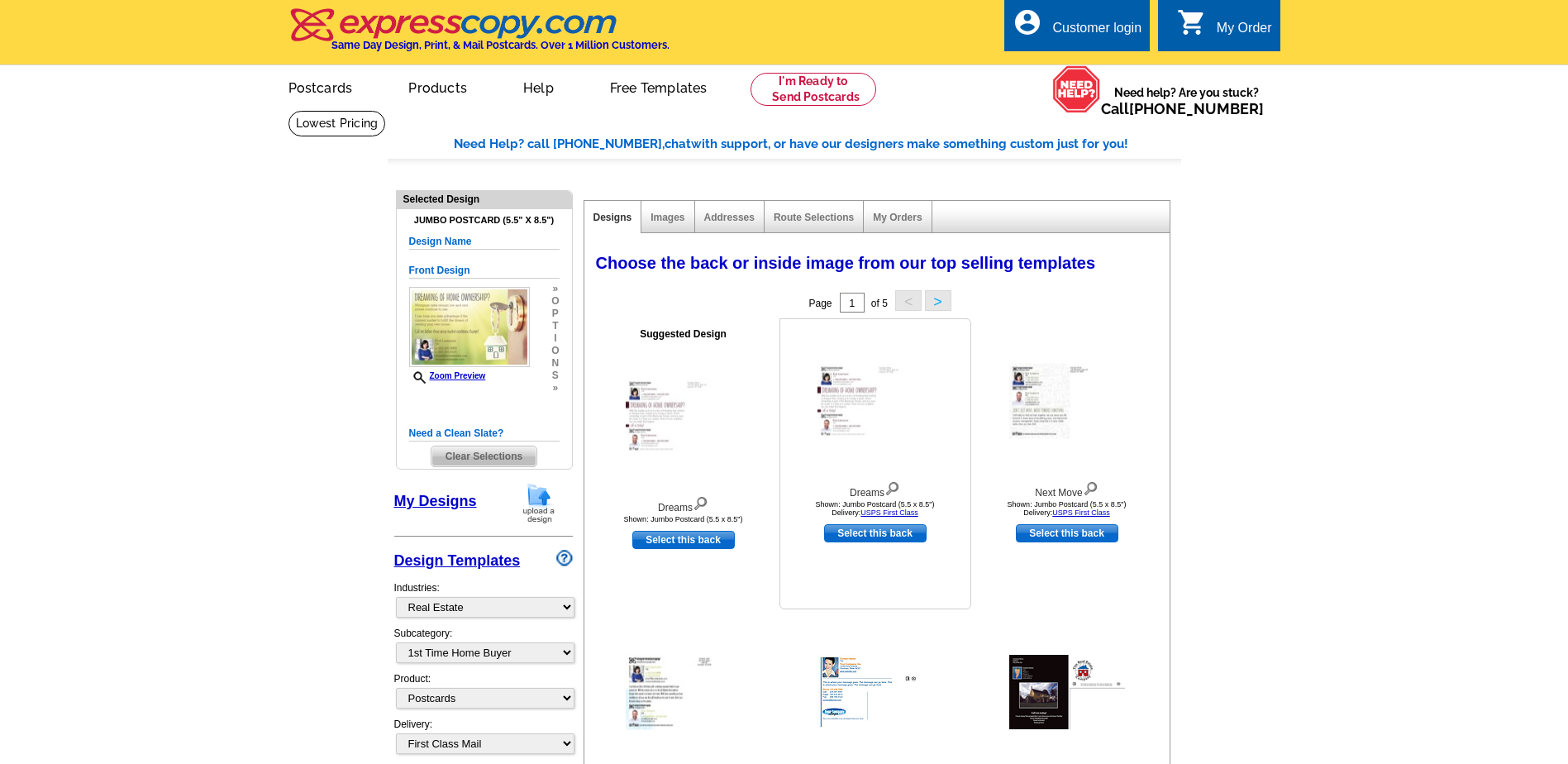
click at [834, 398] on img at bounding box center [875, 402] width 116 height 75
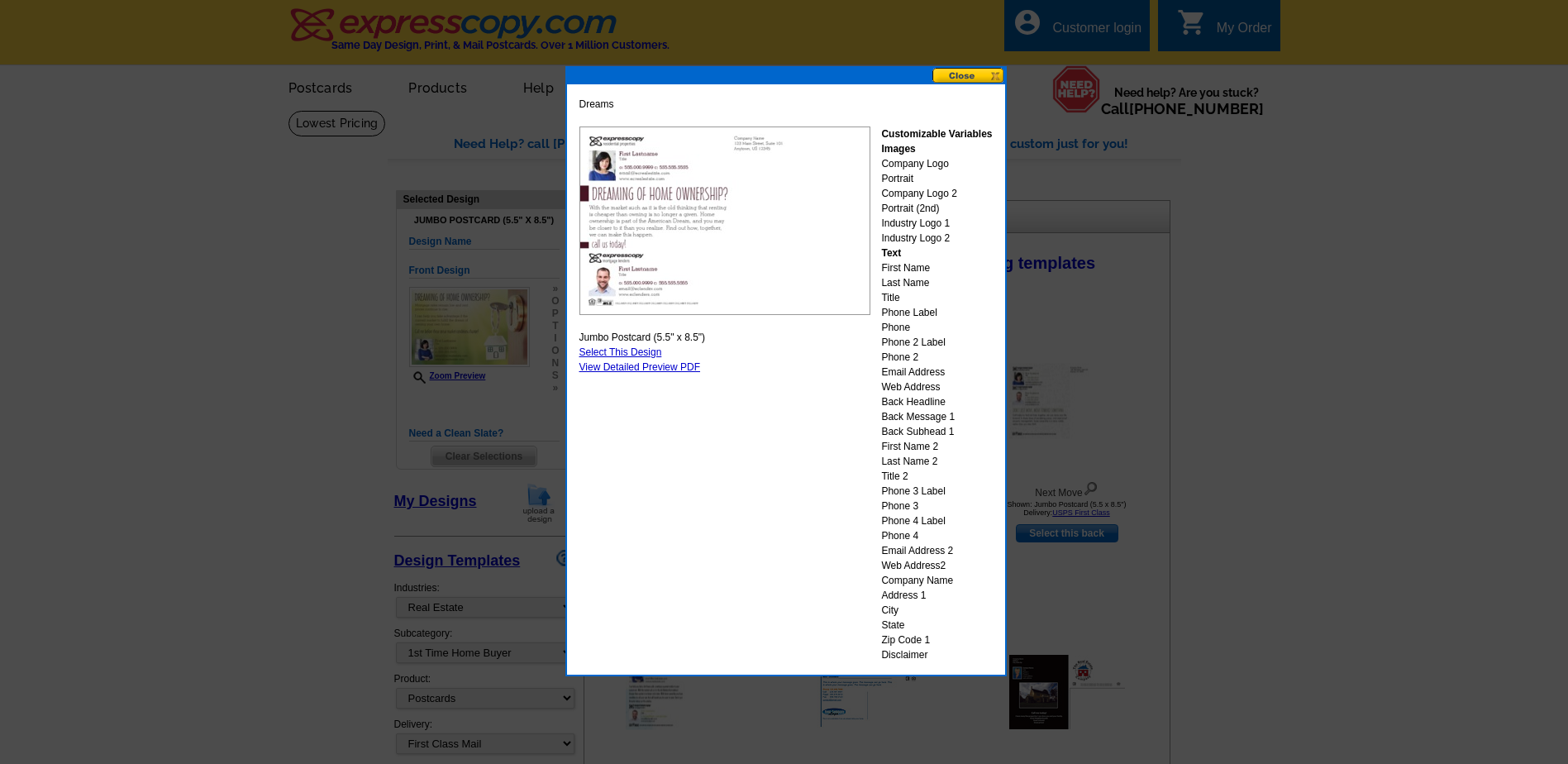
click at [965, 78] on button at bounding box center [968, 75] width 72 height 16
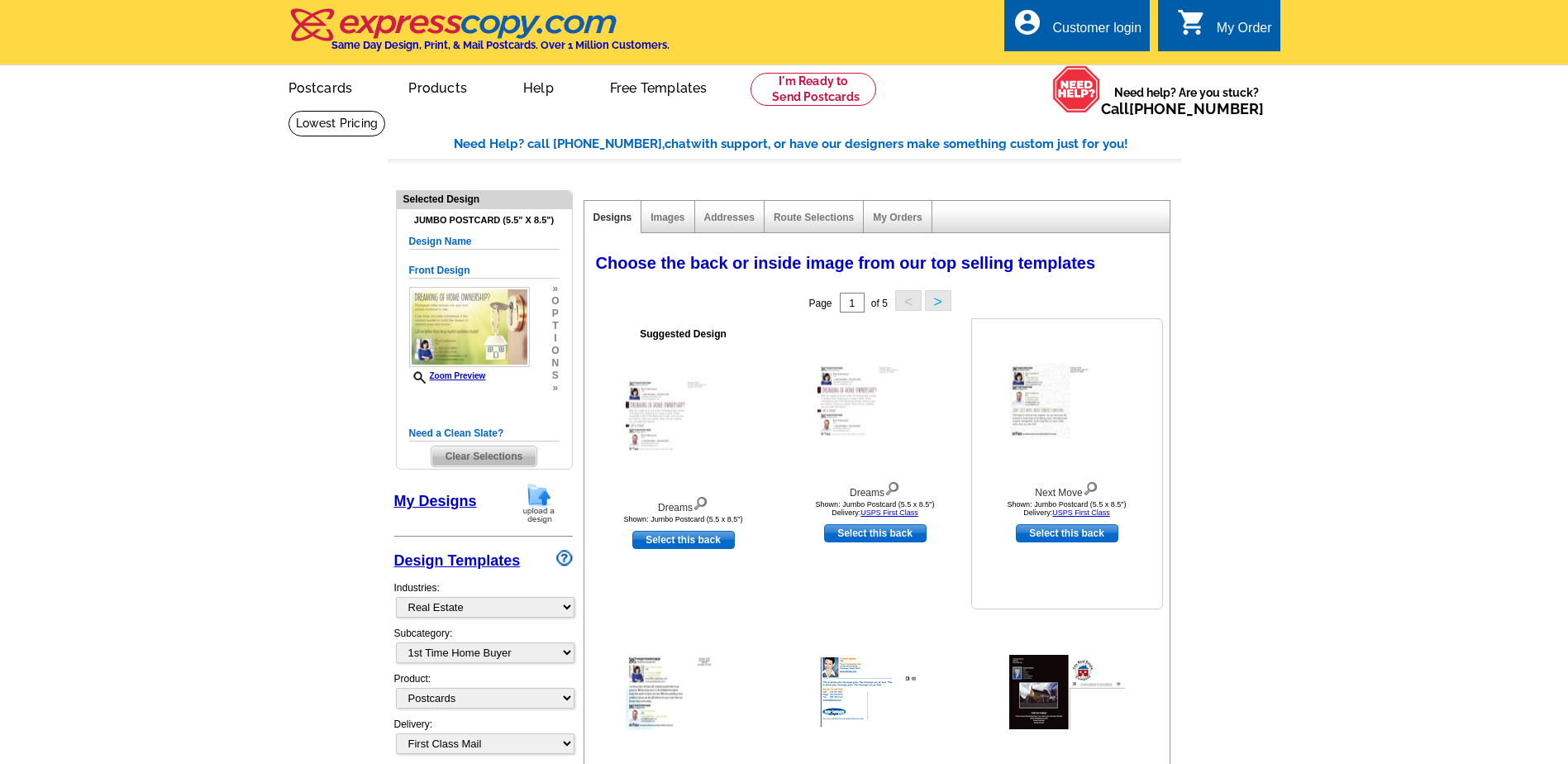
click at [1031, 386] on img at bounding box center [1067, 402] width 116 height 75
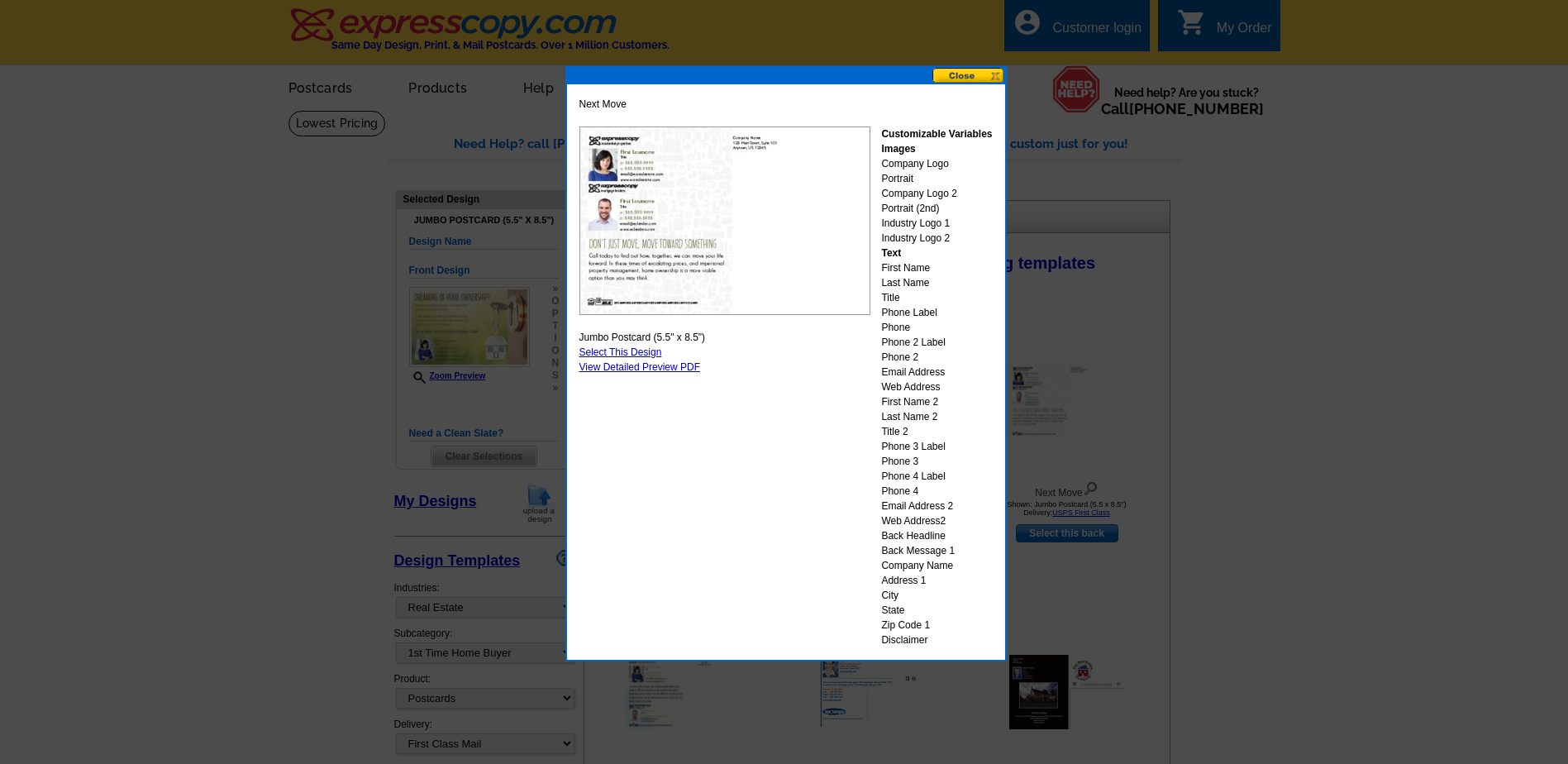
click at [969, 77] on button at bounding box center [968, 75] width 72 height 16
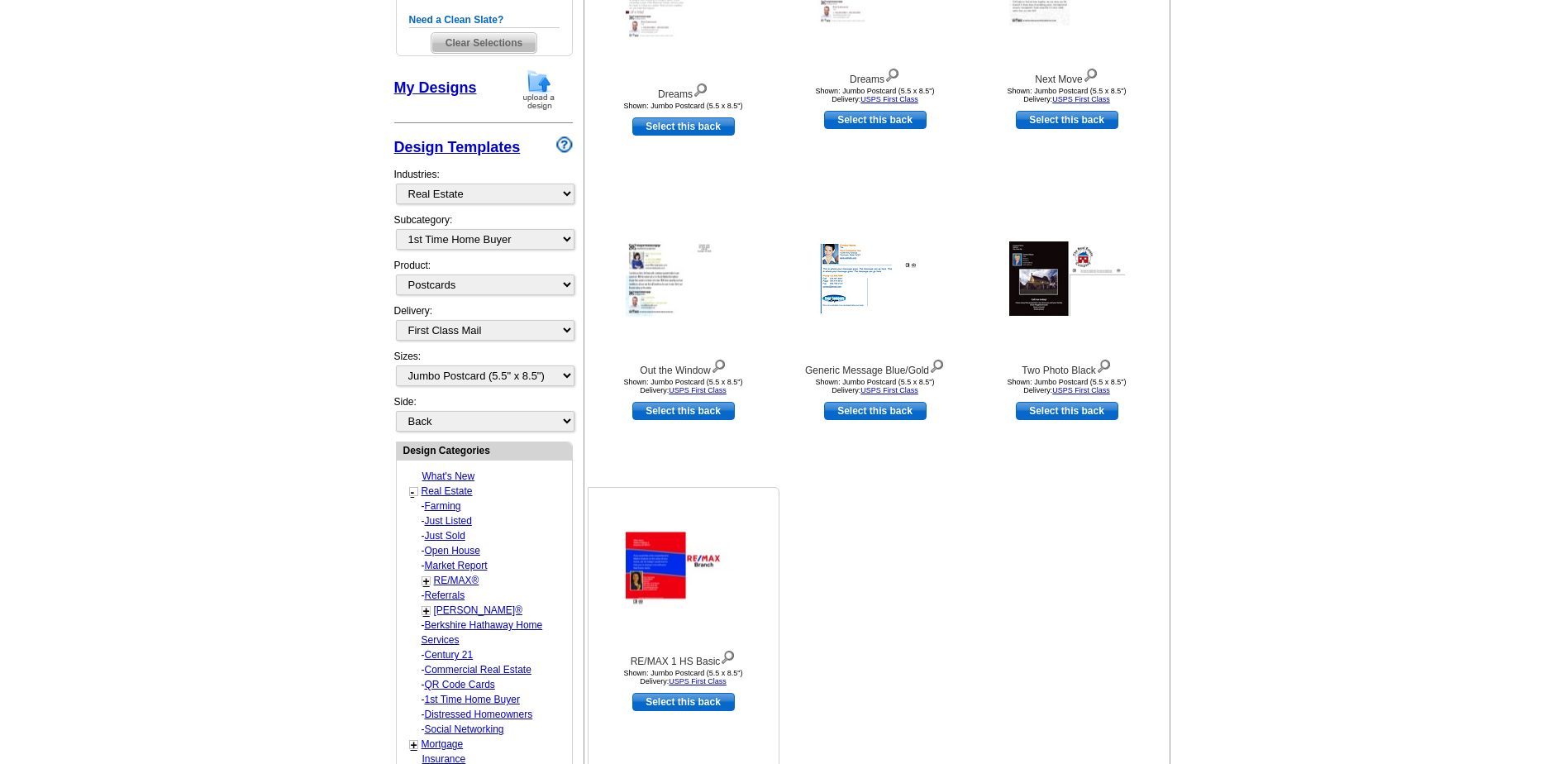
scroll to position [330, 0]
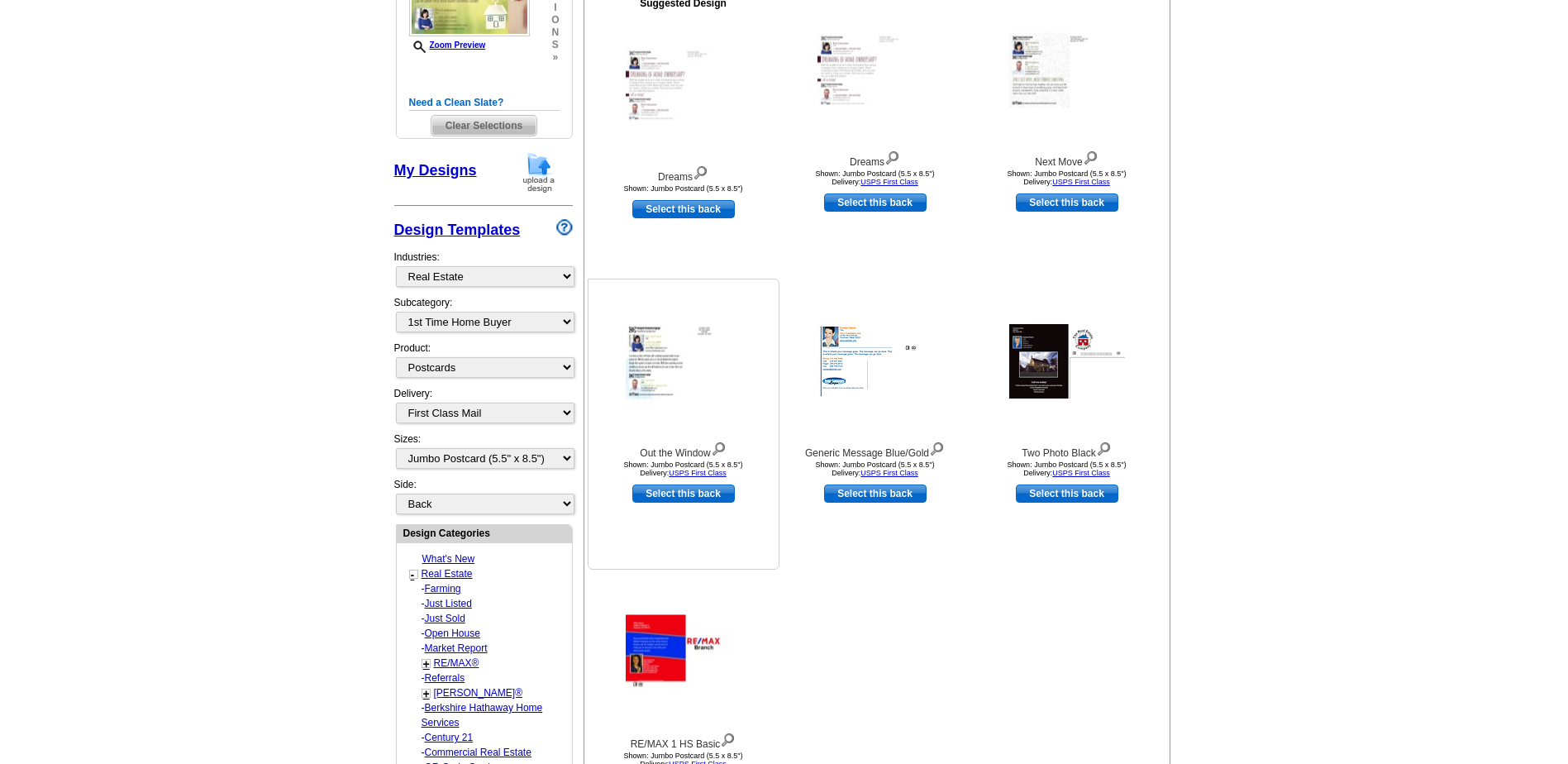
click at [657, 359] on img at bounding box center [683, 361] width 116 height 75
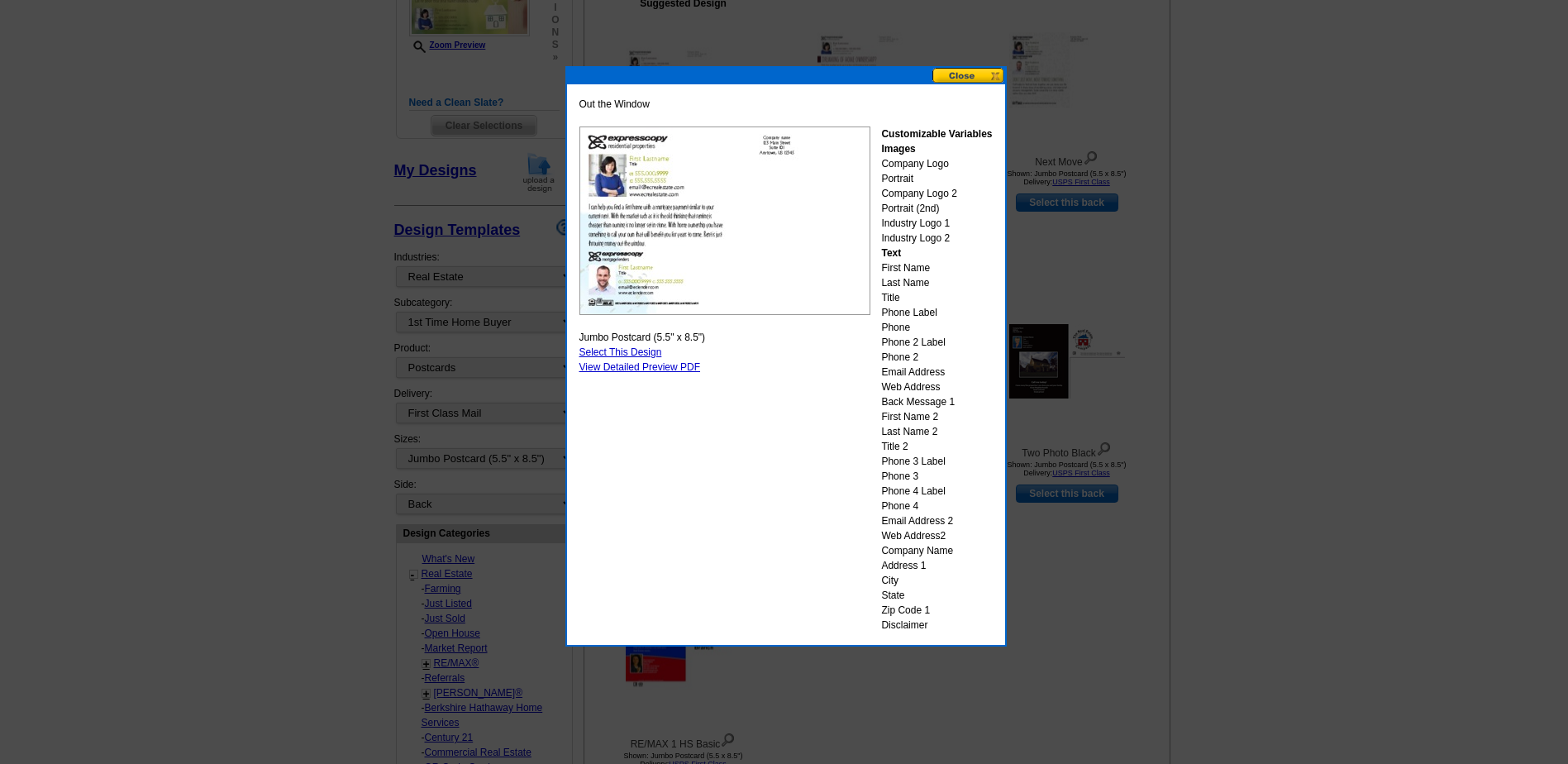
click at [981, 72] on button at bounding box center [968, 75] width 72 height 16
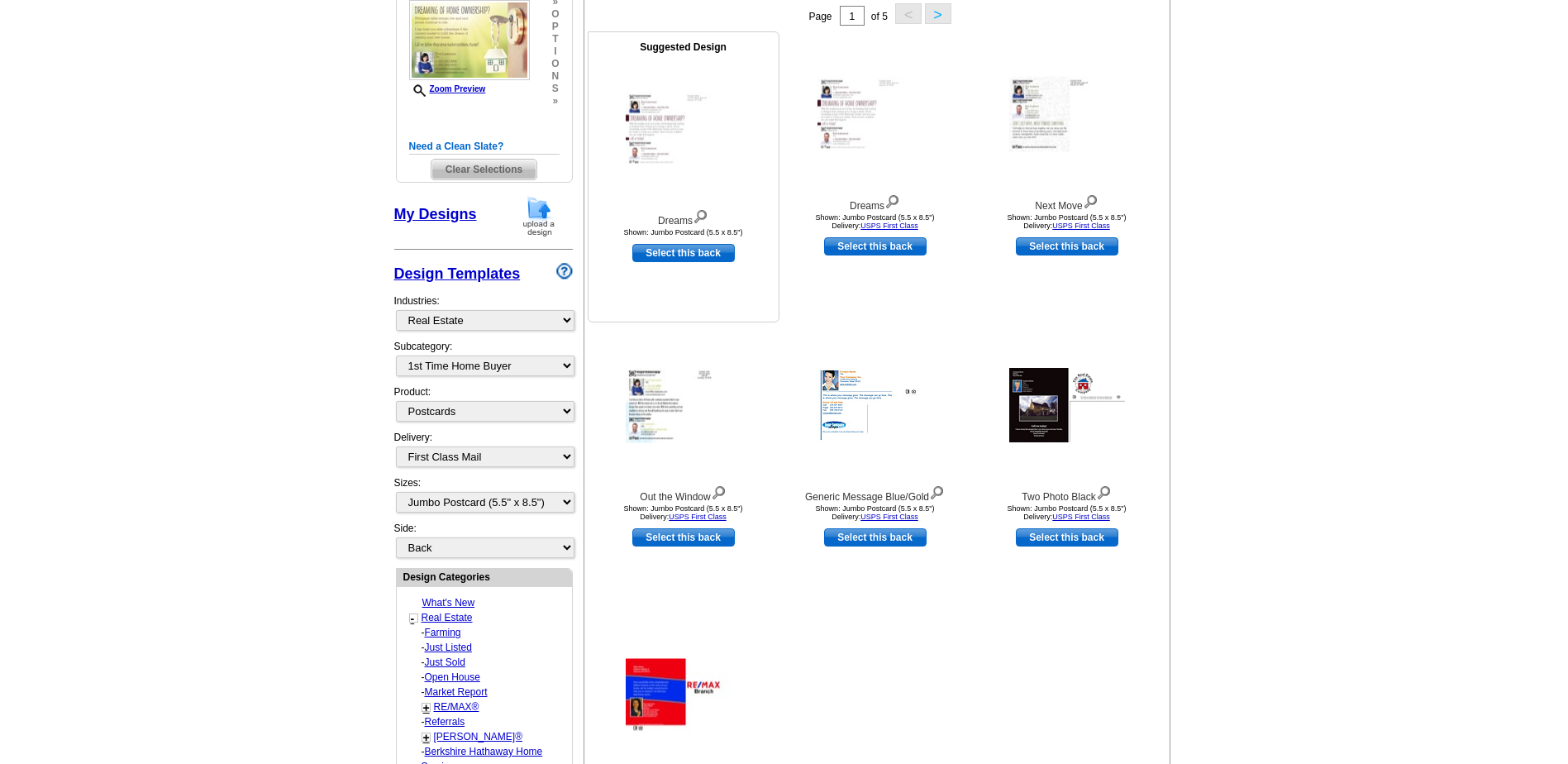
scroll to position [166, 0]
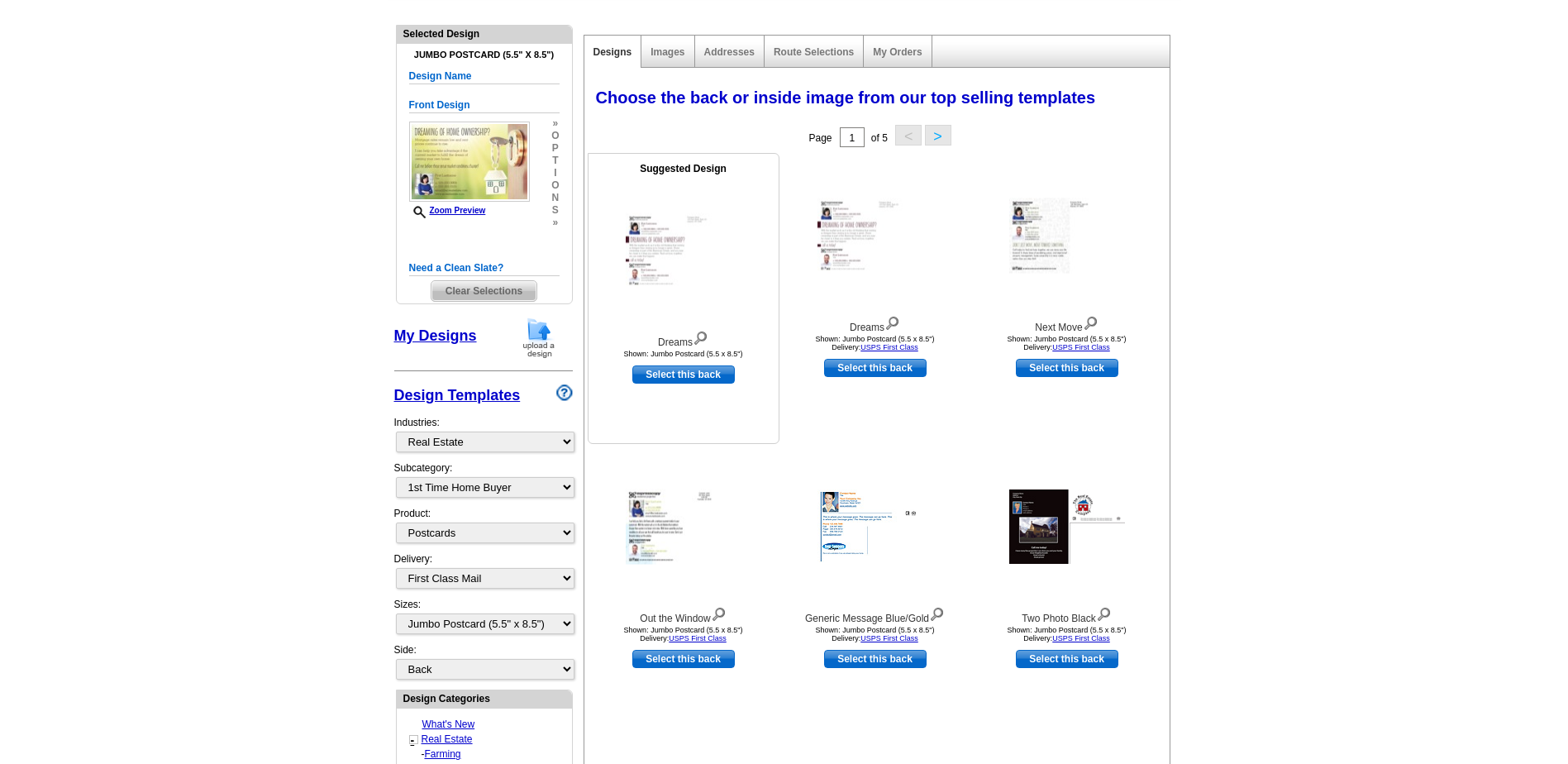
click at [658, 257] on img at bounding box center [683, 251] width 116 height 75
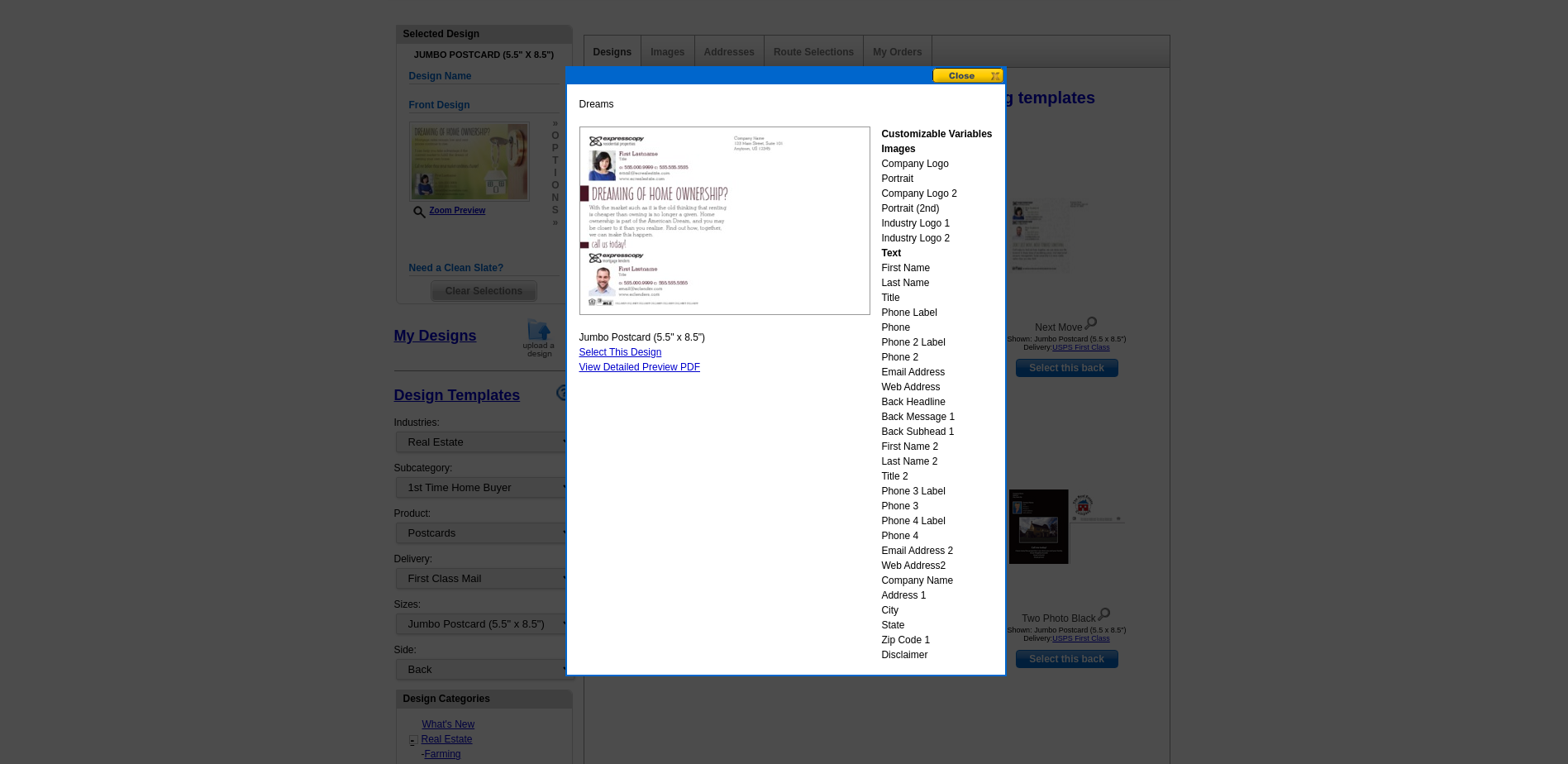
click at [964, 78] on button at bounding box center [968, 75] width 72 height 16
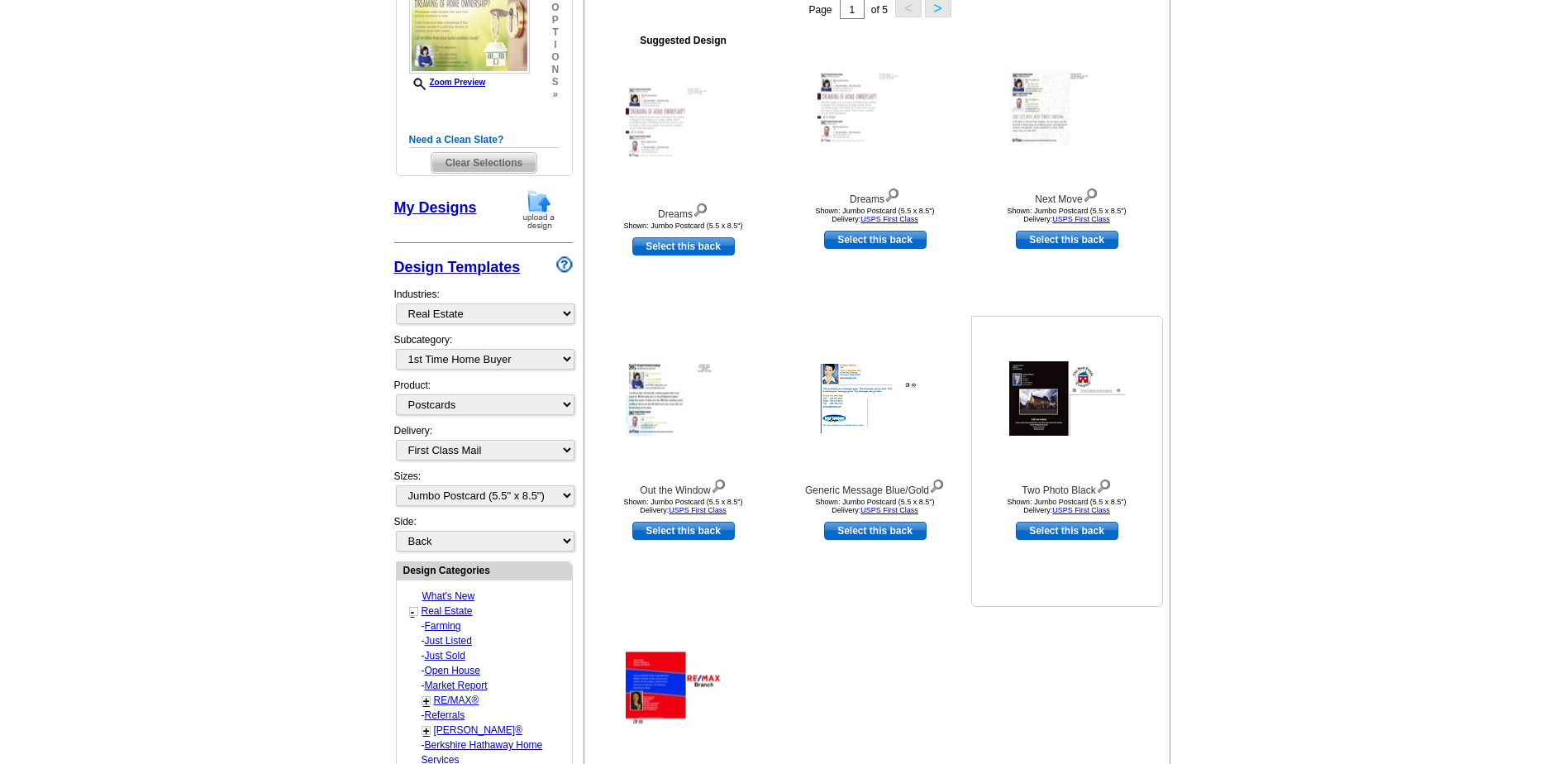
scroll to position [330, 0]
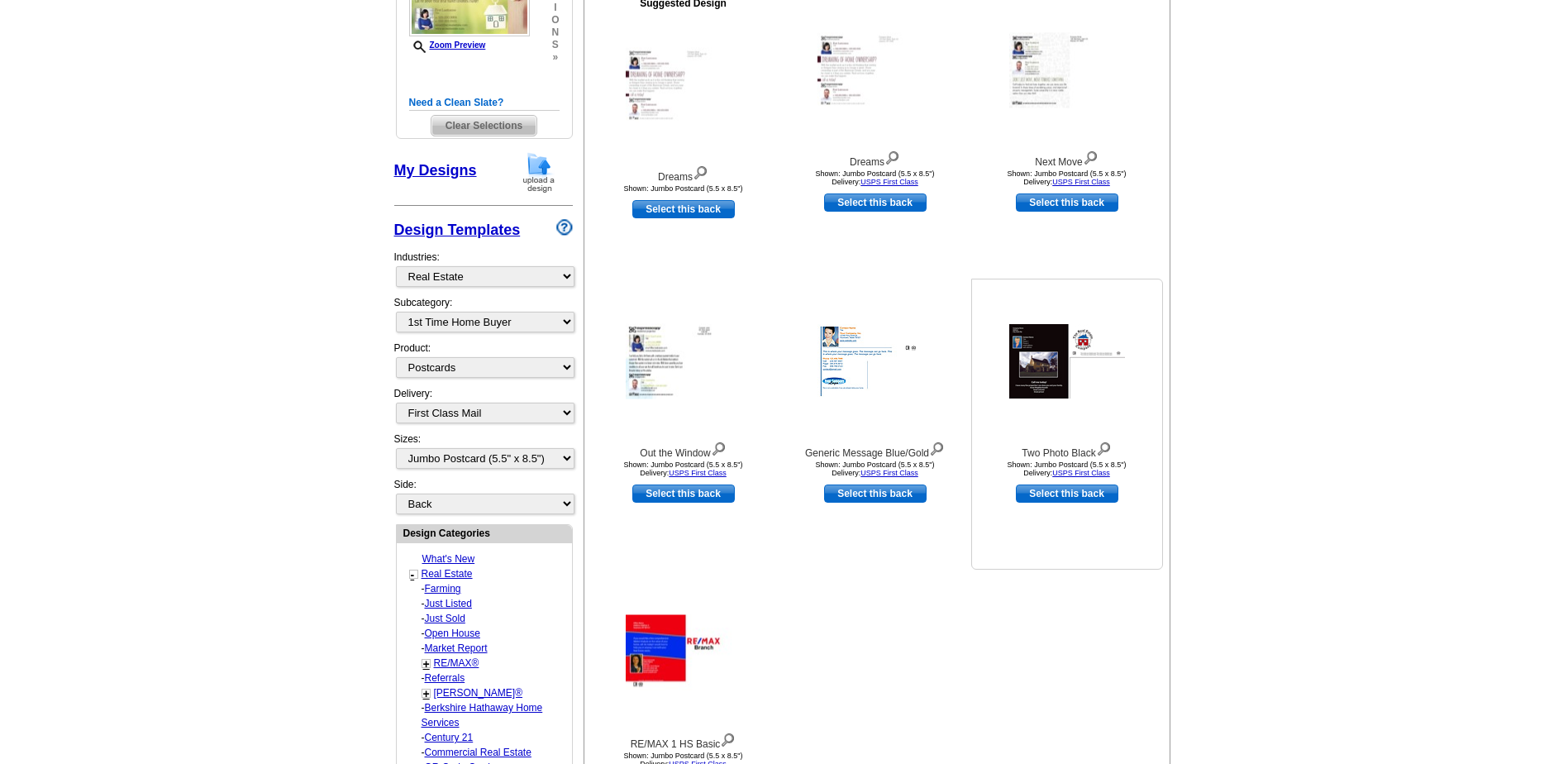
click at [1064, 490] on link "Select this back" at bounding box center [1067, 493] width 103 height 18
select select "front"
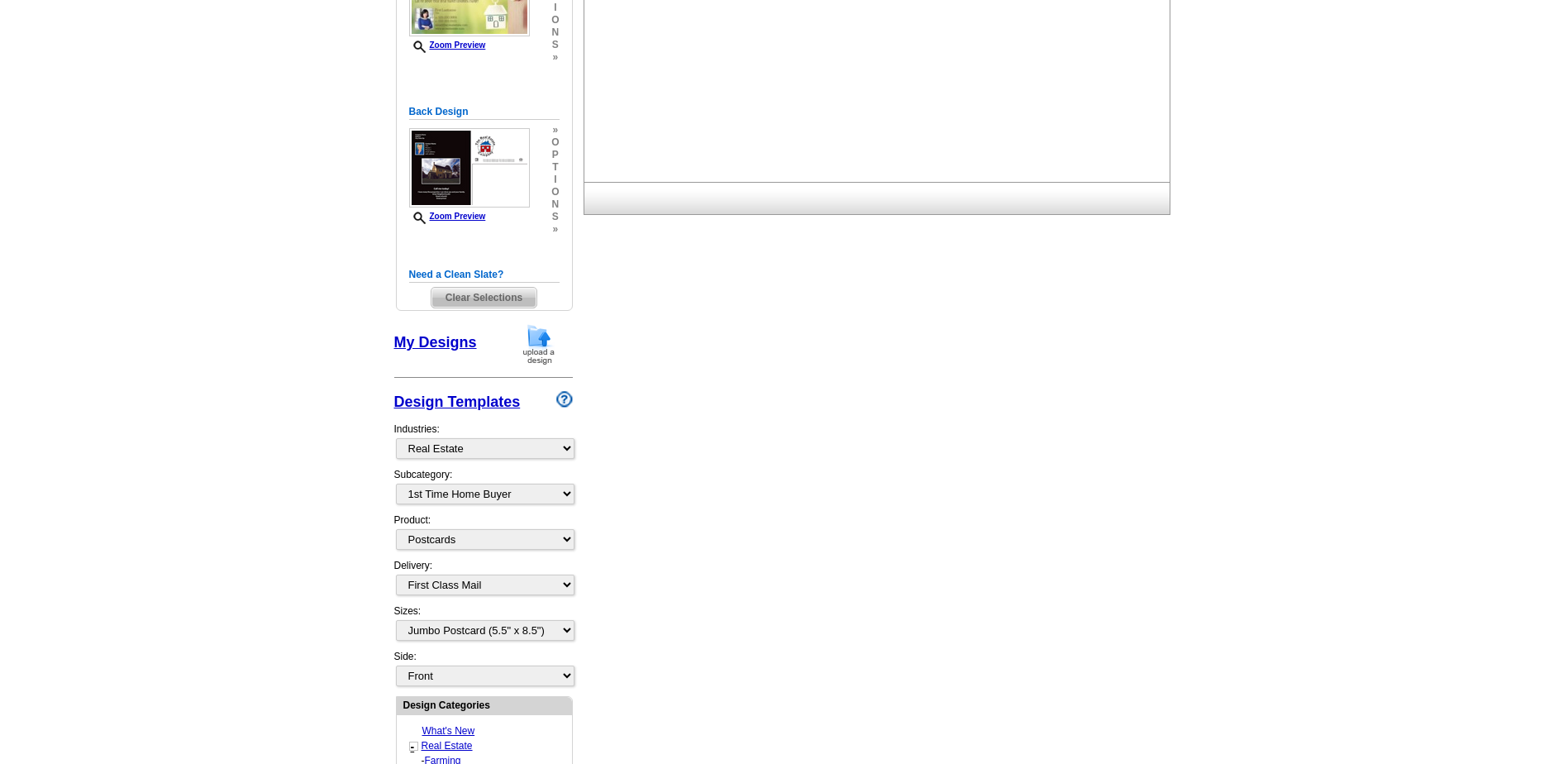
scroll to position [0, 0]
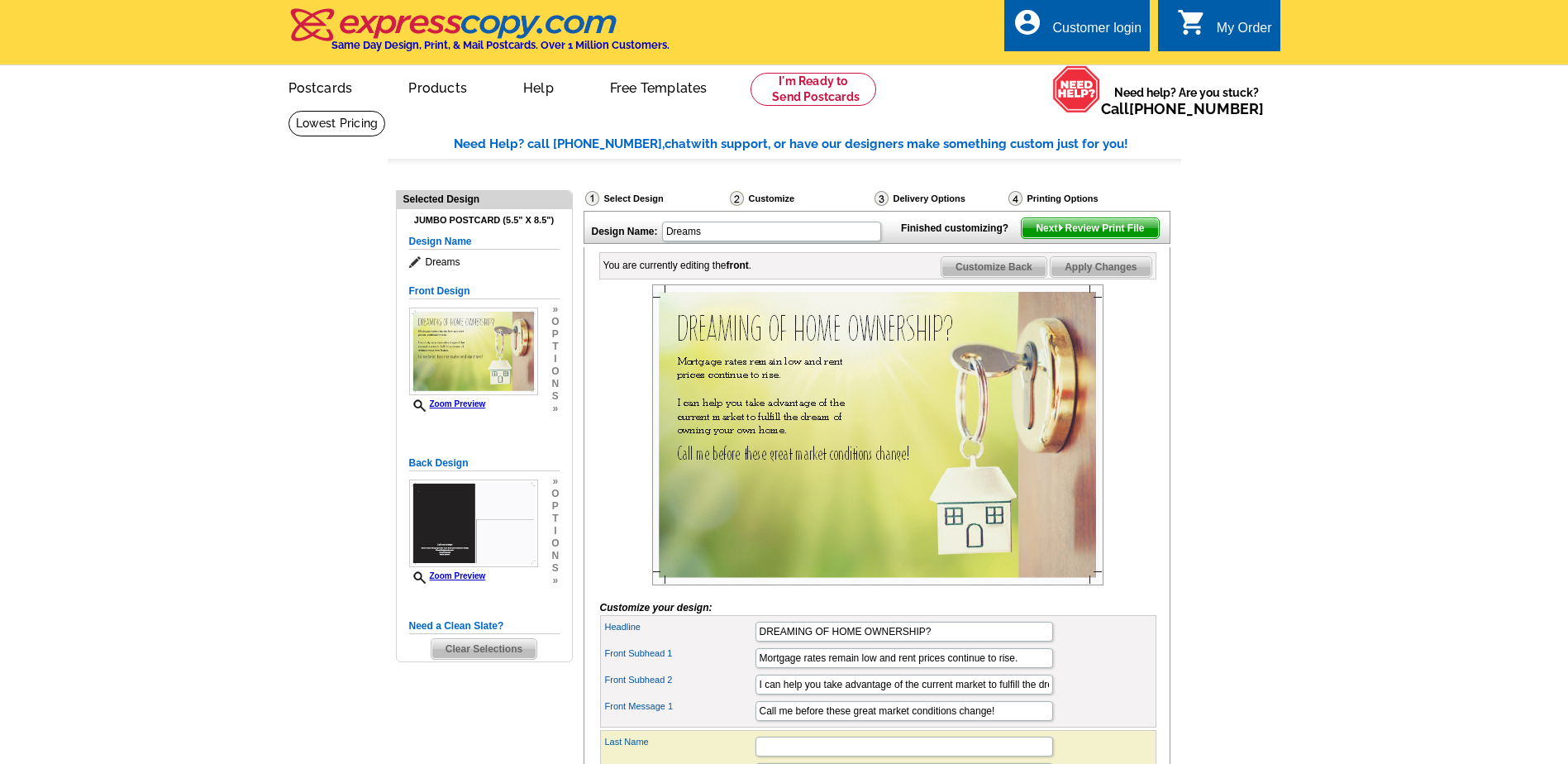
click at [487, 650] on span "Clear Selections" at bounding box center [484, 648] width 105 height 20
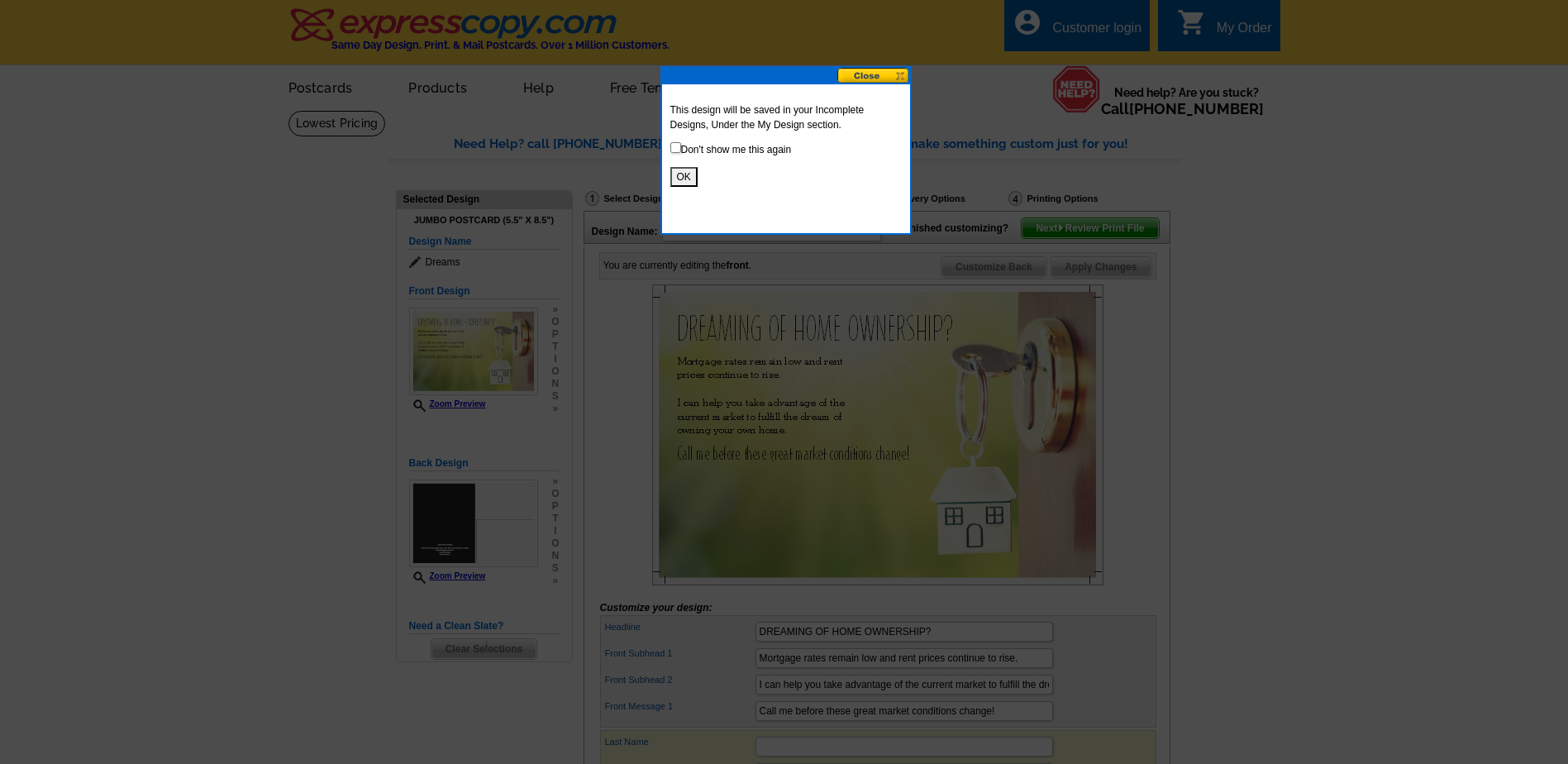
click at [686, 172] on button "OK" at bounding box center [684, 176] width 27 height 20
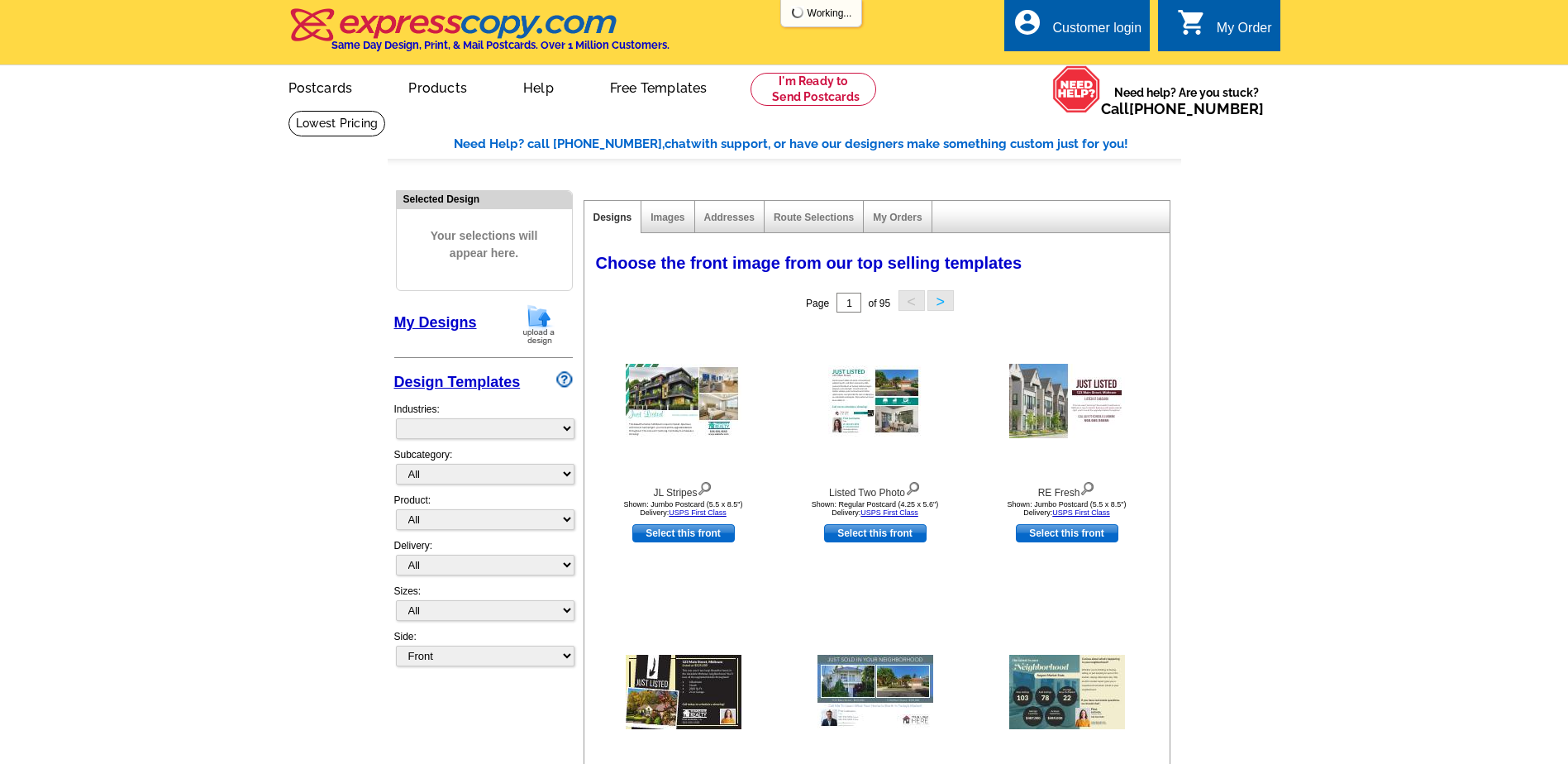
select select "785"
